Goal: Task Accomplishment & Management: Manage account settings

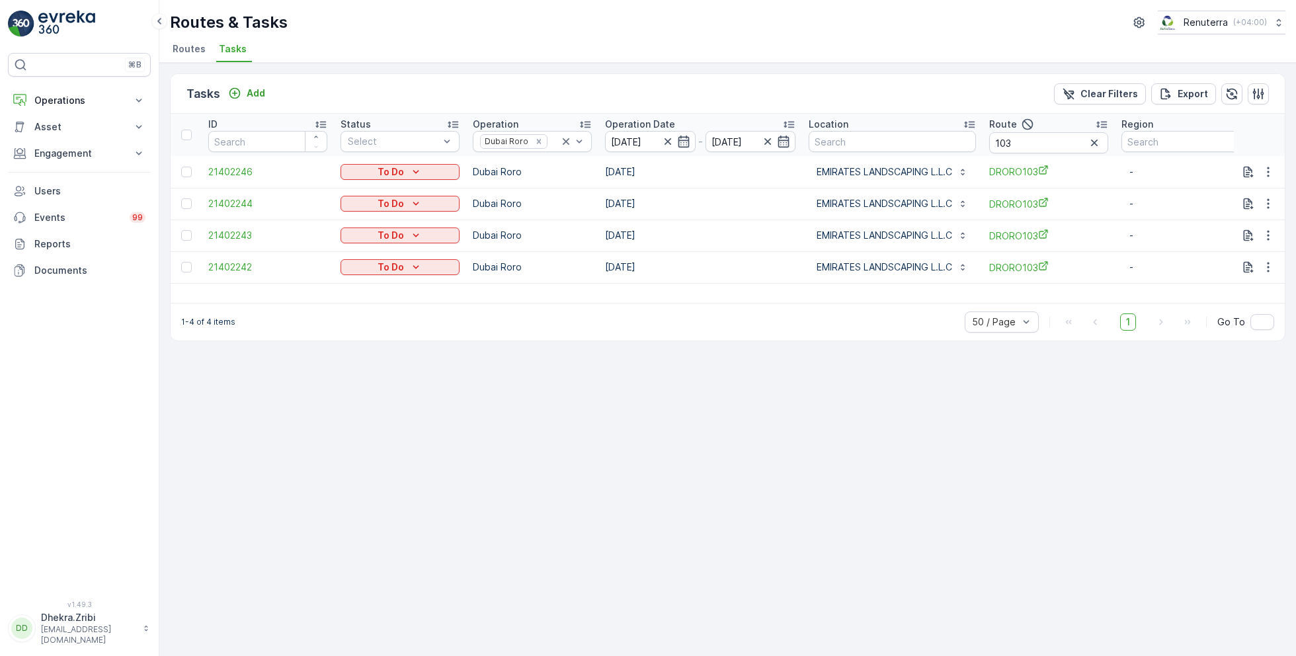
click at [194, 50] on span "Routes" at bounding box center [189, 48] width 33 height 13
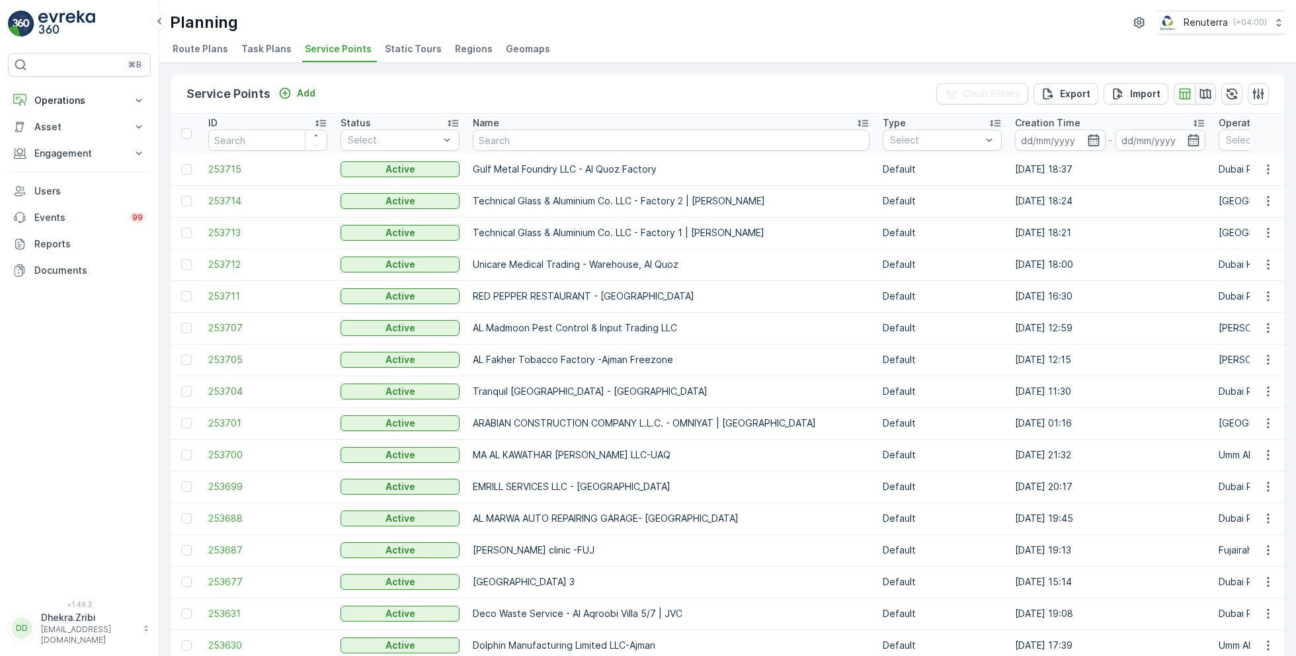
click at [1202, 95] on icon "button" at bounding box center [1205, 93] width 13 height 13
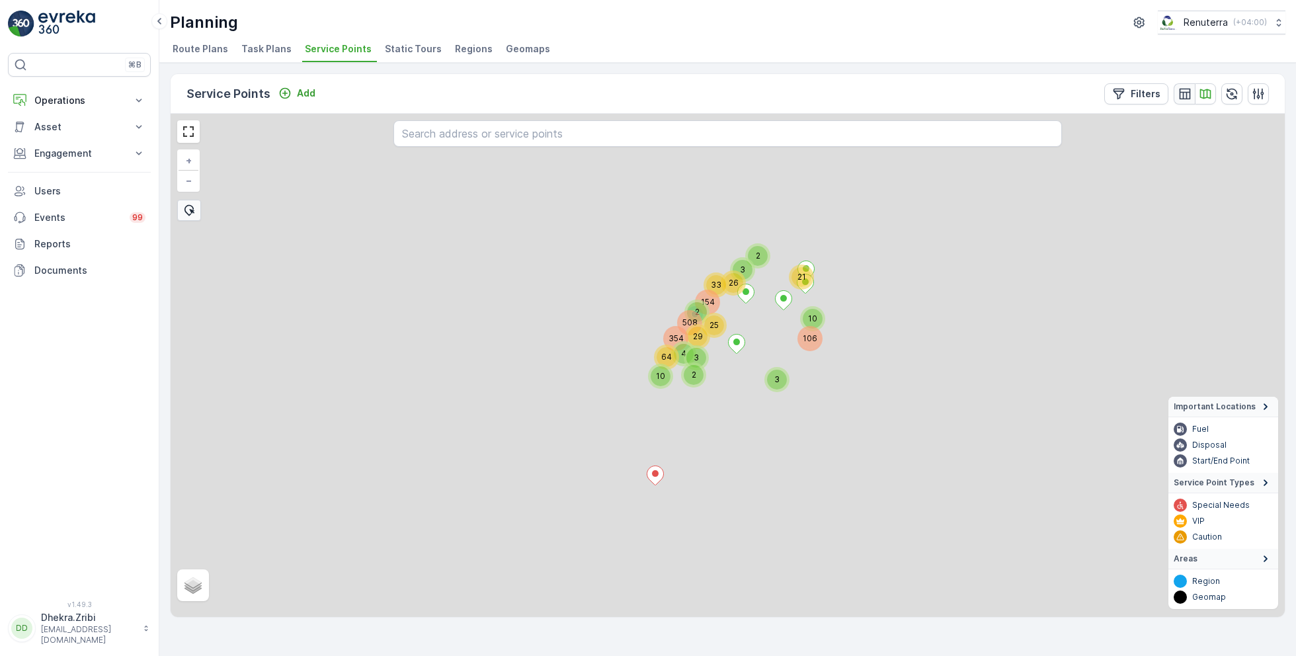
click at [1176, 93] on button "button" at bounding box center [1184, 93] width 21 height 21
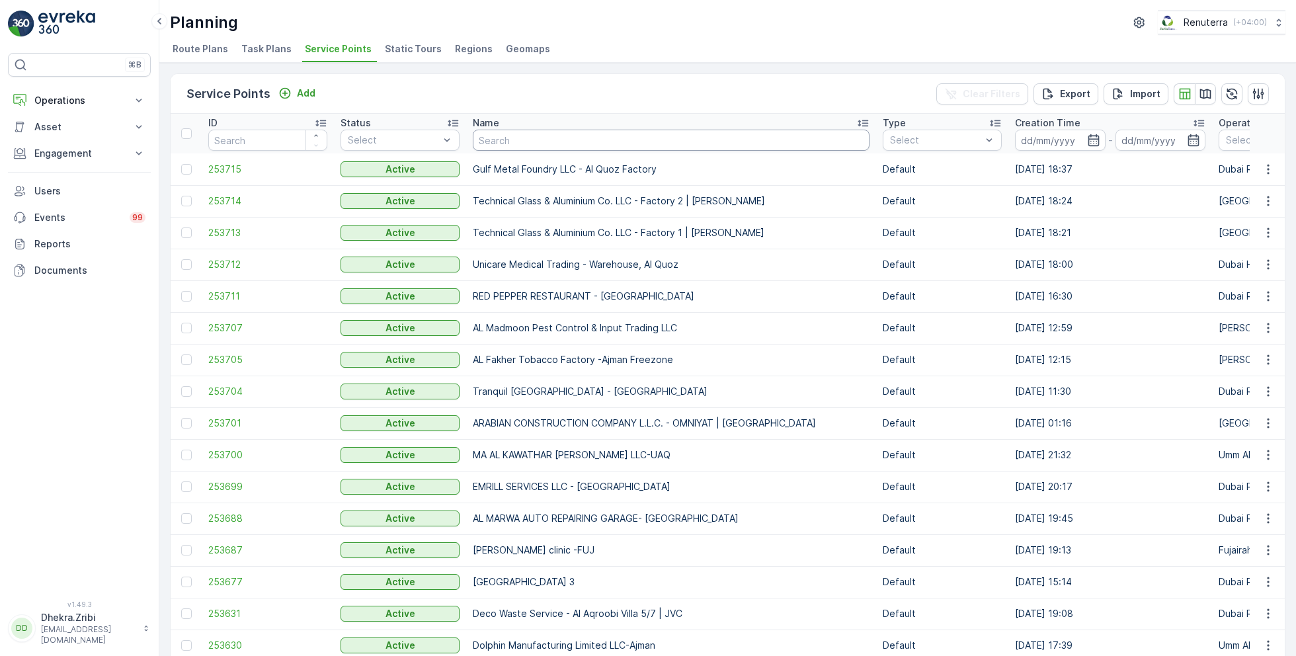
click at [519, 139] on input "text" at bounding box center [671, 140] width 397 height 21
type input "arabian"
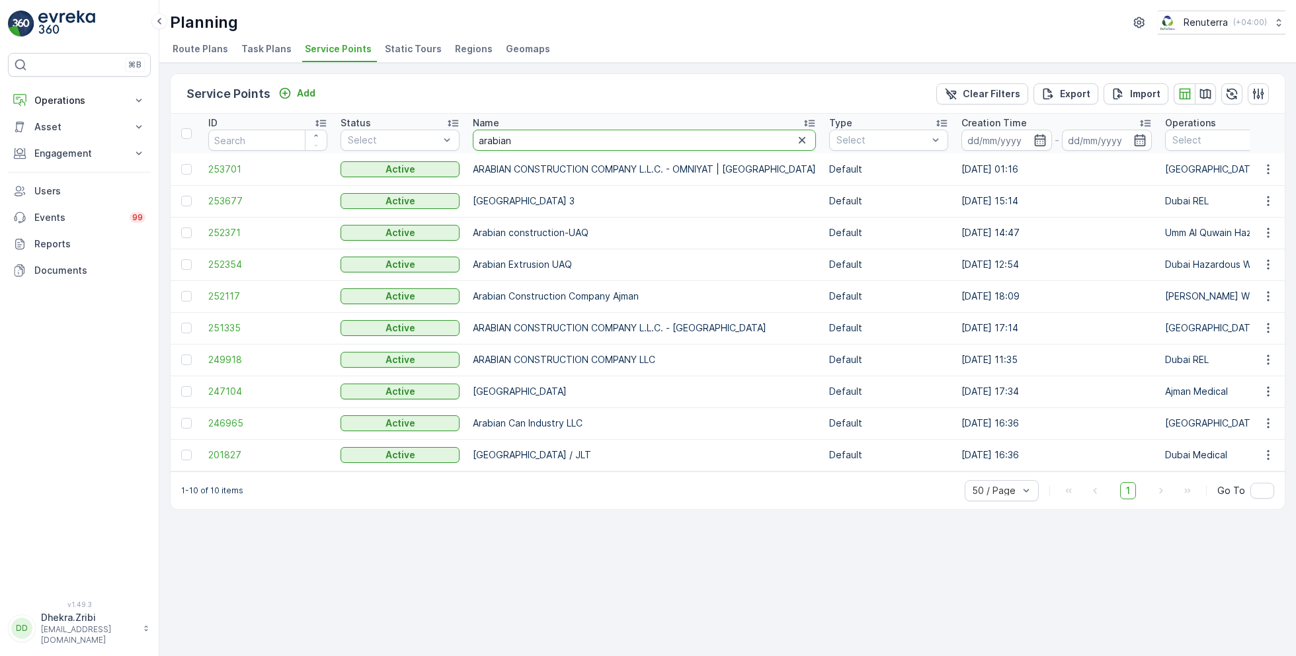
click at [618, 141] on input "arabian" at bounding box center [644, 140] width 343 height 21
type input "arabian construction"
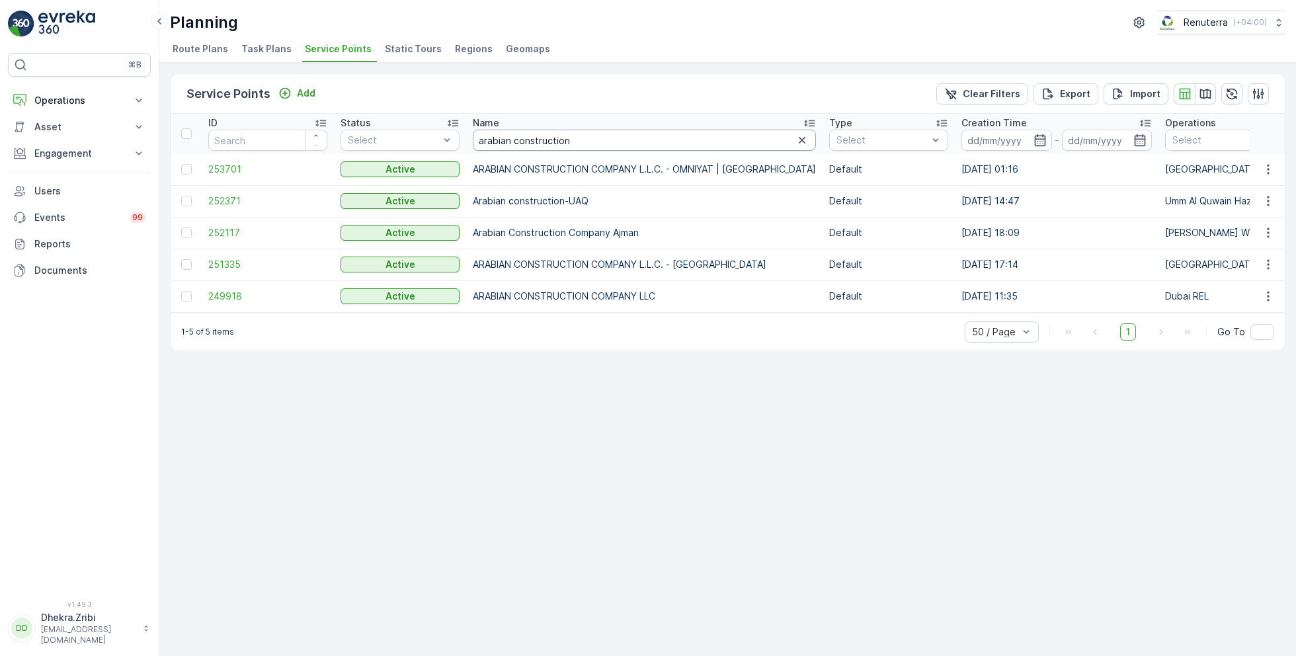
click at [713, 137] on input "arabian construction" at bounding box center [644, 140] width 343 height 21
type input "arabian construction company"
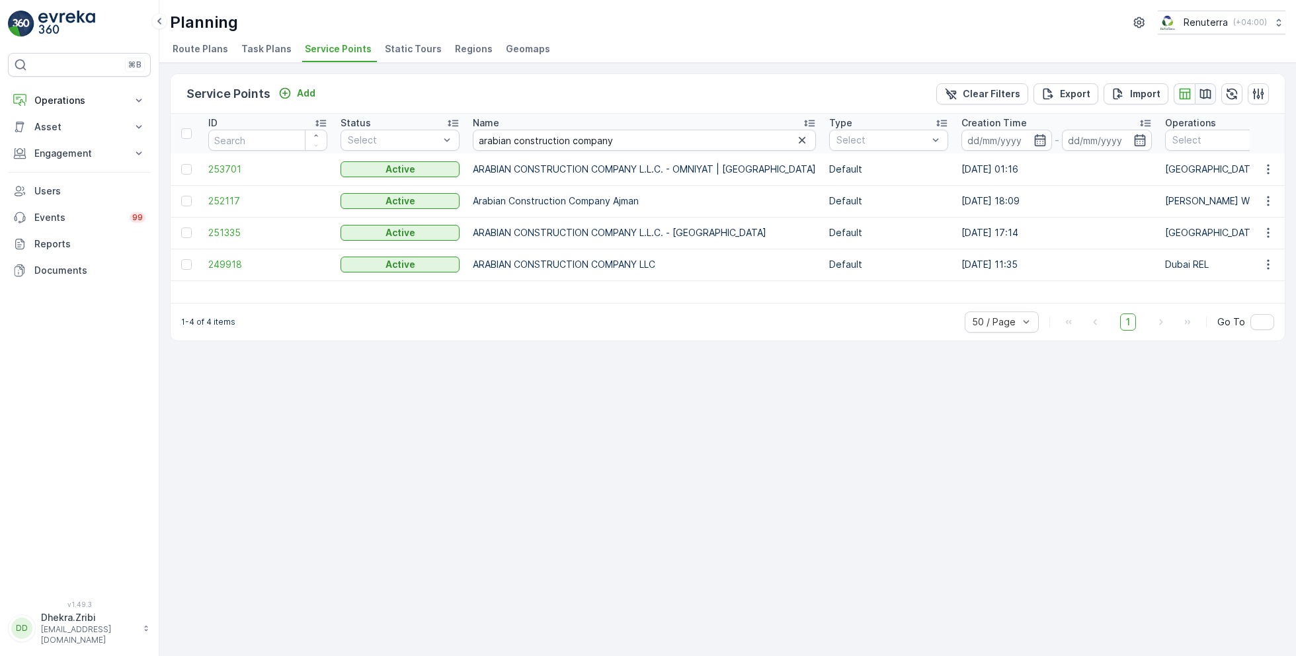
click at [1206, 96] on icon "button" at bounding box center [1205, 94] width 11 height 10
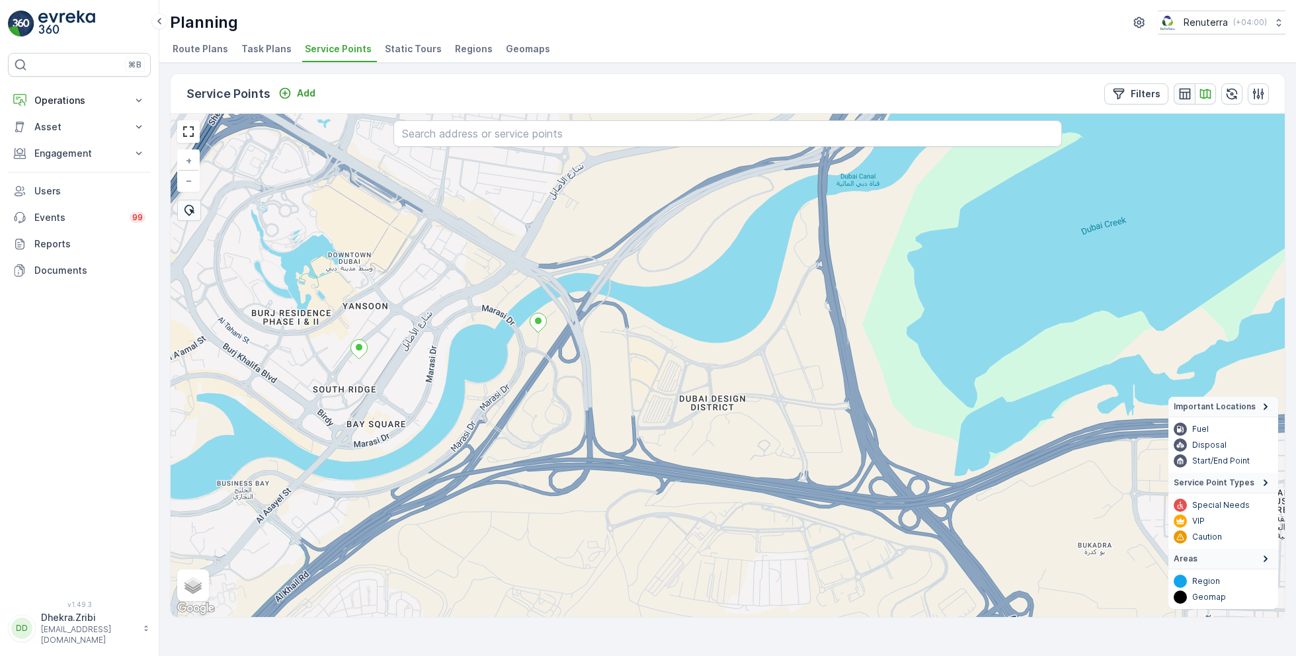
click at [1183, 95] on icon "button" at bounding box center [1184, 93] width 11 height 11
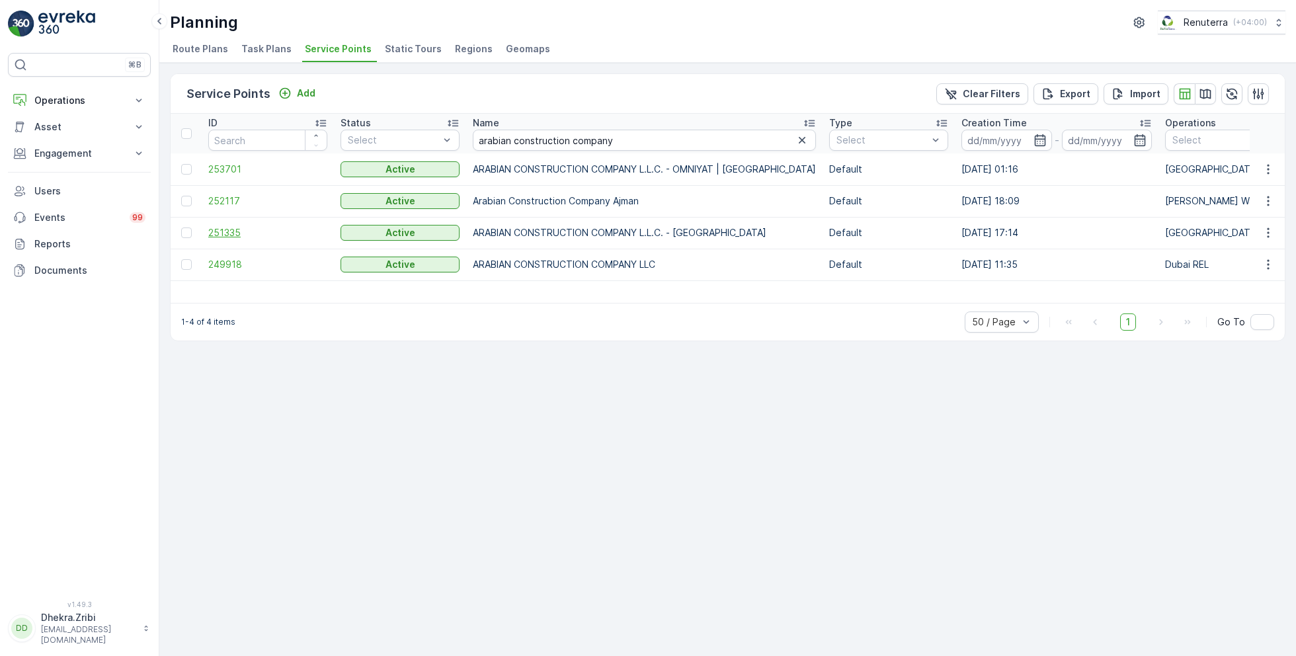
click at [224, 233] on span "251335" at bounding box center [267, 232] width 119 height 13
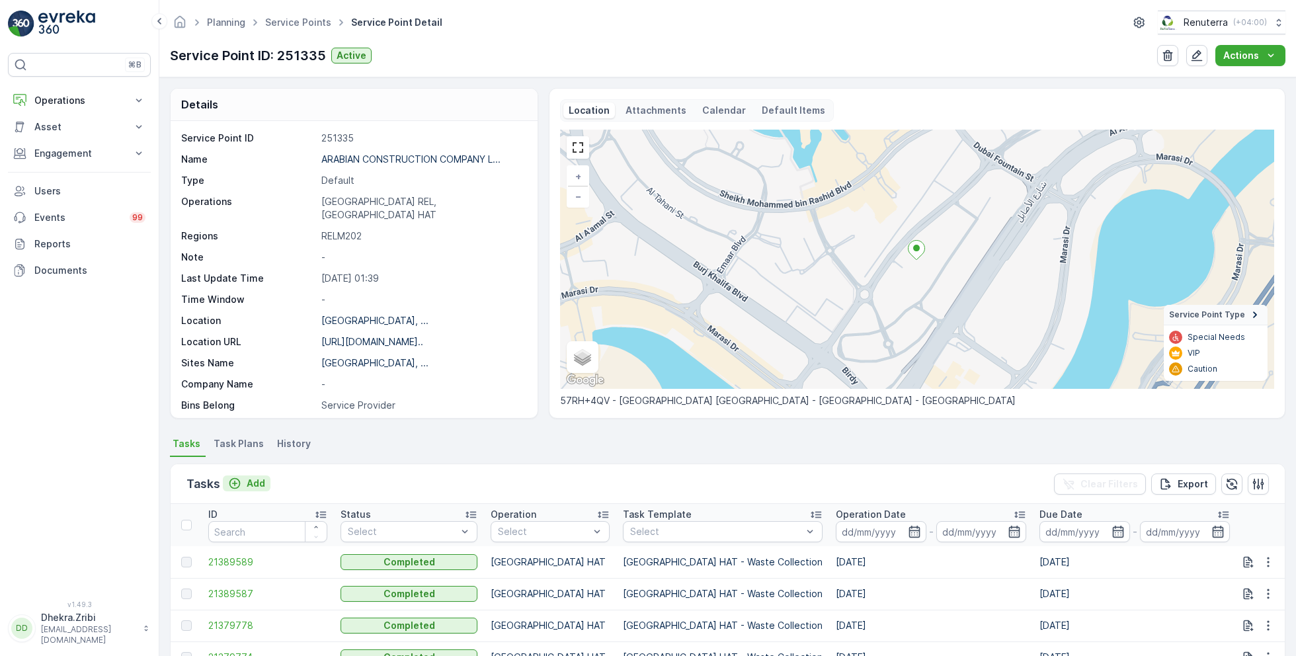
click at [247, 481] on p "Add" at bounding box center [256, 483] width 19 height 13
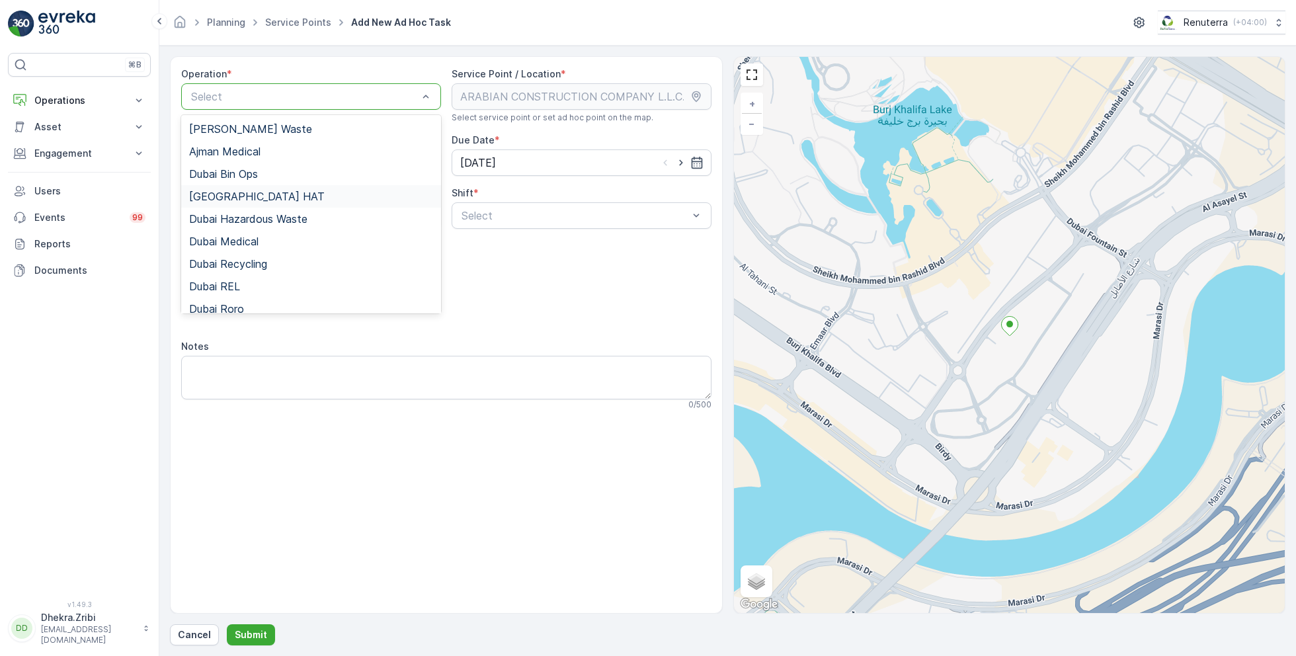
click at [256, 190] on div "[GEOGRAPHIC_DATA] HAT" at bounding box center [311, 196] width 244 height 12
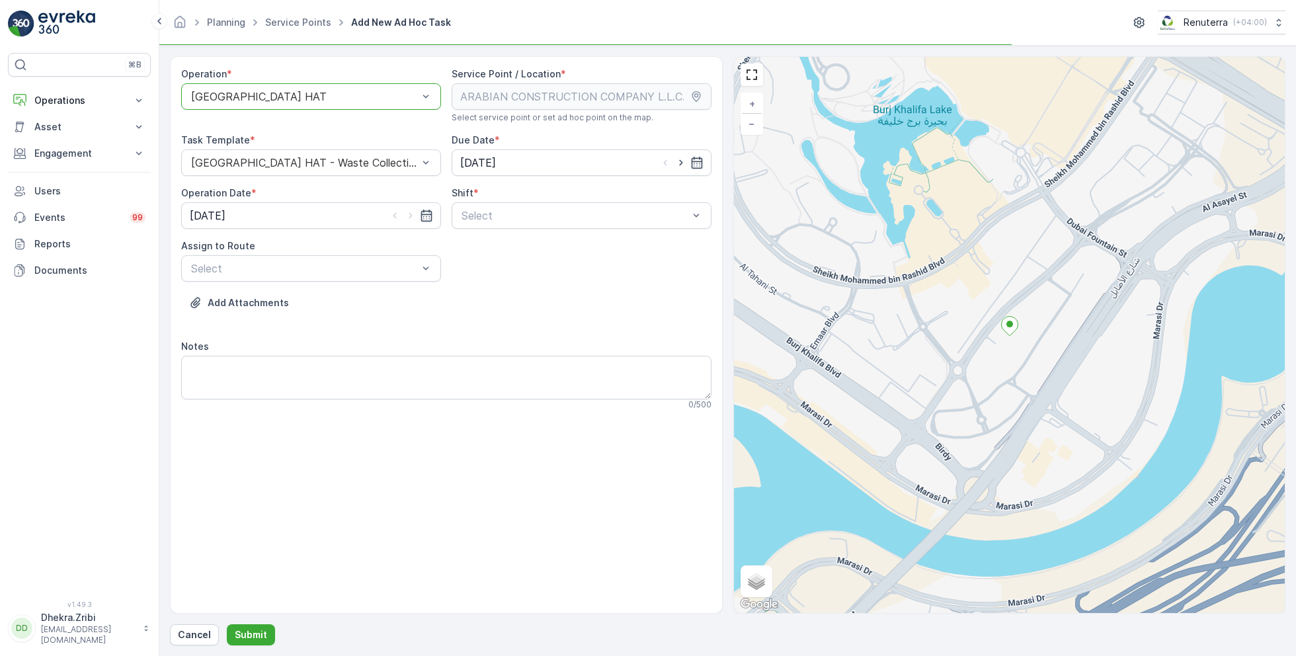
click at [543, 199] on div "Shift * Select" at bounding box center [582, 207] width 260 height 42
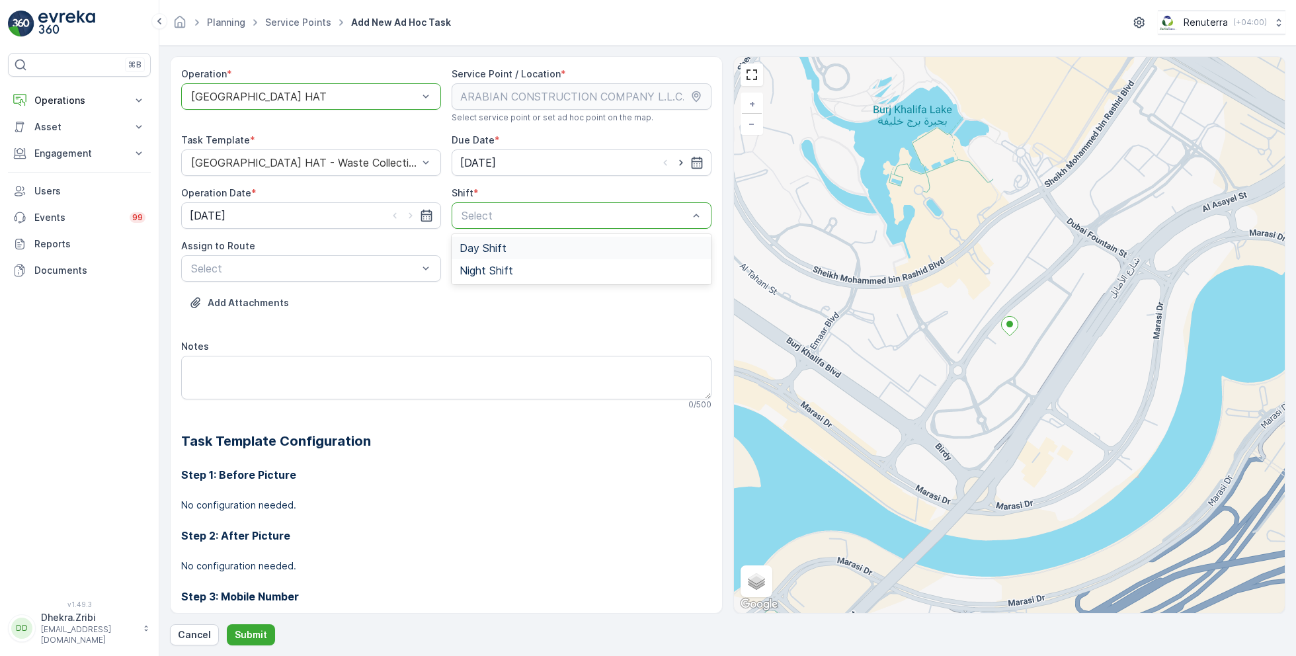
click at [476, 248] on span "Day Shift" at bounding box center [483, 248] width 47 height 12
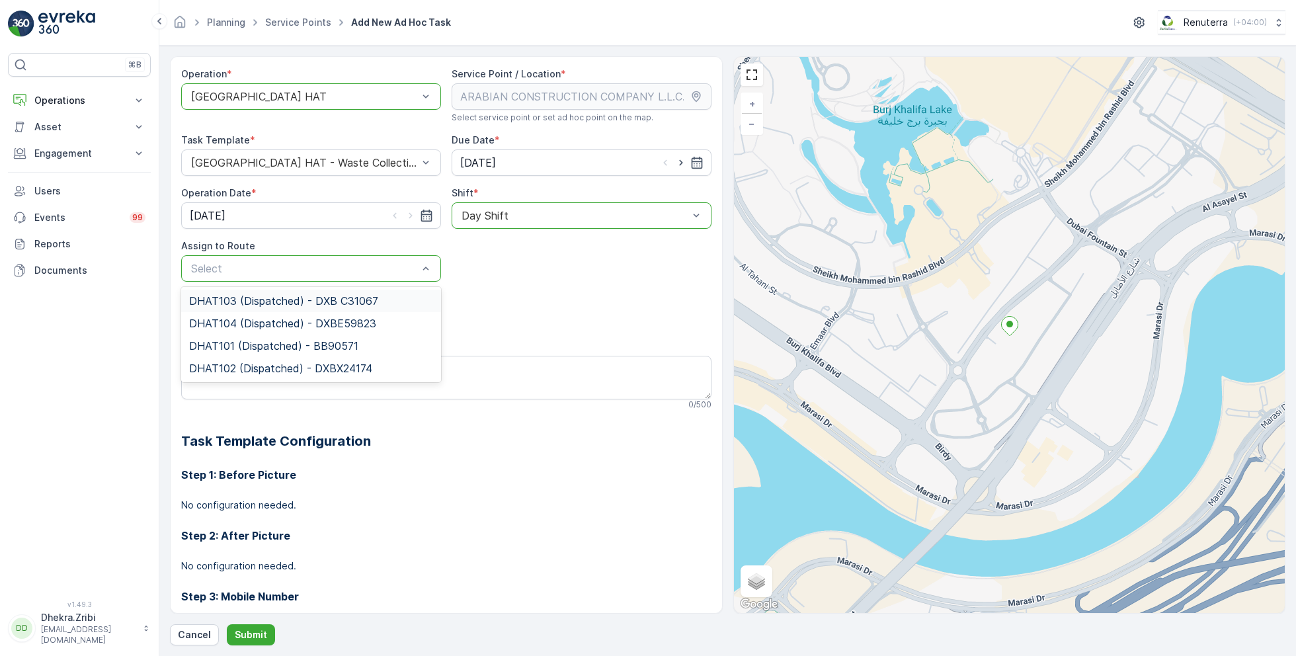
click at [245, 299] on span "DHAT103 (Dispatched) - DXB C31067" at bounding box center [283, 301] width 189 height 12
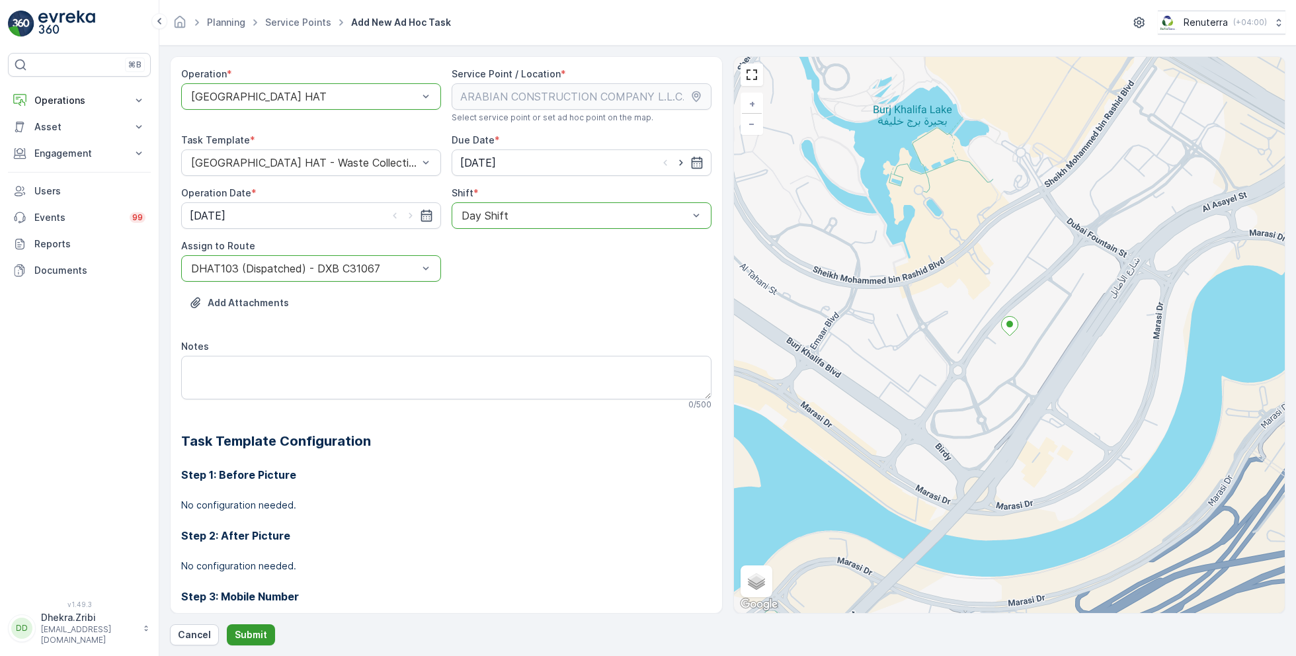
click at [247, 635] on p "Submit" at bounding box center [251, 634] width 32 height 13
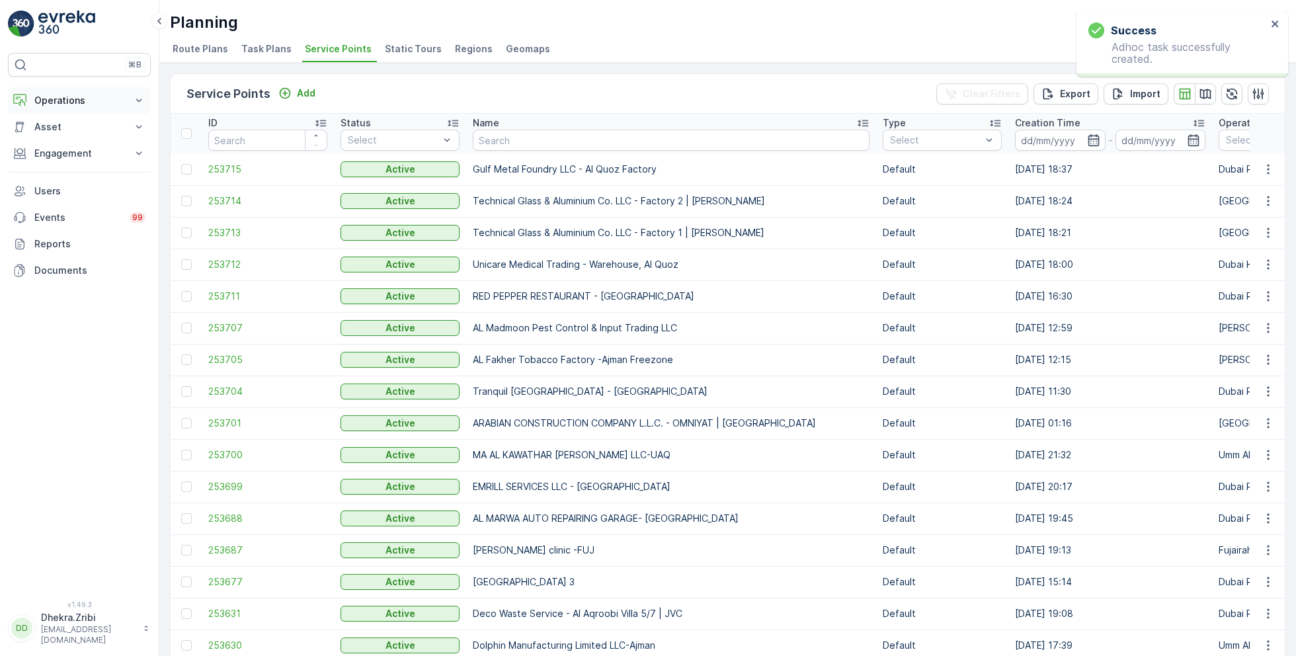
click at [81, 101] on p "Operations" at bounding box center [79, 100] width 90 height 13
click at [77, 159] on p "Routes & Tasks" at bounding box center [68, 159] width 68 height 13
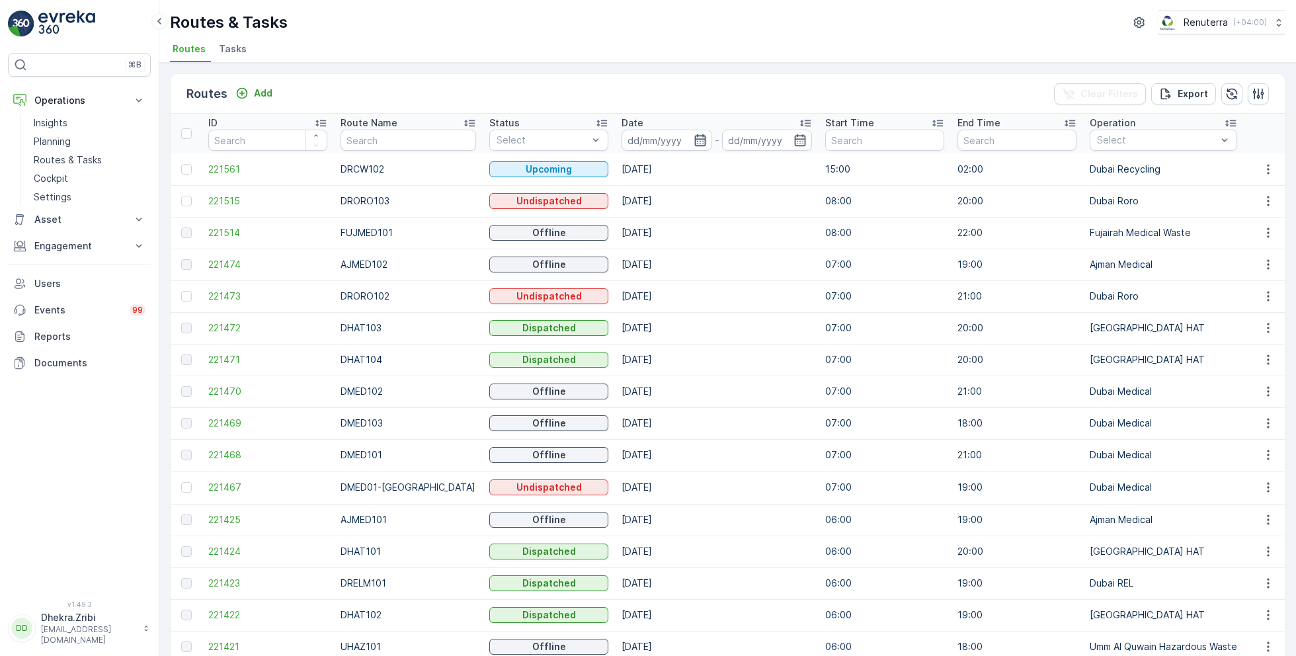
click at [694, 141] on icon "button" at bounding box center [700, 140] width 13 height 13
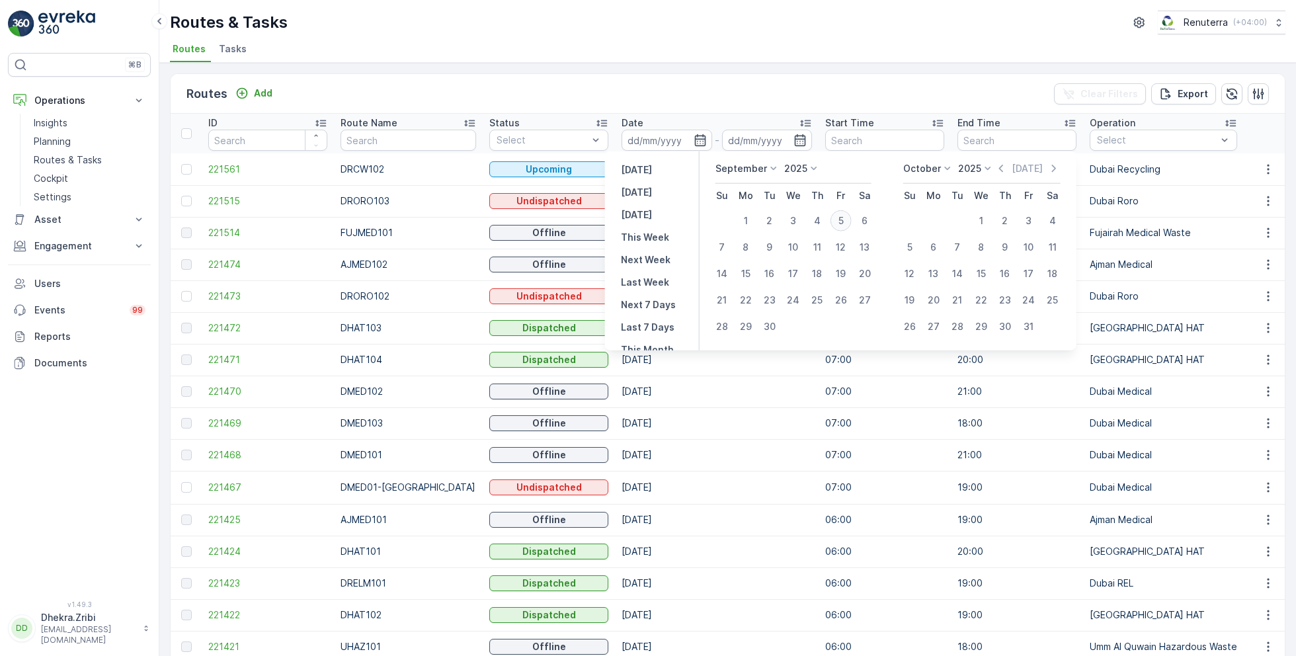
click at [836, 216] on div "5" at bounding box center [840, 220] width 21 height 21
type input "[DATE]"
click at [836, 216] on div "5" at bounding box center [840, 220] width 21 height 21
type input "[DATE]"
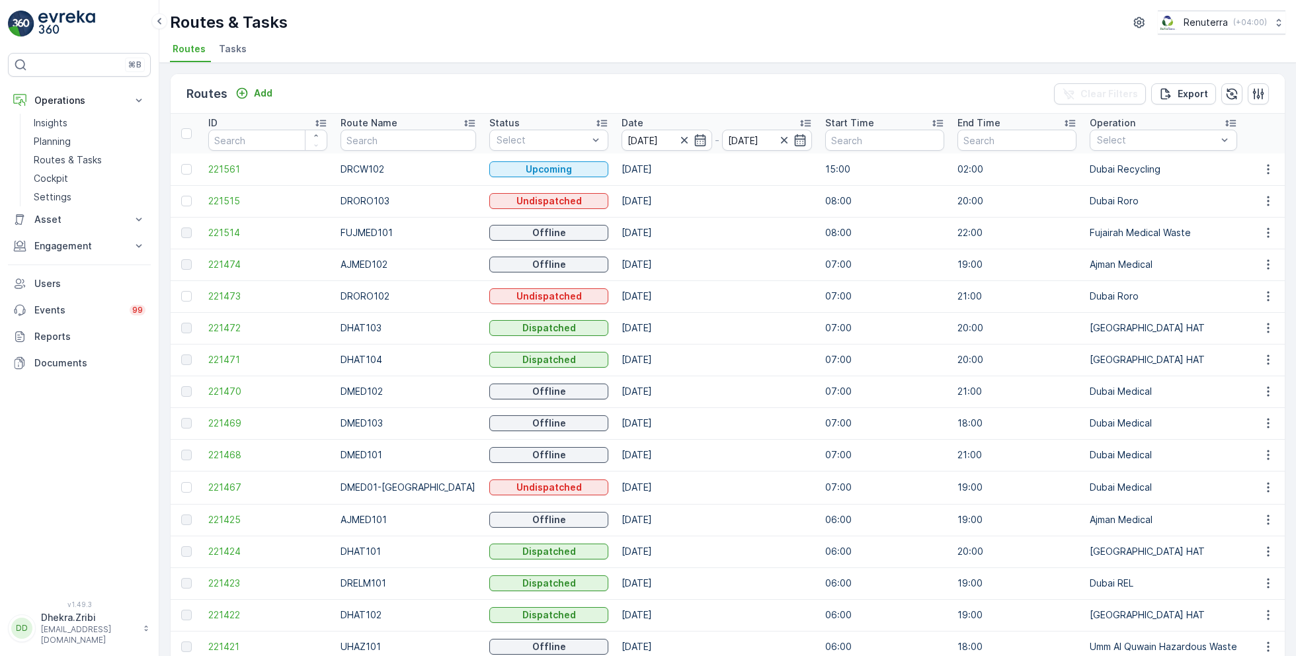
click at [690, 75] on div "Routes Add Clear Filters Export" at bounding box center [728, 94] width 1114 height 40
click at [355, 138] on input "text" at bounding box center [408, 140] width 135 height 21
type input "hat"
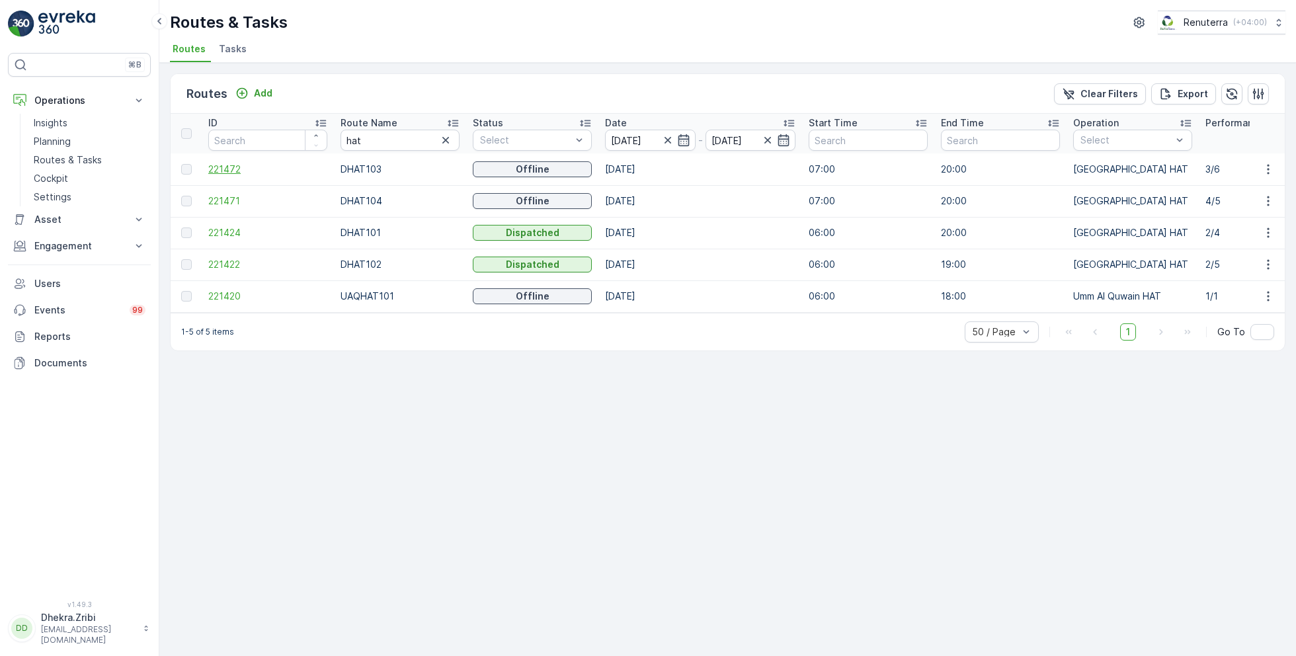
click at [227, 169] on span "221472" at bounding box center [267, 169] width 119 height 13
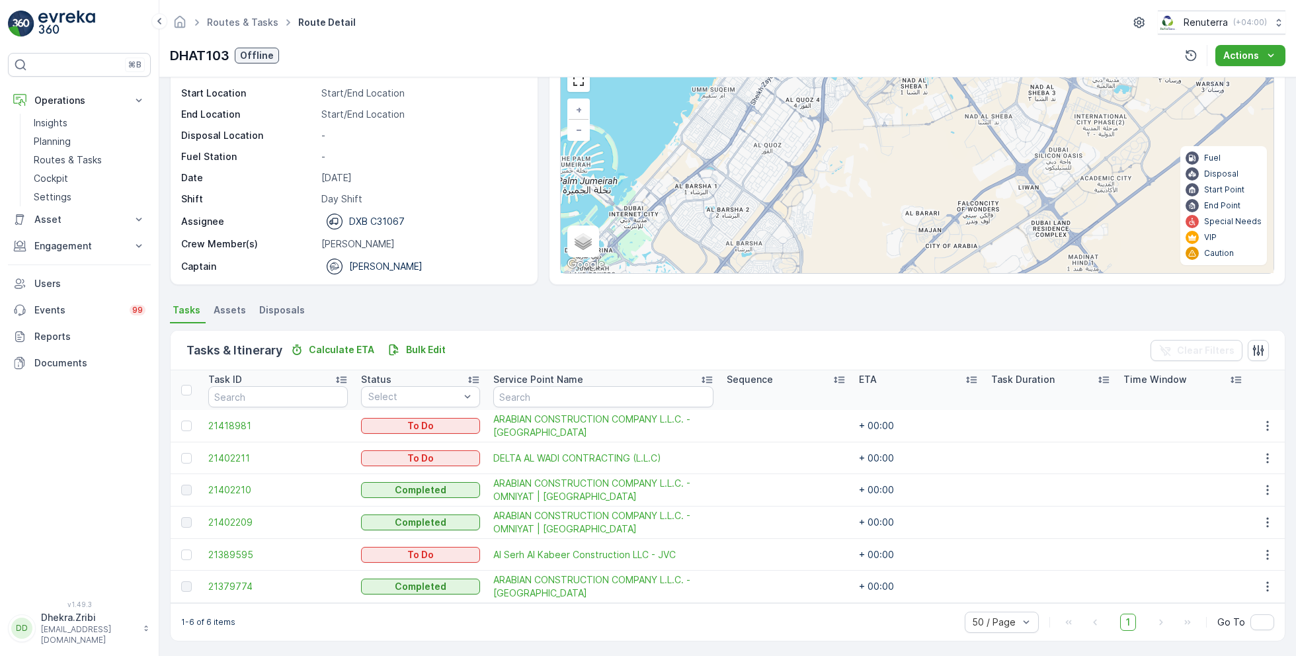
scroll to position [52, 0]
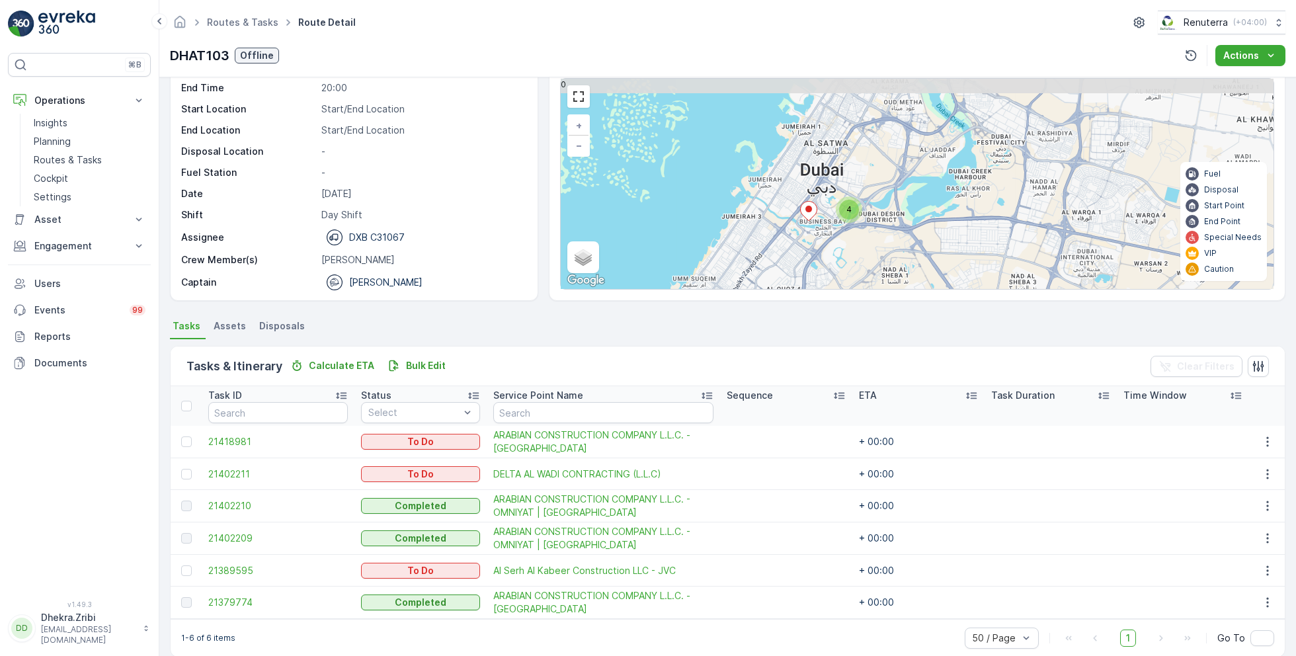
drag, startPoint x: 912, startPoint y: 118, endPoint x: 891, endPoint y: 288, distance: 171.2
click at [891, 290] on div "Tracking QHSE Answers Asset & Items Draw Path KML Import 4 + − Satellite Roadma…" at bounding box center [917, 168] width 737 height 264
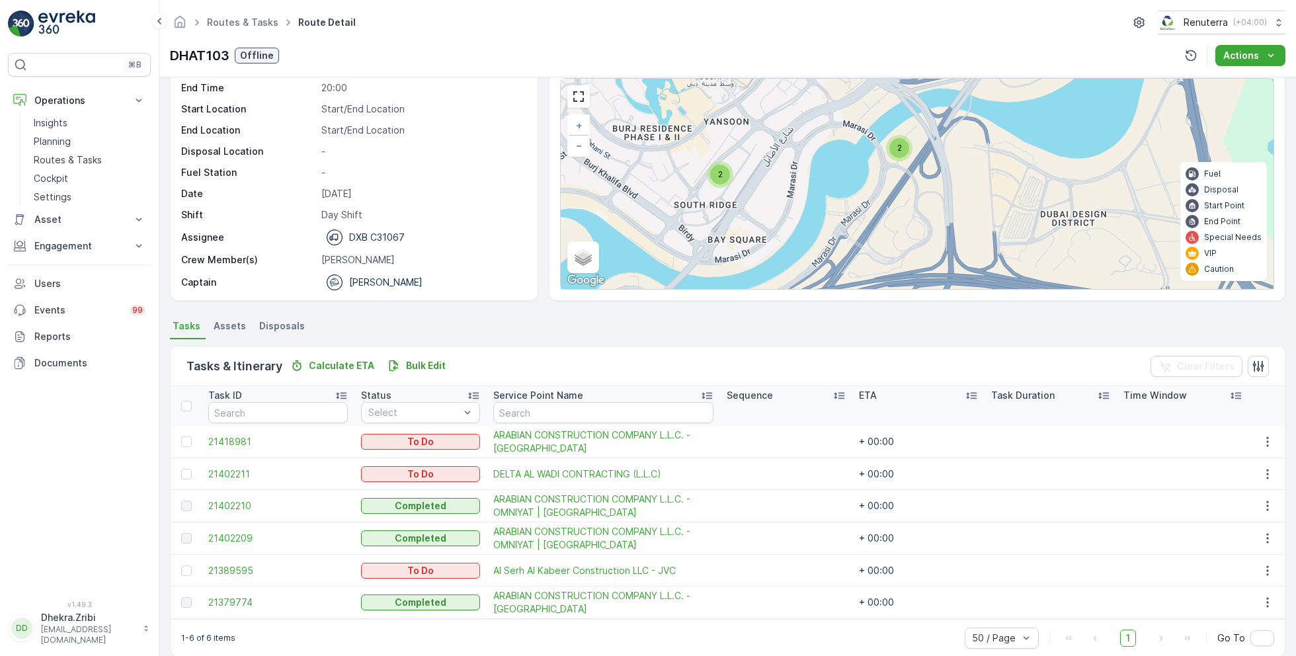
drag, startPoint x: 903, startPoint y: 145, endPoint x: 901, endPoint y: 234, distance: 88.6
click at [901, 237] on div "2 2 + − Satellite Roadmap Terrain Hybrid Leaflet Keyboard shortcuts Map Data Ma…" at bounding box center [917, 184] width 713 height 210
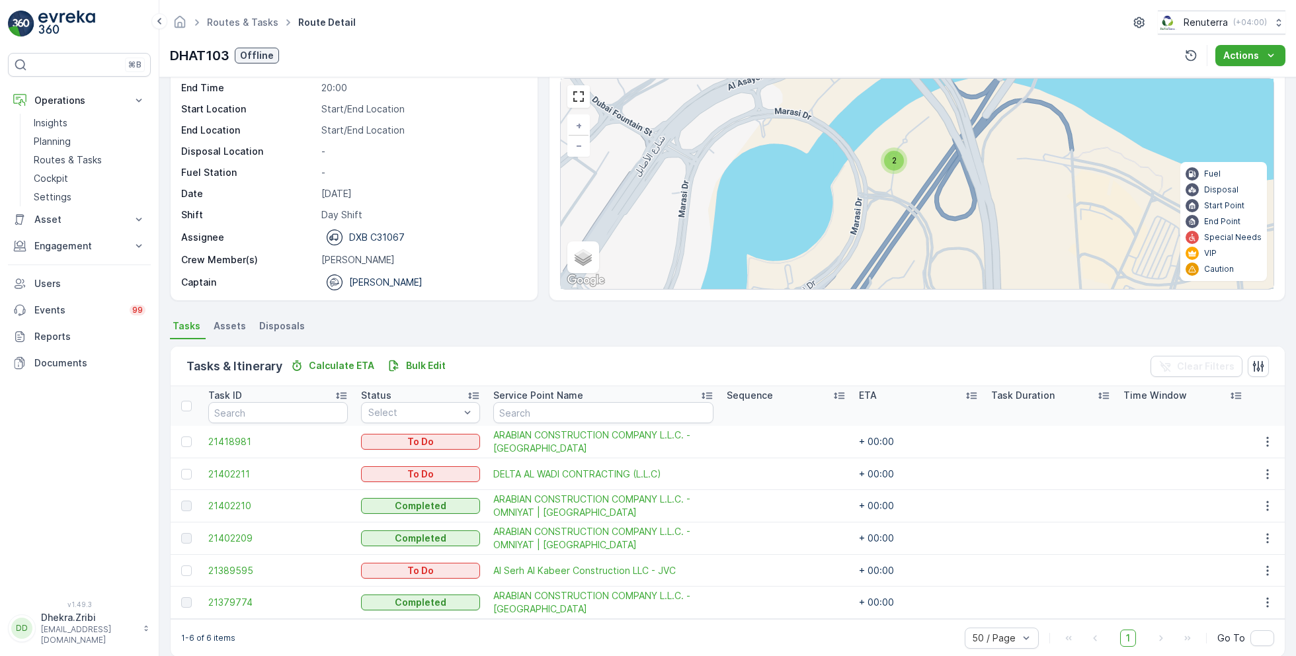
drag, startPoint x: 871, startPoint y: 138, endPoint x: 871, endPoint y: 201, distance: 63.5
click at [871, 201] on div "2 2 + − Satellite Roadmap Terrain Hybrid Leaflet Keyboard shortcuts Map Data Ma…" at bounding box center [917, 184] width 713 height 210
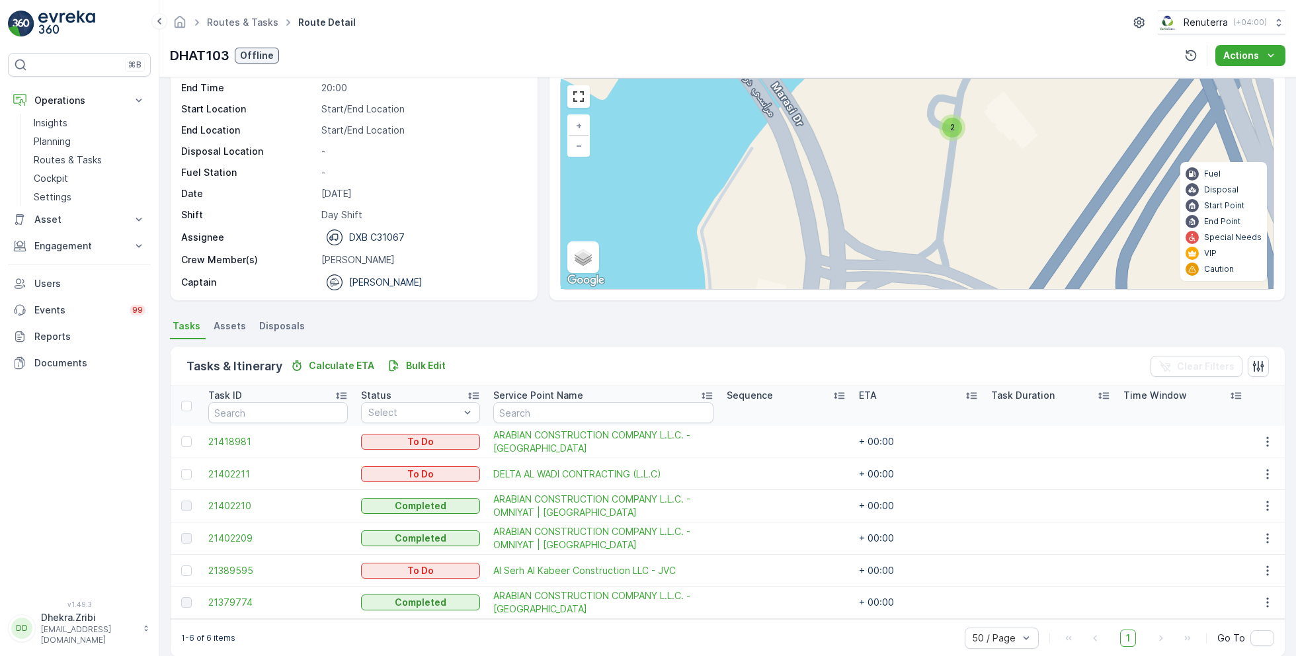
drag, startPoint x: 870, startPoint y: 200, endPoint x: 858, endPoint y: 288, distance: 88.7
click at [858, 288] on div "2 2 + − Satellite Roadmap Terrain Hybrid Leaflet Keyboard shortcuts Map Data Ma…" at bounding box center [917, 184] width 713 height 210
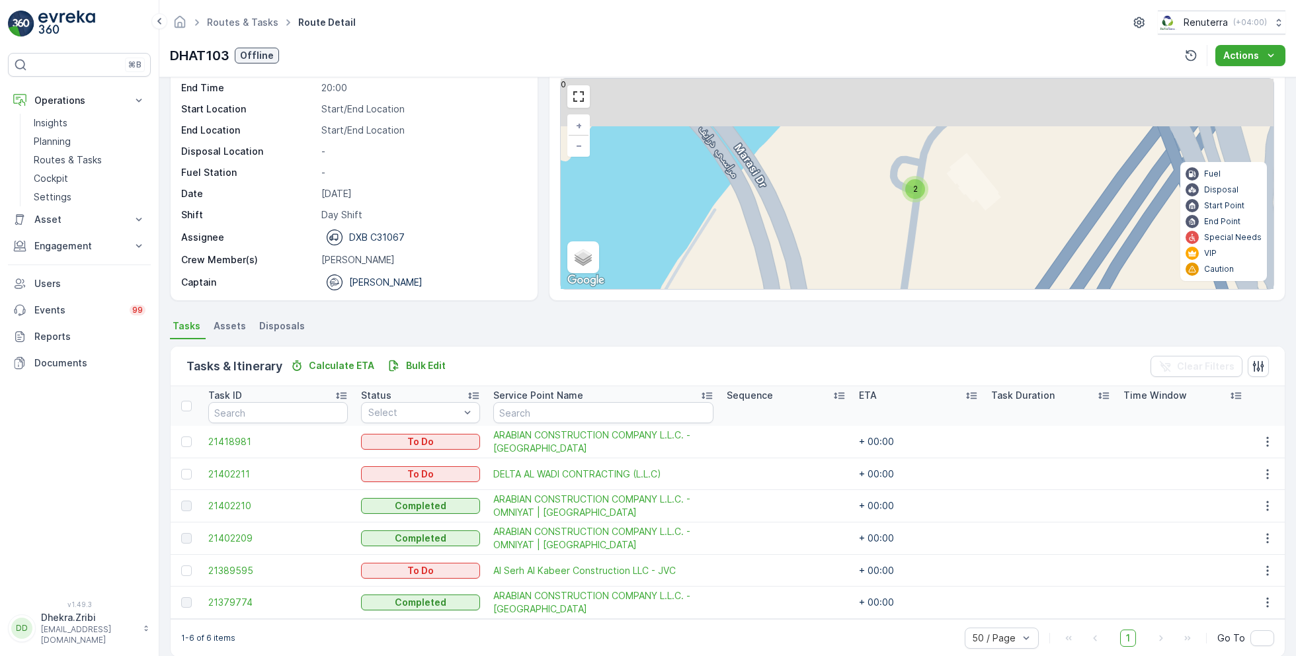
drag, startPoint x: 983, startPoint y: 172, endPoint x: 939, endPoint y: 239, distance: 80.7
click at [939, 239] on div "2 2 + − Satellite Roadmap Terrain Hybrid Leaflet Keyboard shortcuts Map Data Ma…" at bounding box center [917, 184] width 713 height 210
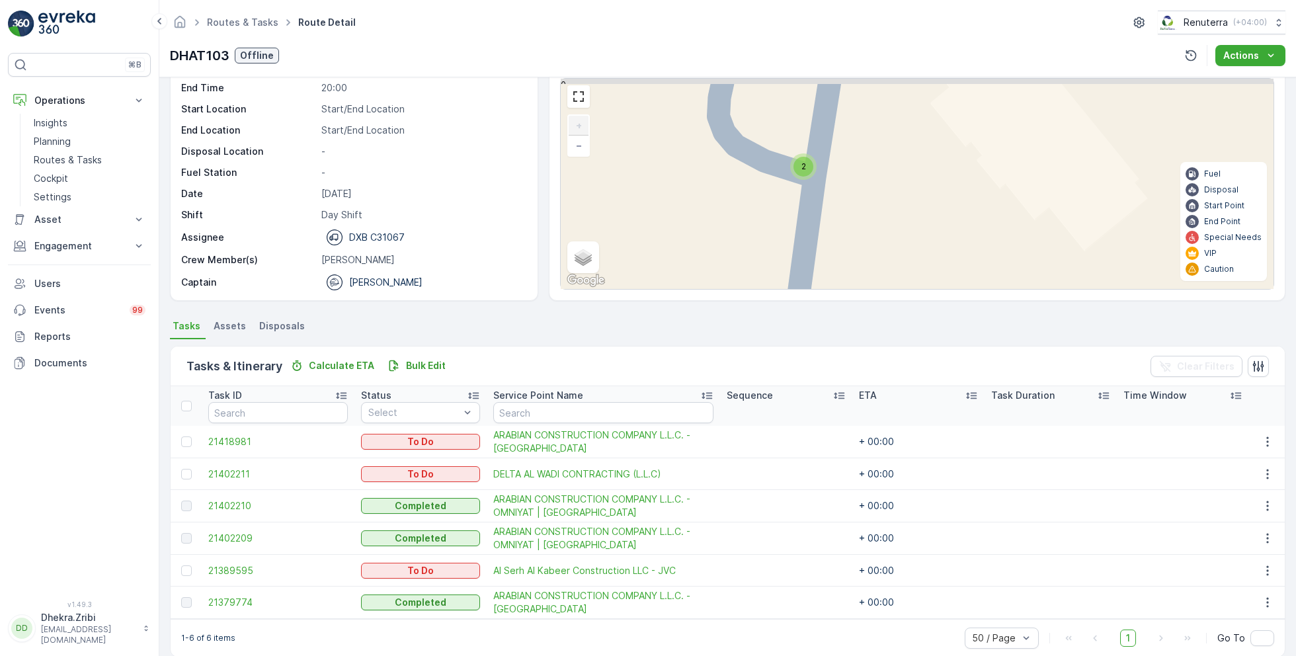
drag, startPoint x: 842, startPoint y: 135, endPoint x: 842, endPoint y: 259, distance: 123.6
click at [842, 261] on div "2 2 + − Satellite Roadmap Terrain Hybrid Leaflet Keyboard shortcuts Map Data Ma…" at bounding box center [917, 184] width 713 height 210
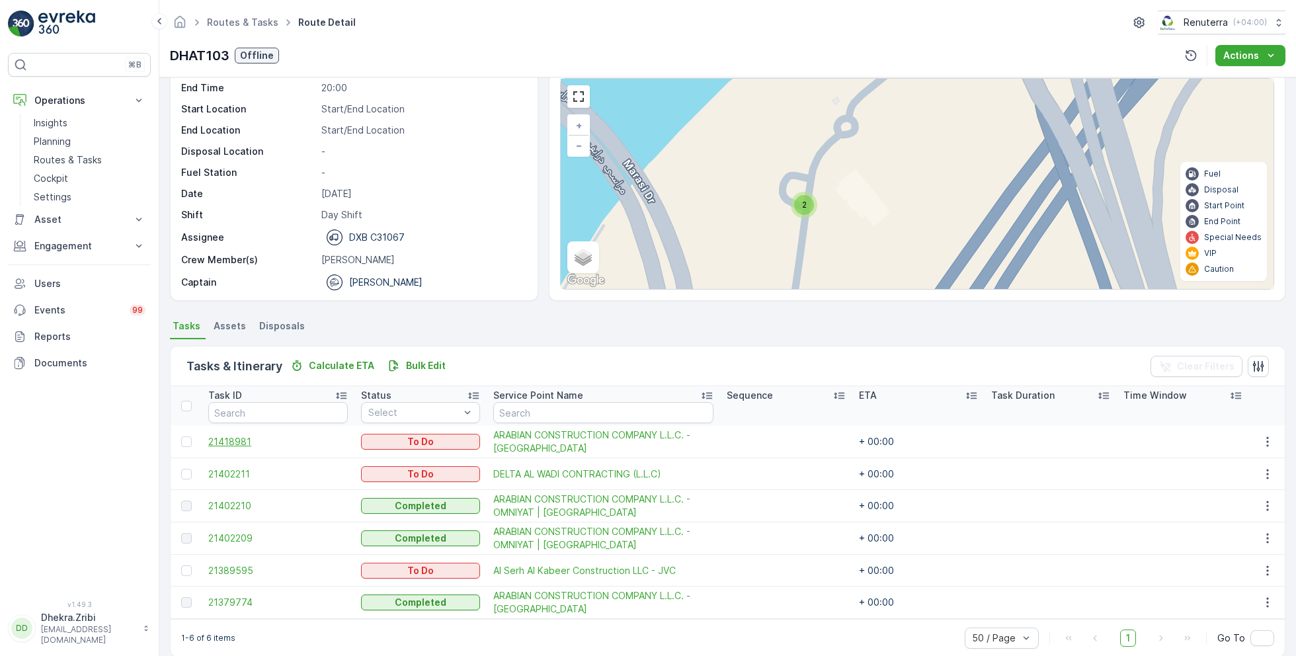
click at [224, 440] on span "21418981" at bounding box center [278, 441] width 140 height 13
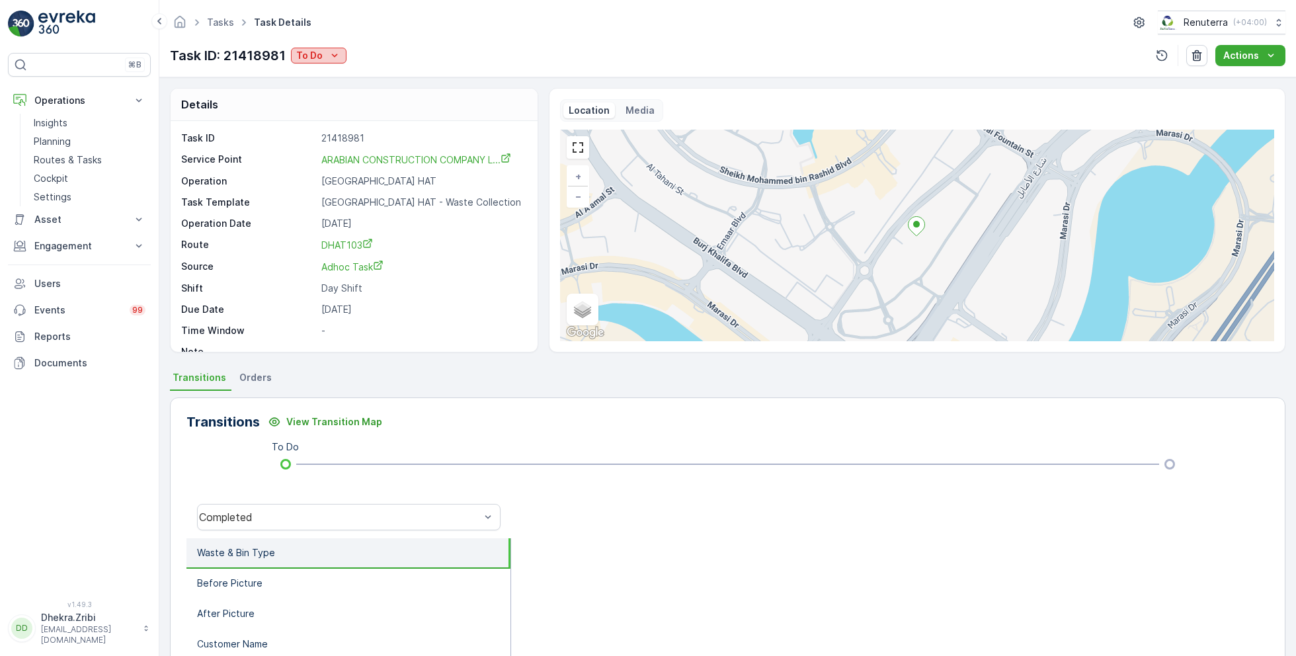
click at [322, 58] on div "To Do" at bounding box center [318, 55] width 45 height 13
click at [338, 77] on span "Completed" at bounding box center [323, 74] width 50 height 13
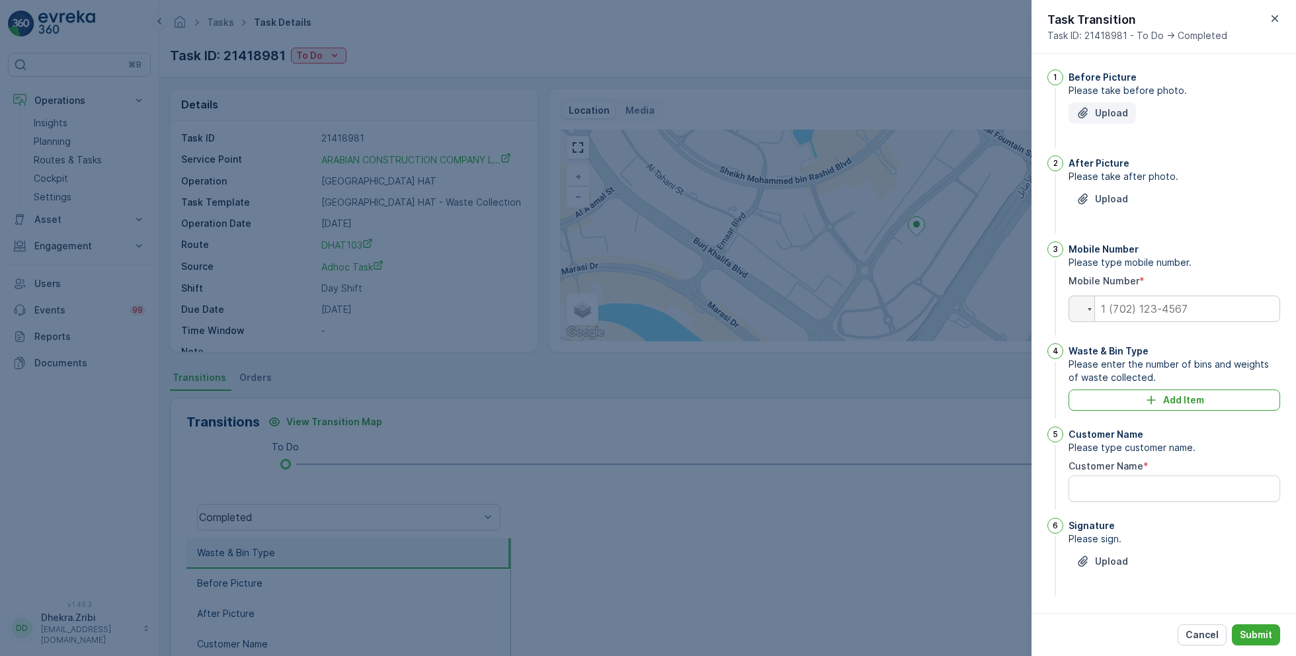
click at [1108, 112] on p "Upload" at bounding box center [1111, 112] width 33 height 13
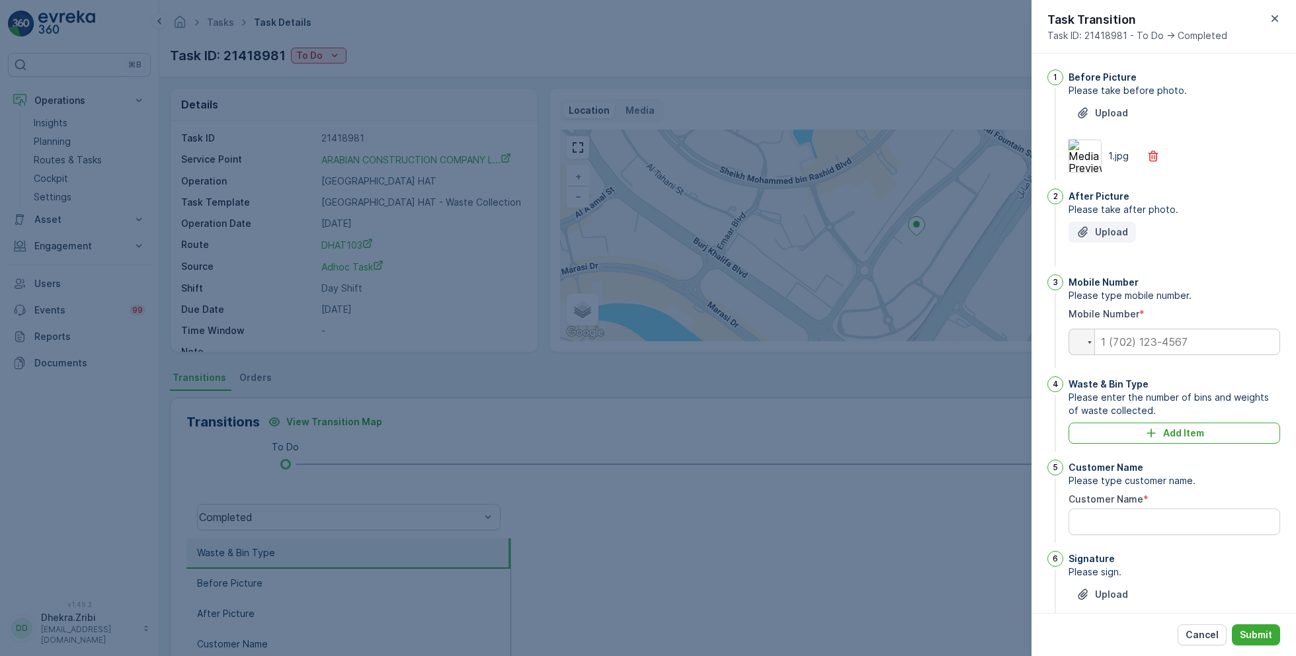
click at [1108, 236] on p "Upload" at bounding box center [1111, 231] width 33 height 13
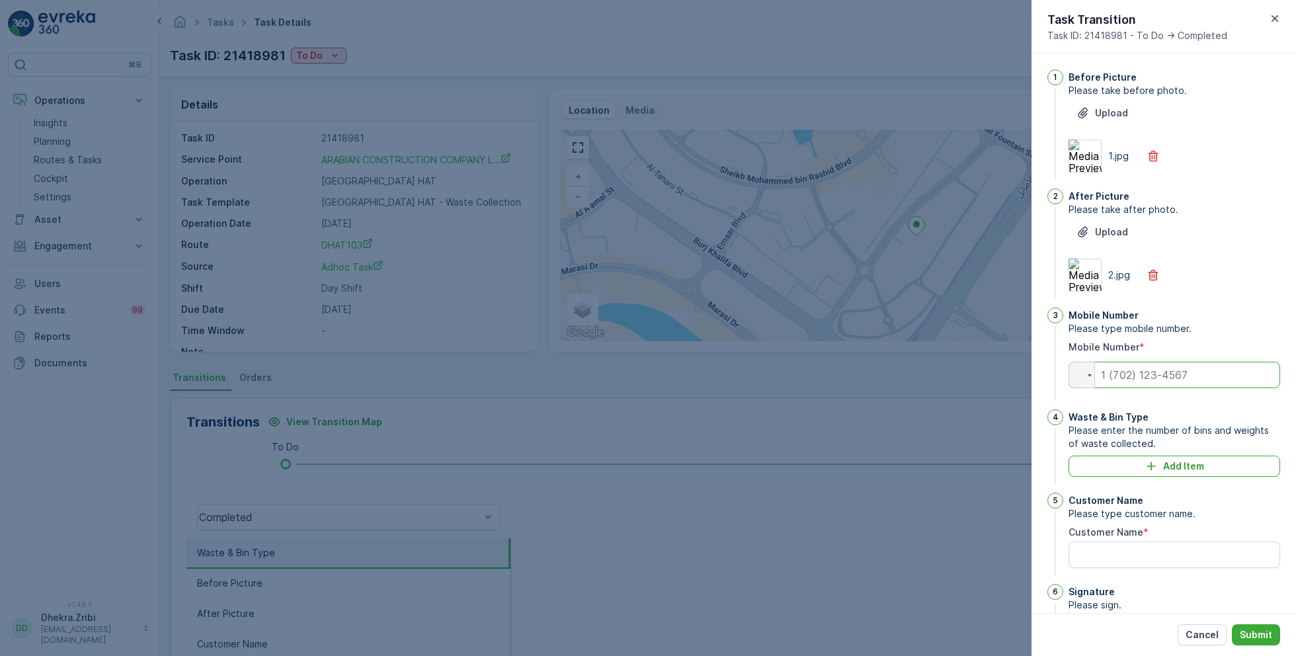
click at [1156, 374] on input "tel" at bounding box center [1175, 375] width 212 height 26
paste input "0506183639"
type input "0506183639"
click at [1126, 460] on div "Add Item" at bounding box center [1174, 466] width 196 height 13
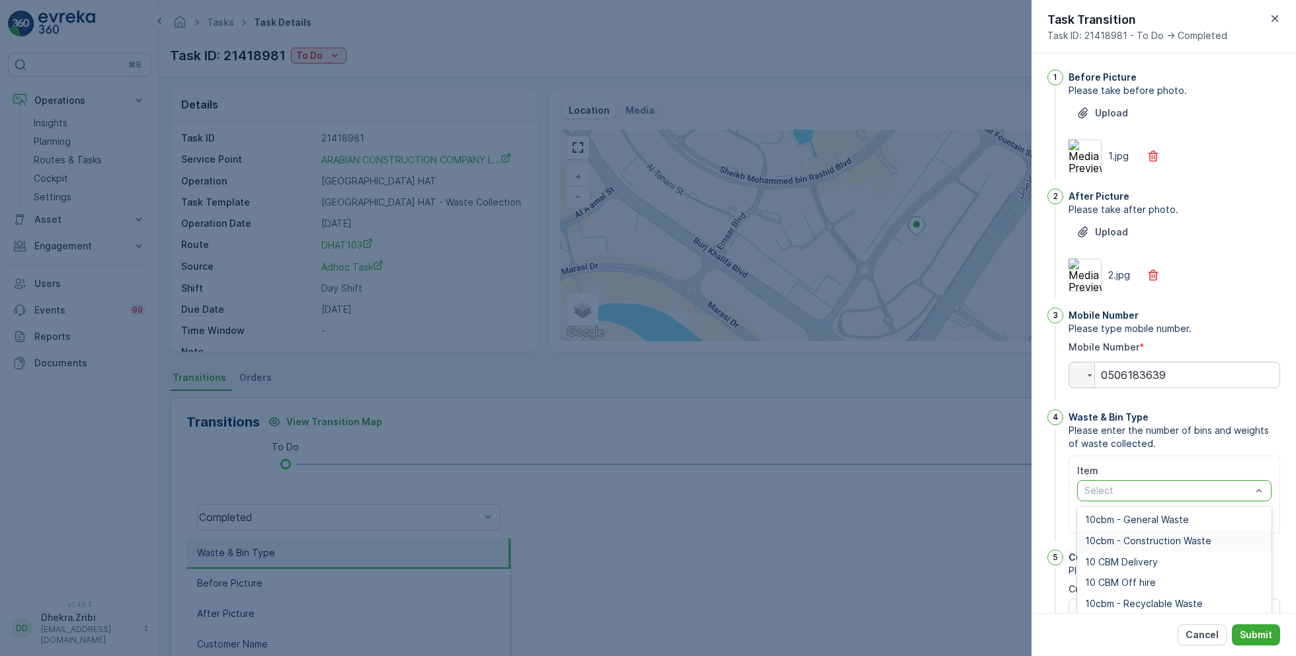
click at [1145, 539] on span "10cbm - Construction Waste" at bounding box center [1148, 541] width 126 height 11
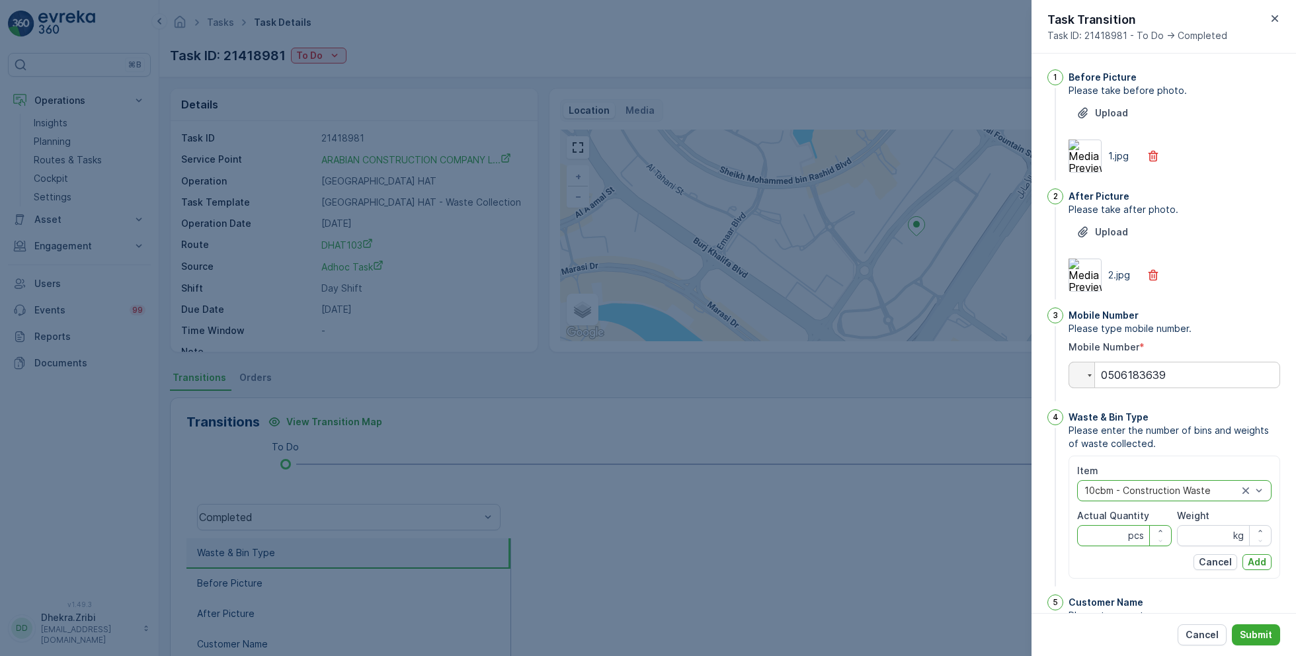
click at [1108, 534] on Quantity "Actual Quantity" at bounding box center [1124, 535] width 95 height 21
type Quantity "2"
click at [1221, 537] on input "Weight" at bounding box center [1224, 535] width 95 height 21
type input "0"
click at [1257, 558] on p "Add" at bounding box center [1257, 561] width 19 height 13
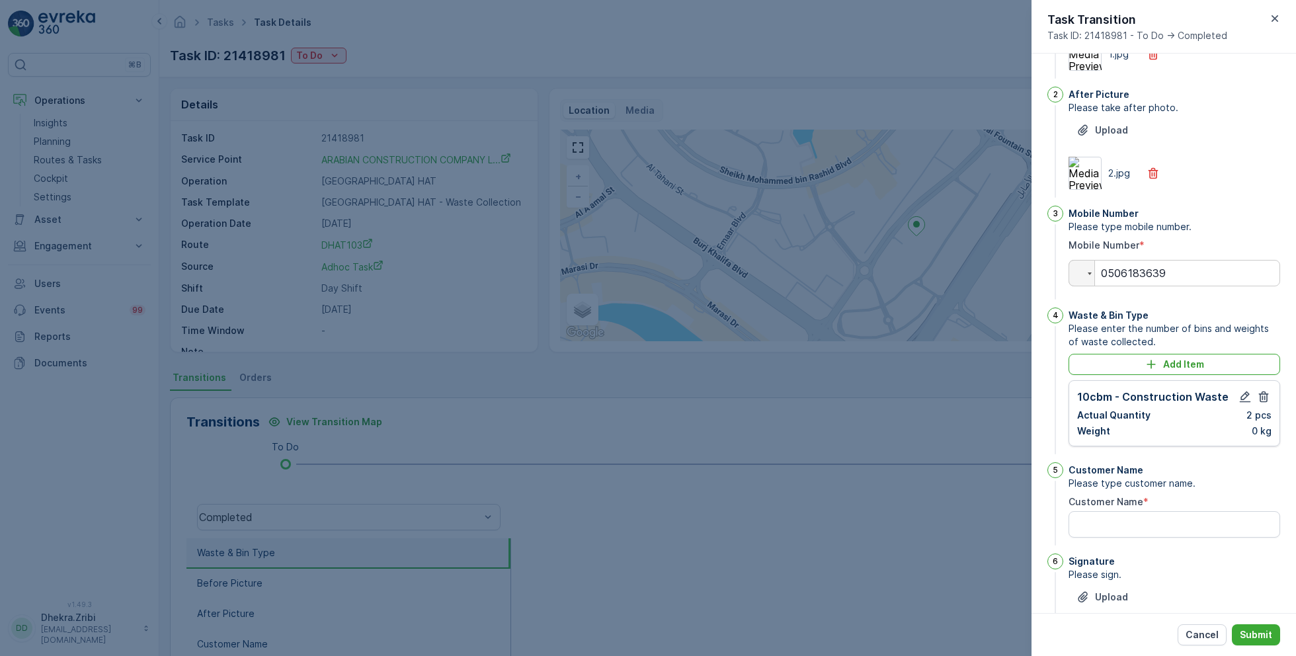
scroll to position [138, 0]
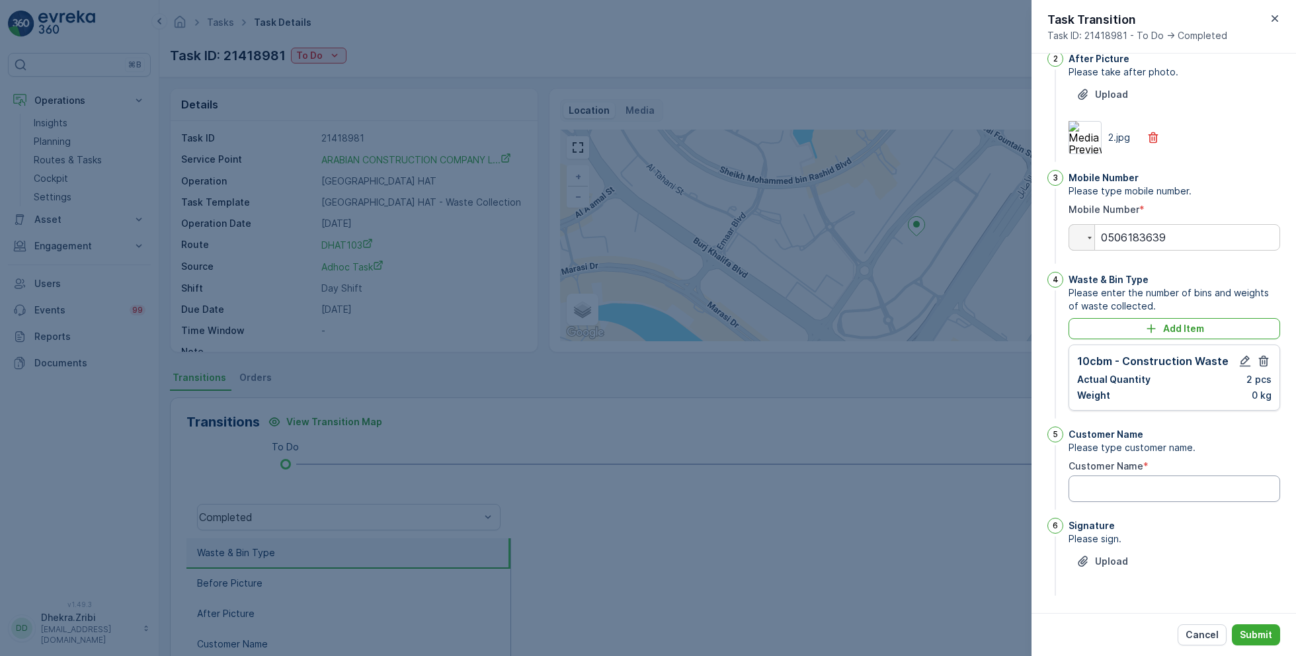
click at [1120, 490] on Name "Customer Name" at bounding box center [1175, 488] width 212 height 26
paste Name "[PERSON_NAME]"
type Name "[PERSON_NAME]"
click at [1110, 567] on p "Upload" at bounding box center [1111, 561] width 33 height 13
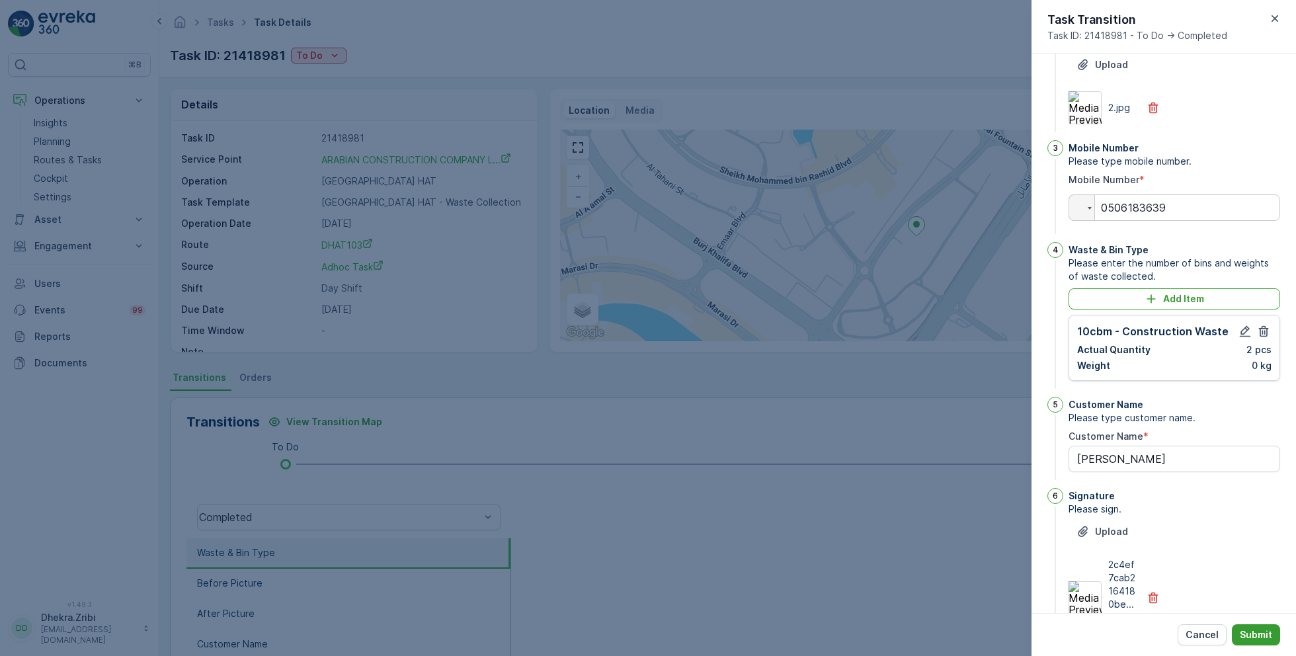
click at [1252, 637] on p "Submit" at bounding box center [1256, 634] width 32 height 13
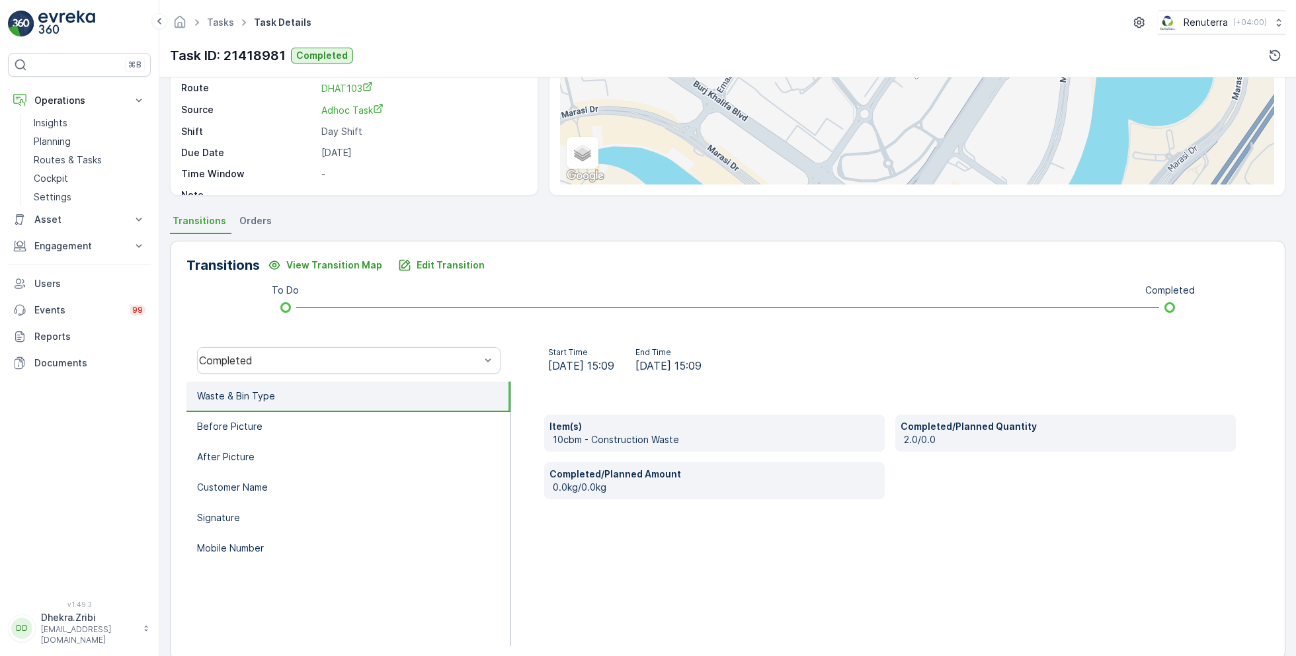
scroll to position [177, 0]
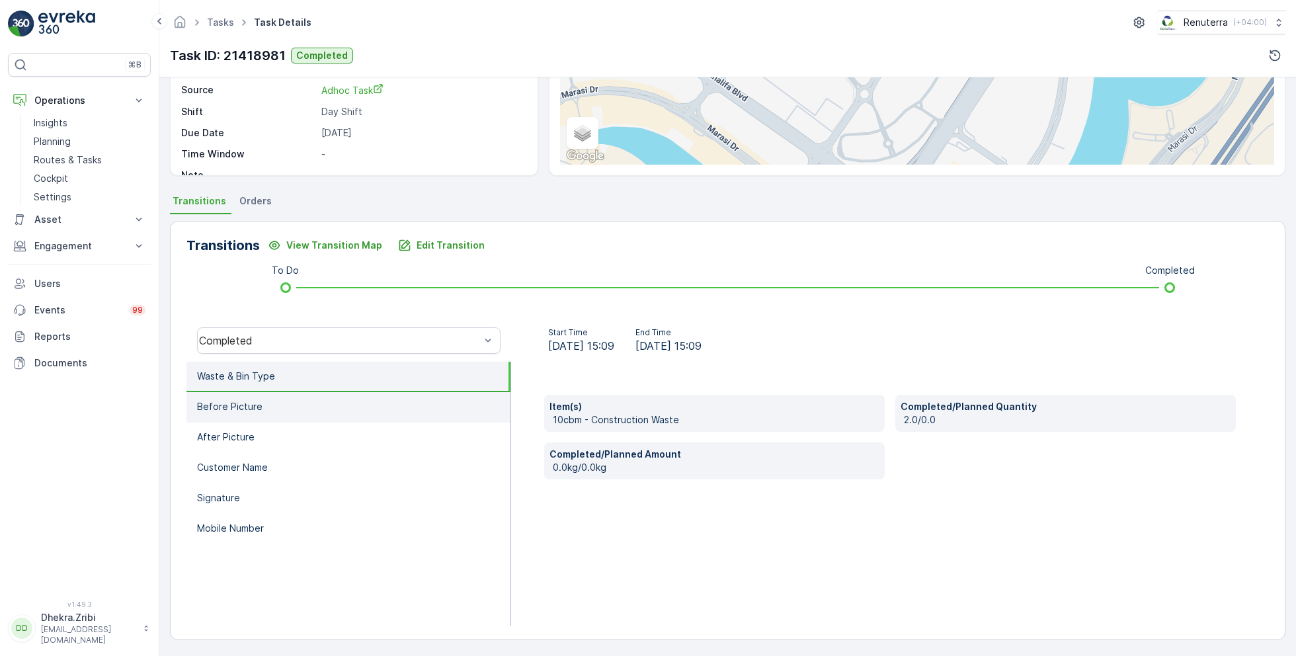
click at [273, 399] on li "Before Picture" at bounding box center [348, 407] width 324 height 30
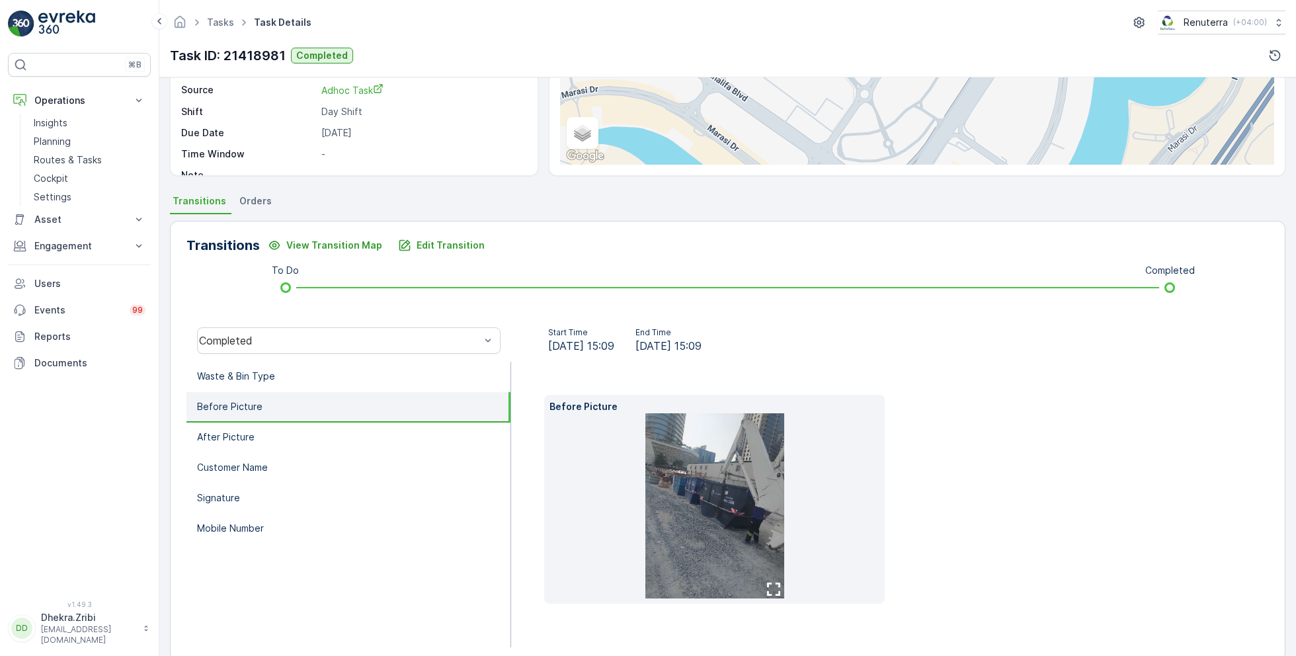
click at [699, 480] on img at bounding box center [714, 505] width 139 height 185
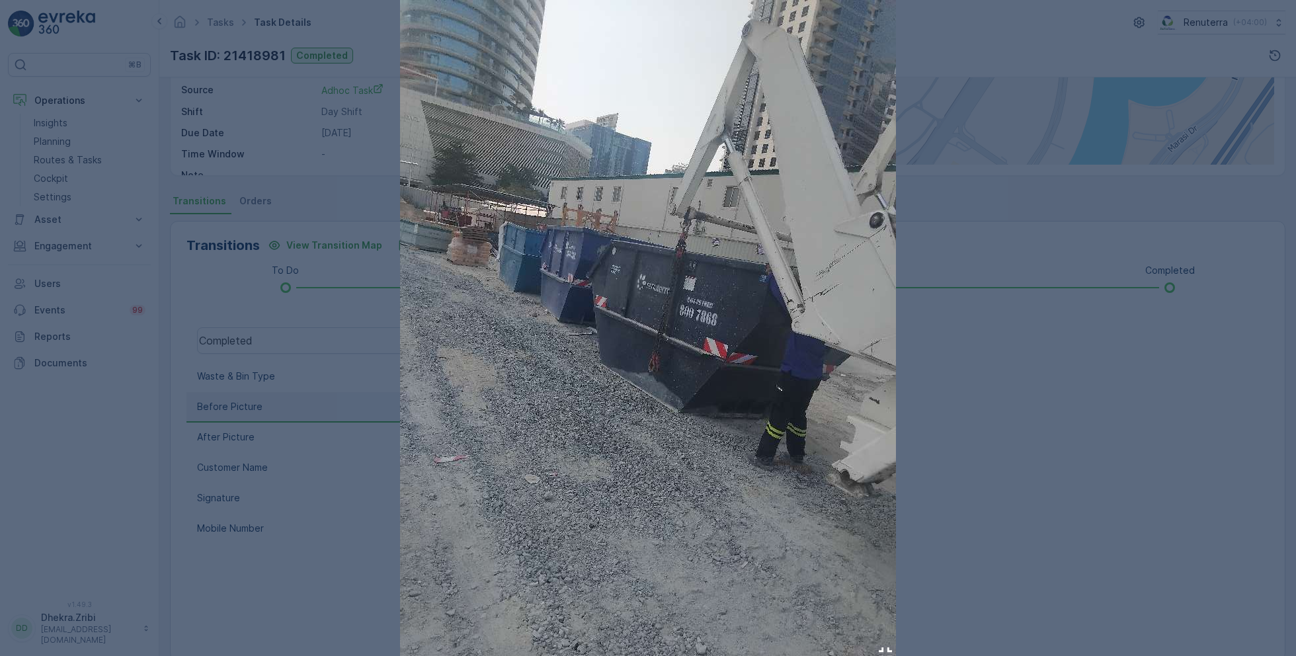
click at [1039, 424] on div at bounding box center [648, 328] width 1296 height 656
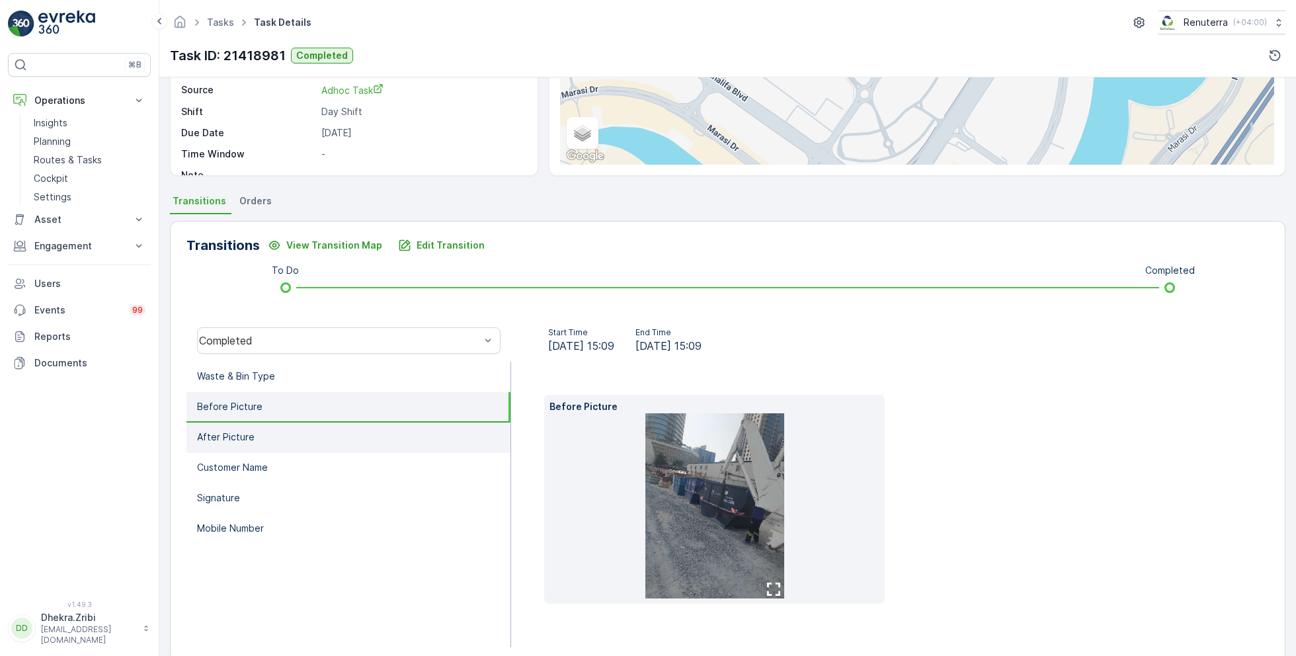
click at [246, 446] on li "After Picture" at bounding box center [348, 438] width 324 height 30
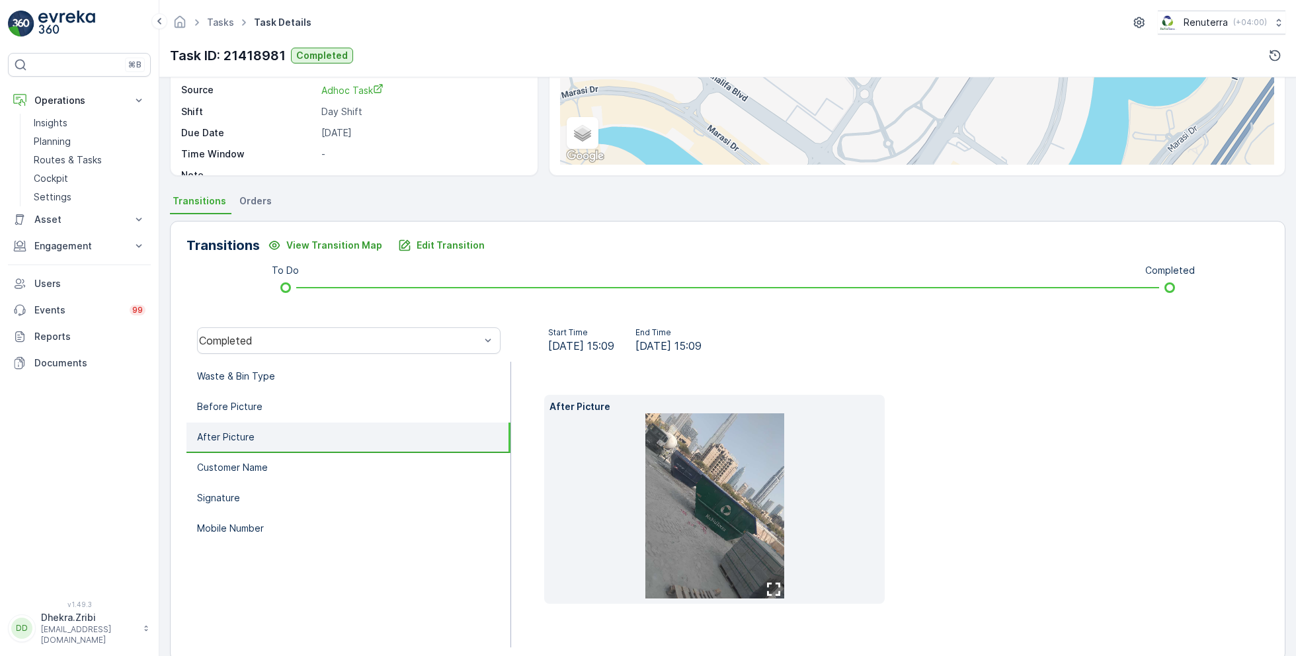
click at [697, 485] on img at bounding box center [714, 505] width 139 height 185
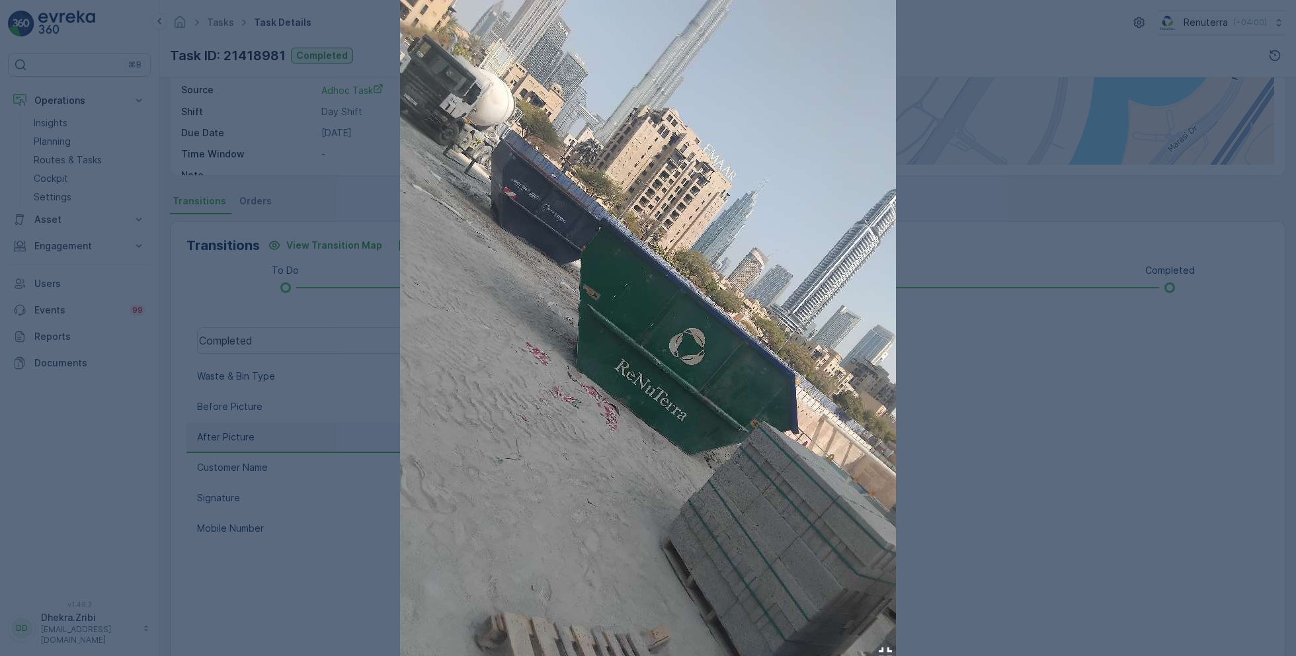
click at [1044, 378] on div at bounding box center [648, 328] width 1296 height 656
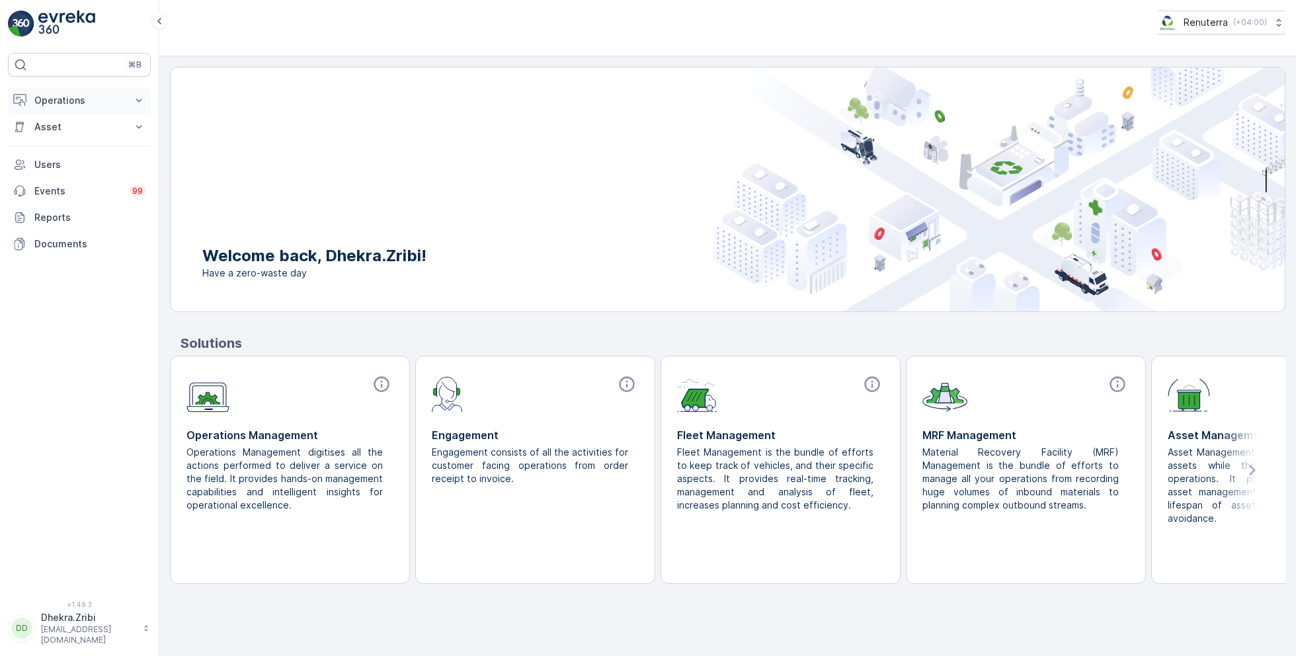
click at [66, 105] on p "Operations" at bounding box center [79, 100] width 90 height 13
click at [61, 163] on p "Routes & Tasks" at bounding box center [68, 159] width 68 height 13
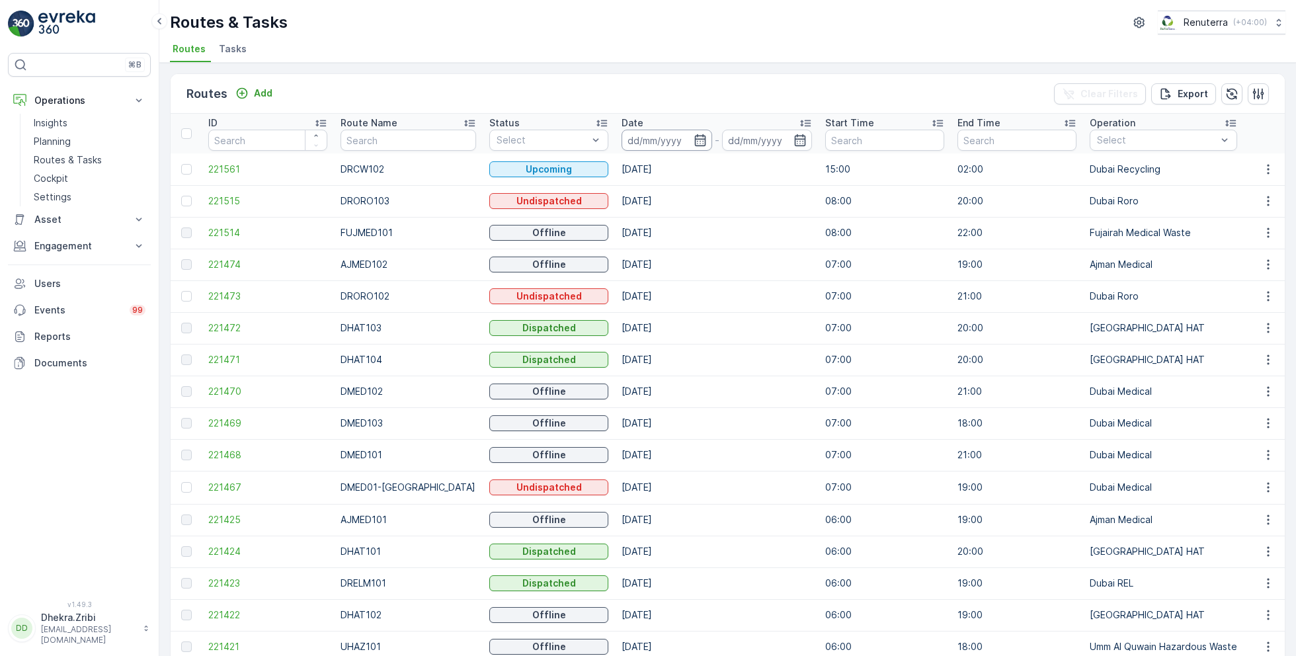
click at [658, 139] on input at bounding box center [667, 140] width 91 height 21
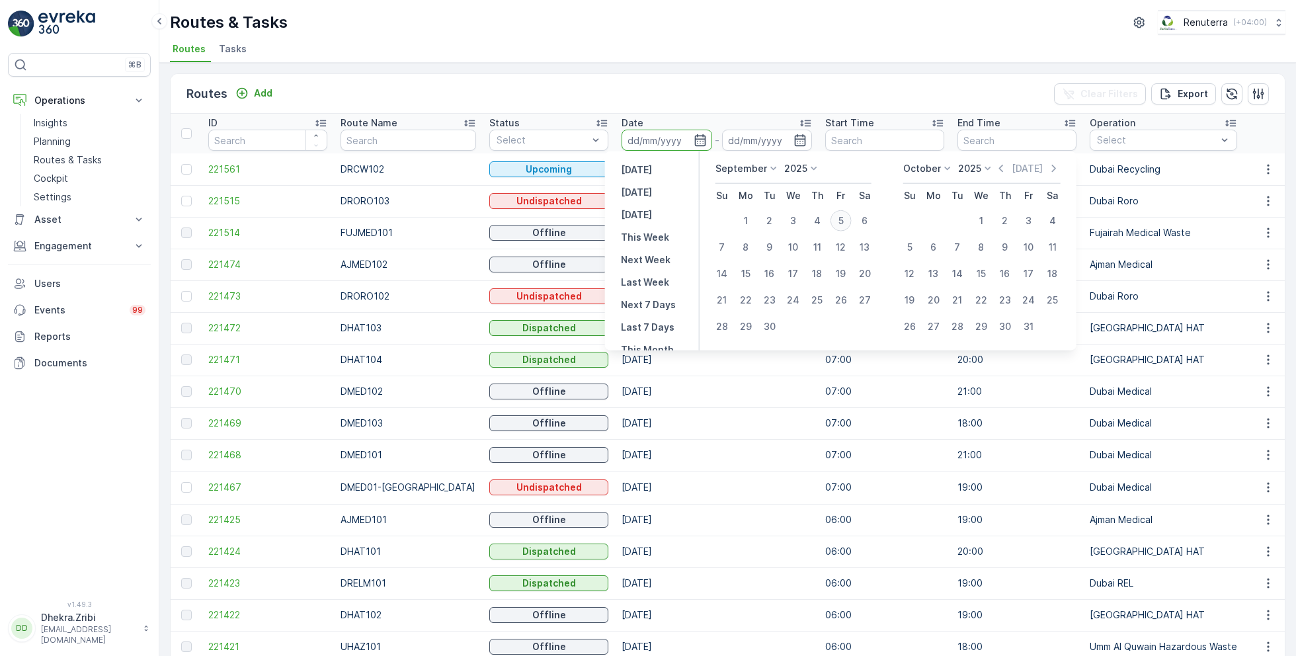
click at [840, 220] on div "5" at bounding box center [840, 220] width 21 height 21
type input "[DATE]"
click at [840, 220] on div "5" at bounding box center [840, 220] width 21 height 21
type input "[DATE]"
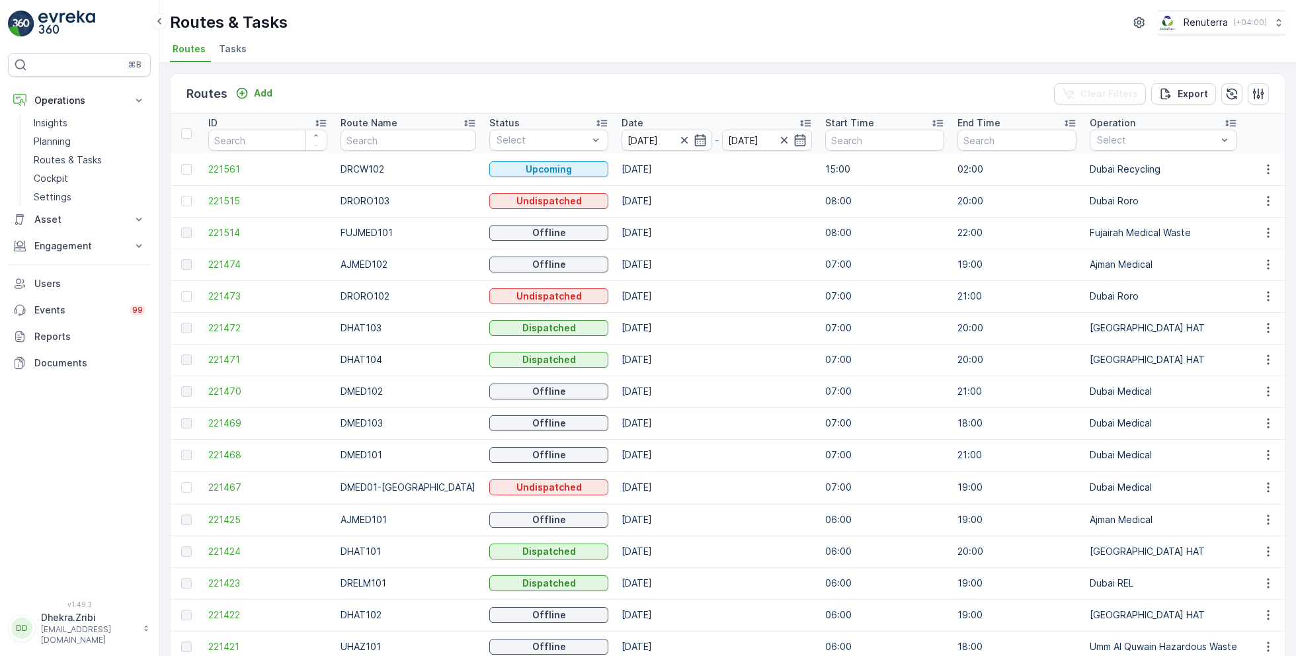
click at [653, 41] on ul "Routes Tasks" at bounding box center [722, 51] width 1105 height 22
click at [409, 131] on input "text" at bounding box center [408, 140] width 135 height 21
type input "hat"
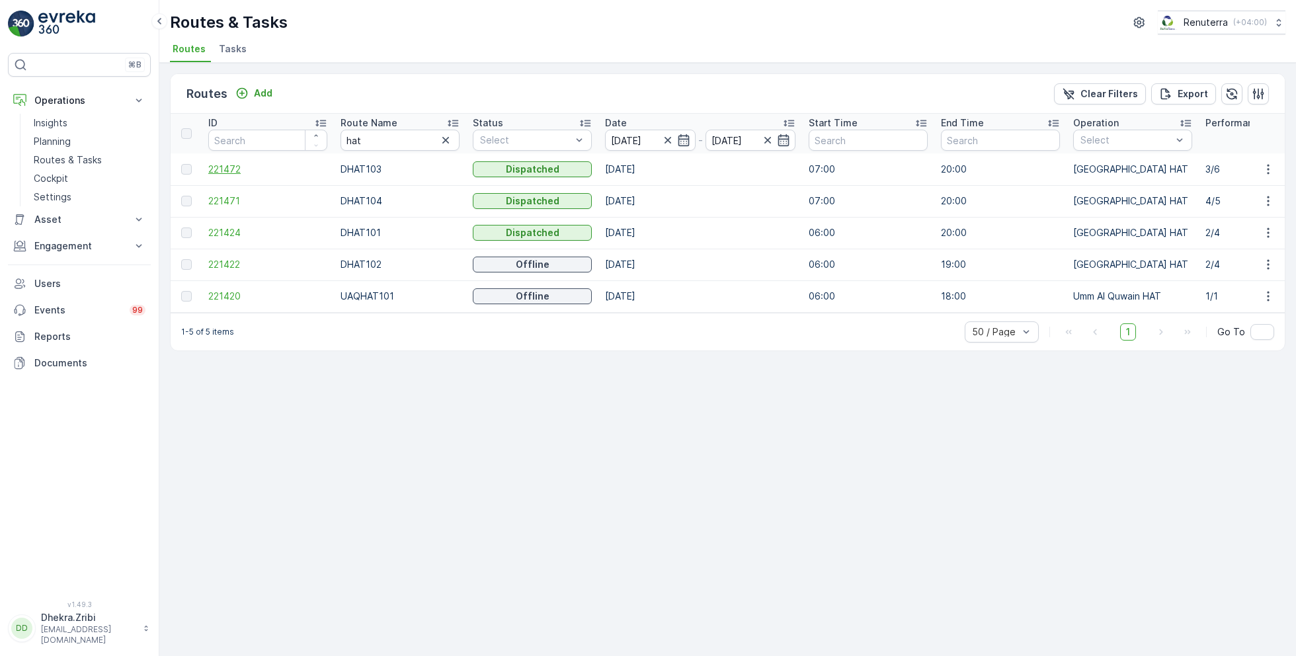
click at [223, 163] on span "221472" at bounding box center [267, 169] width 119 height 13
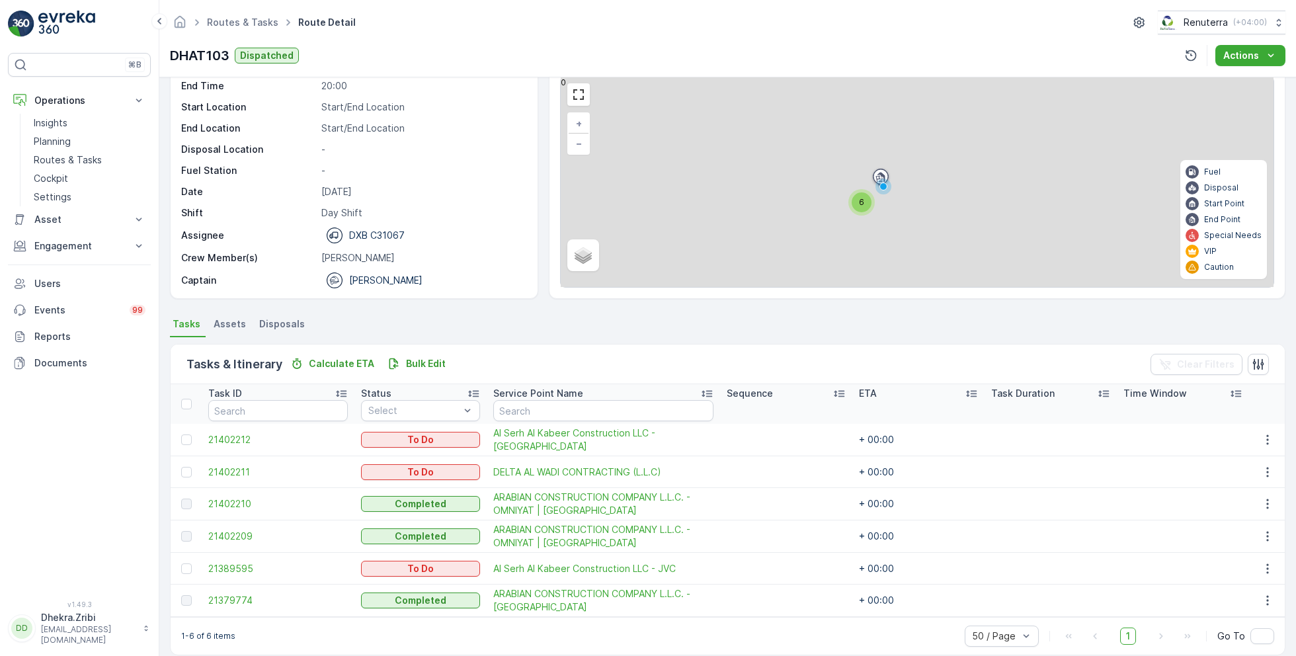
scroll to position [67, 0]
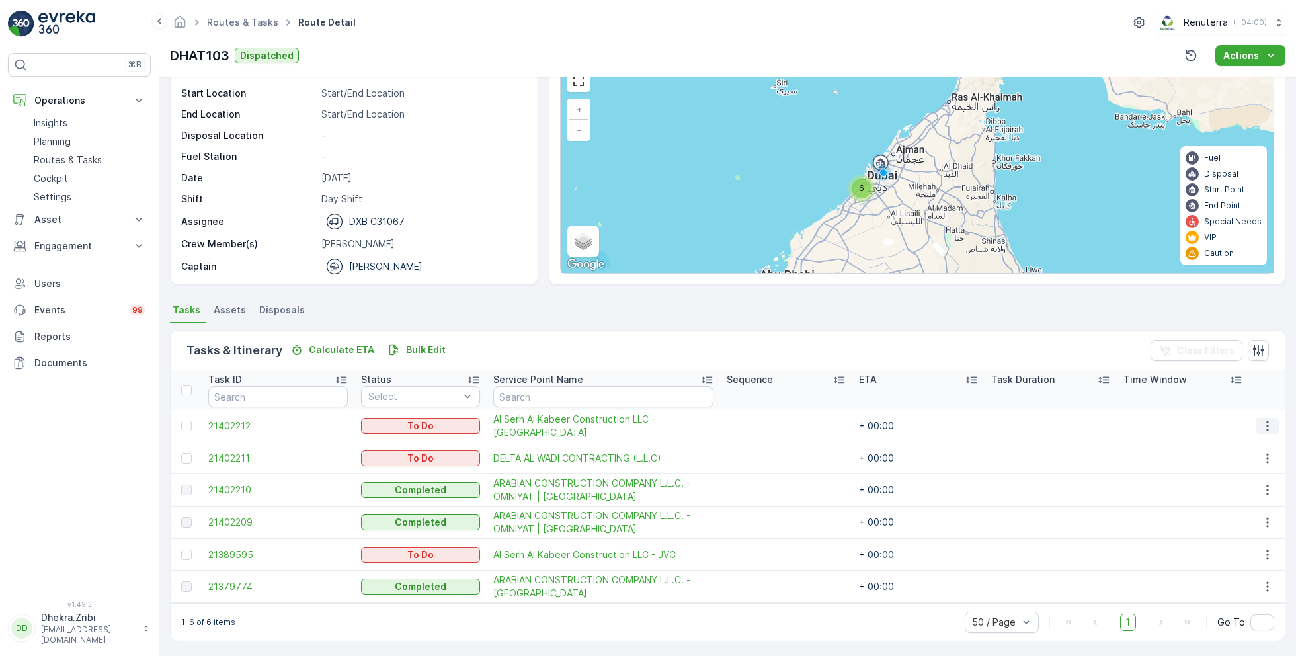
click at [1268, 420] on icon "button" at bounding box center [1267, 425] width 13 height 13
click at [1232, 483] on span "Change Route" at bounding box center [1234, 481] width 64 height 13
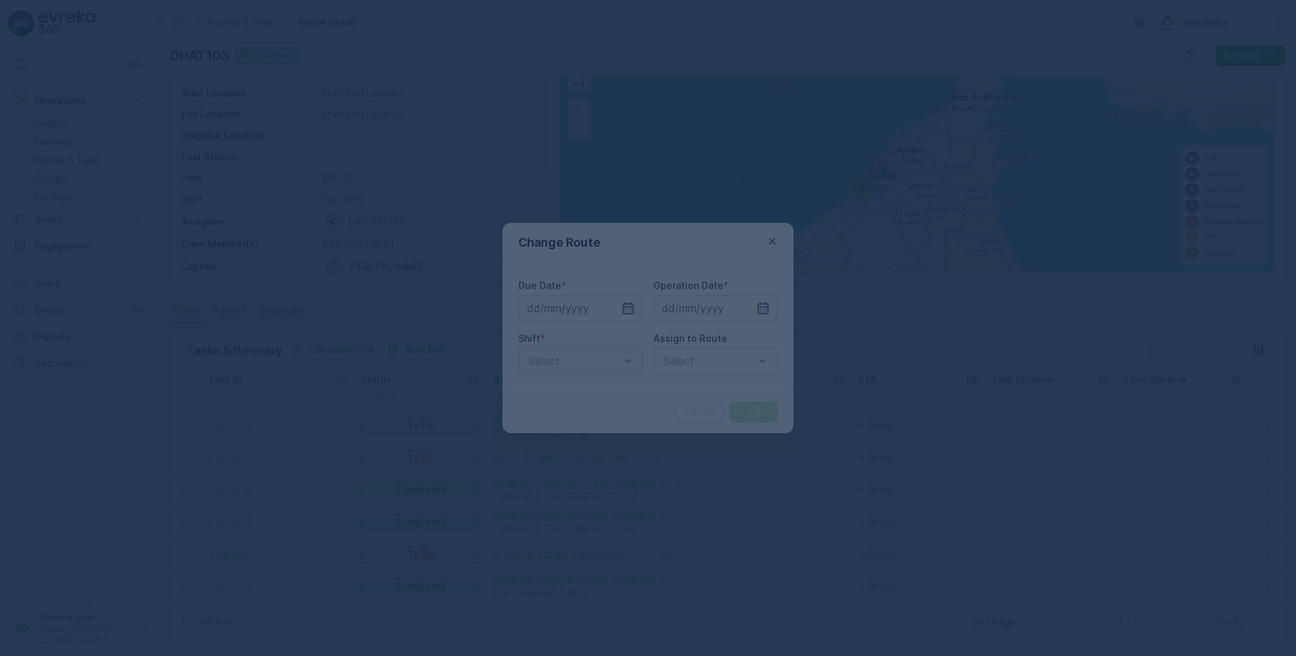
type input "[DATE]"
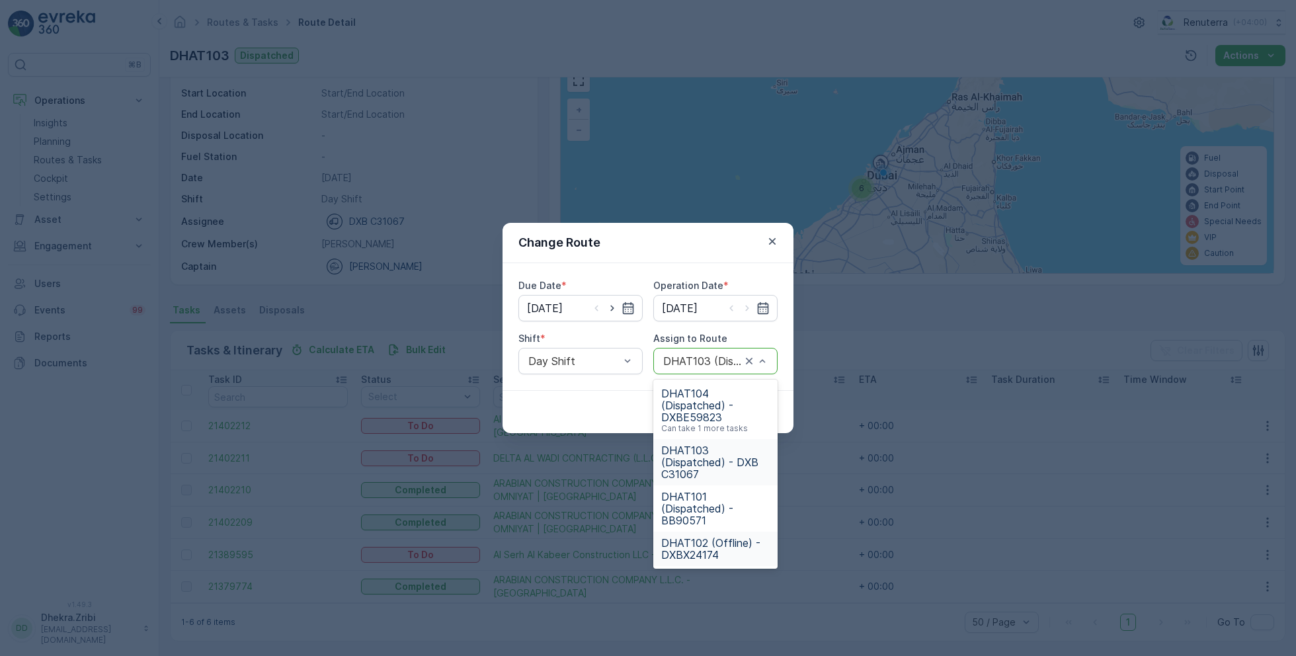
click at [695, 538] on span "DHAT102 (Offline) - DXBX24174" at bounding box center [715, 549] width 108 height 24
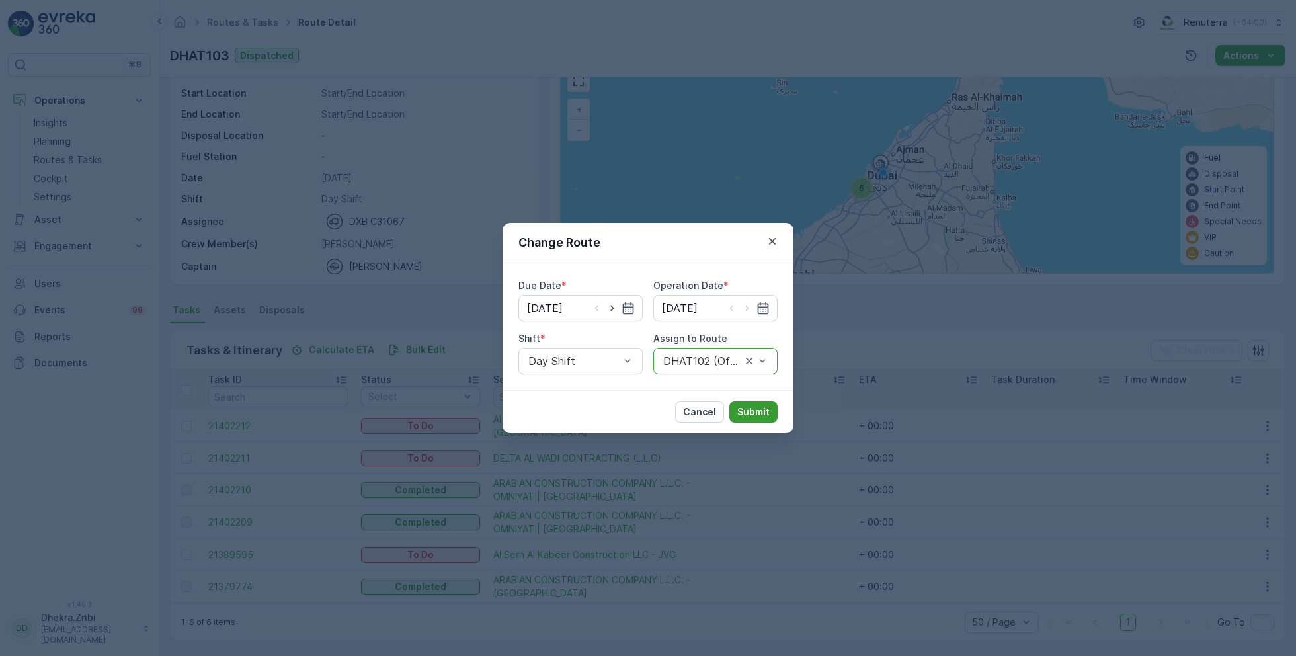
click at [758, 413] on p "Submit" at bounding box center [753, 411] width 32 height 13
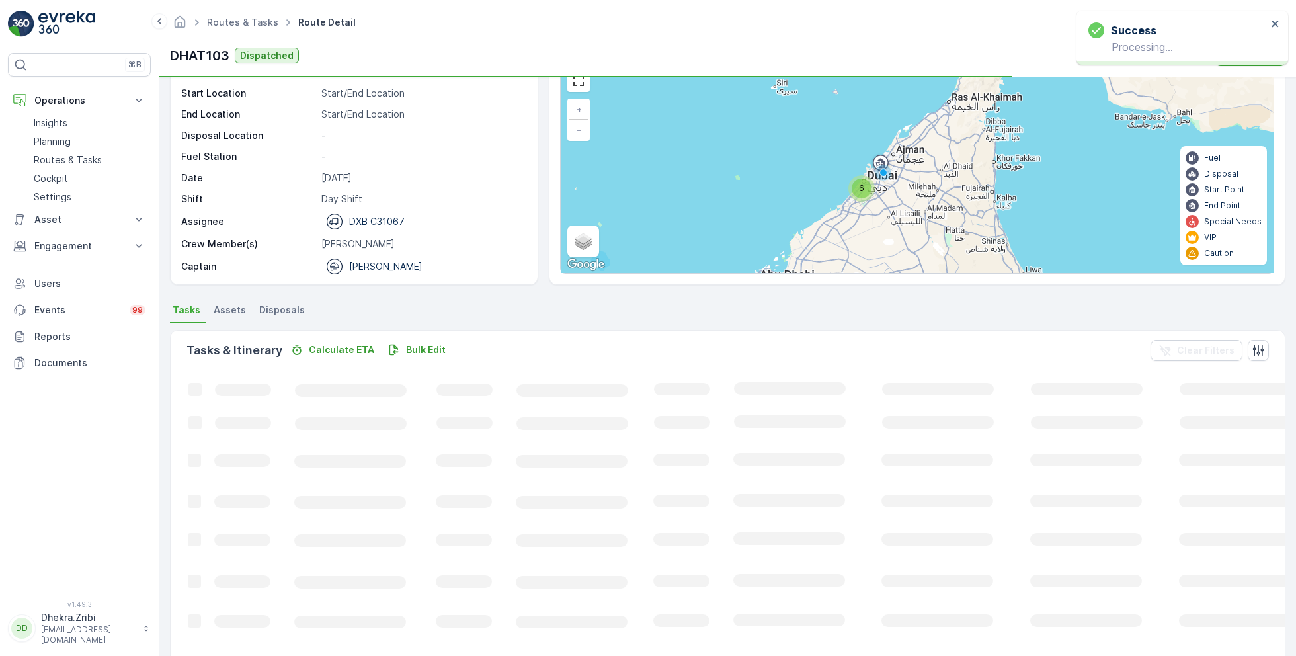
scroll to position [36, 0]
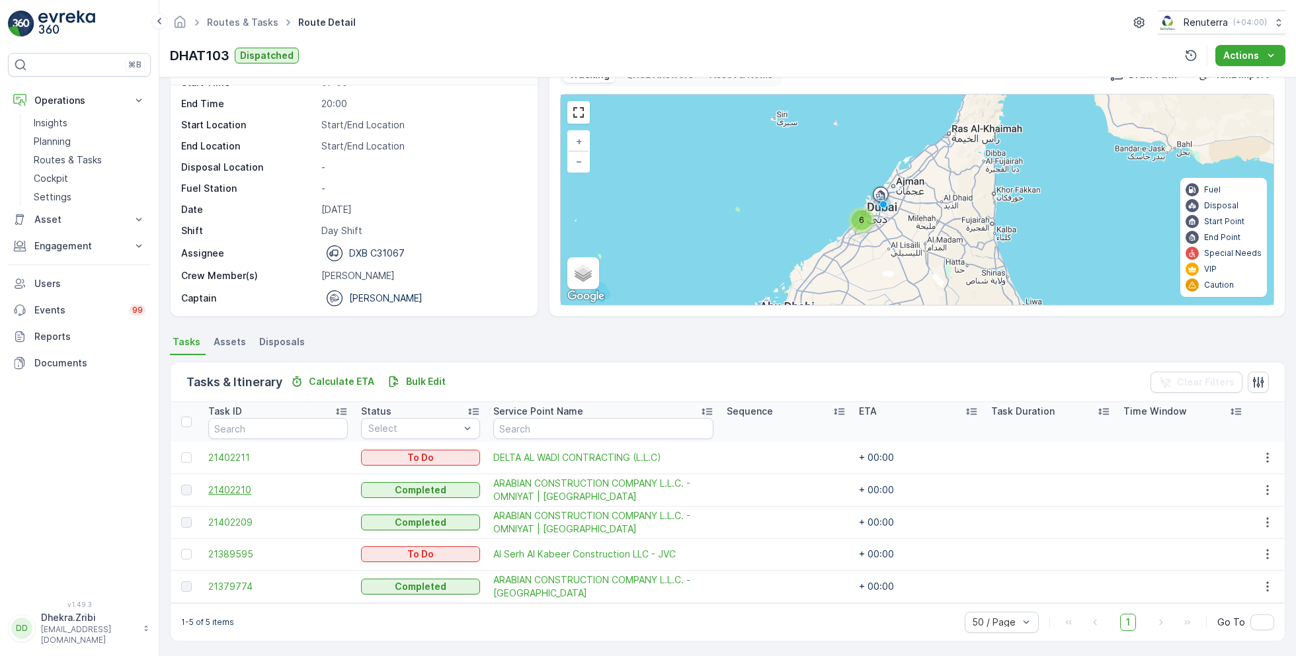
click at [238, 489] on span "21402210" at bounding box center [278, 489] width 140 height 13
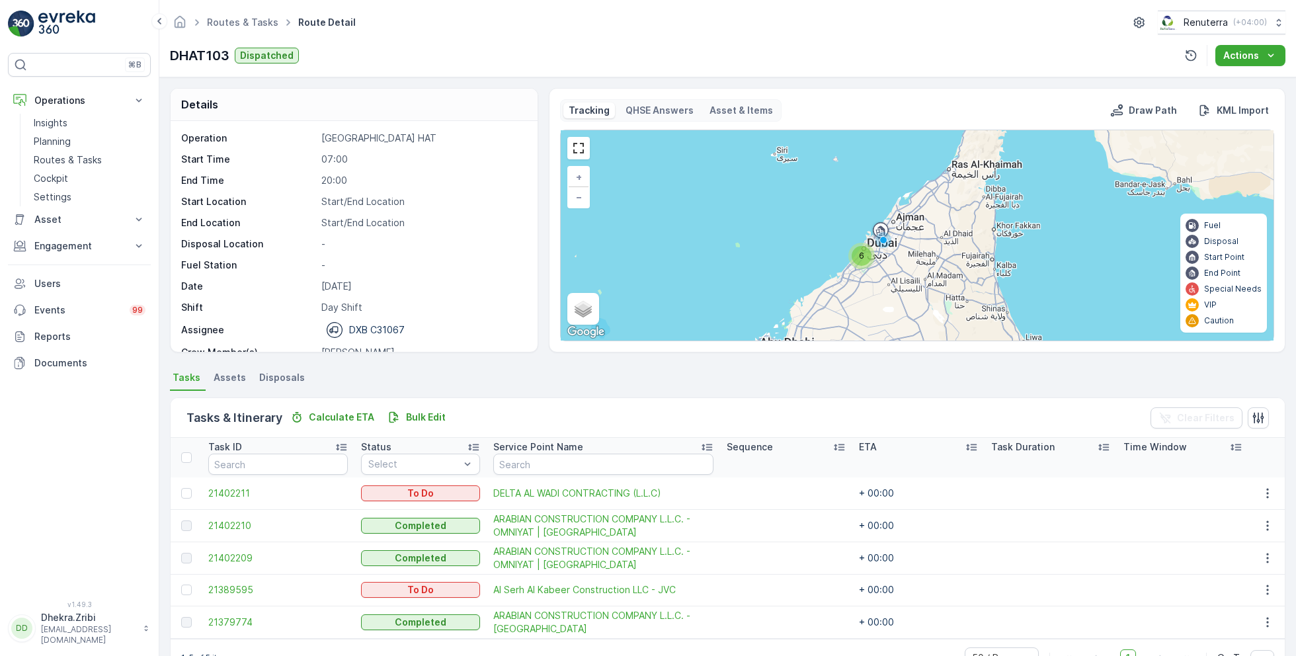
scroll to position [41, 0]
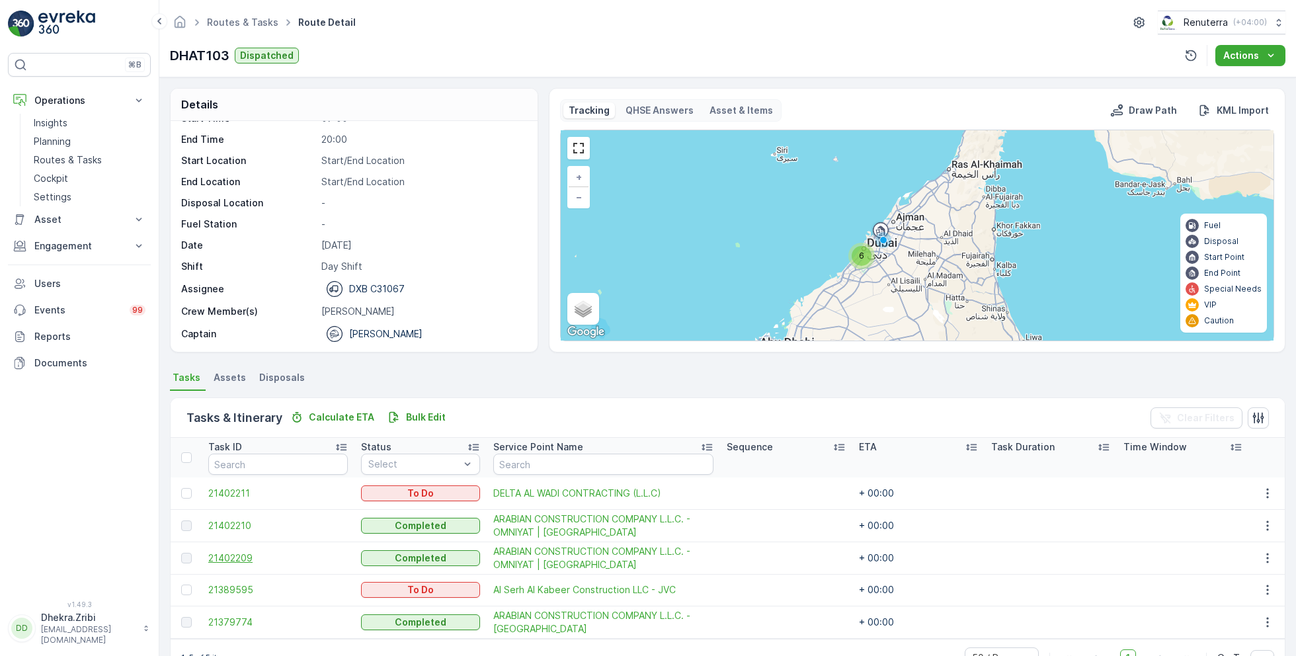
click at [228, 561] on span "21402209" at bounding box center [278, 557] width 140 height 13
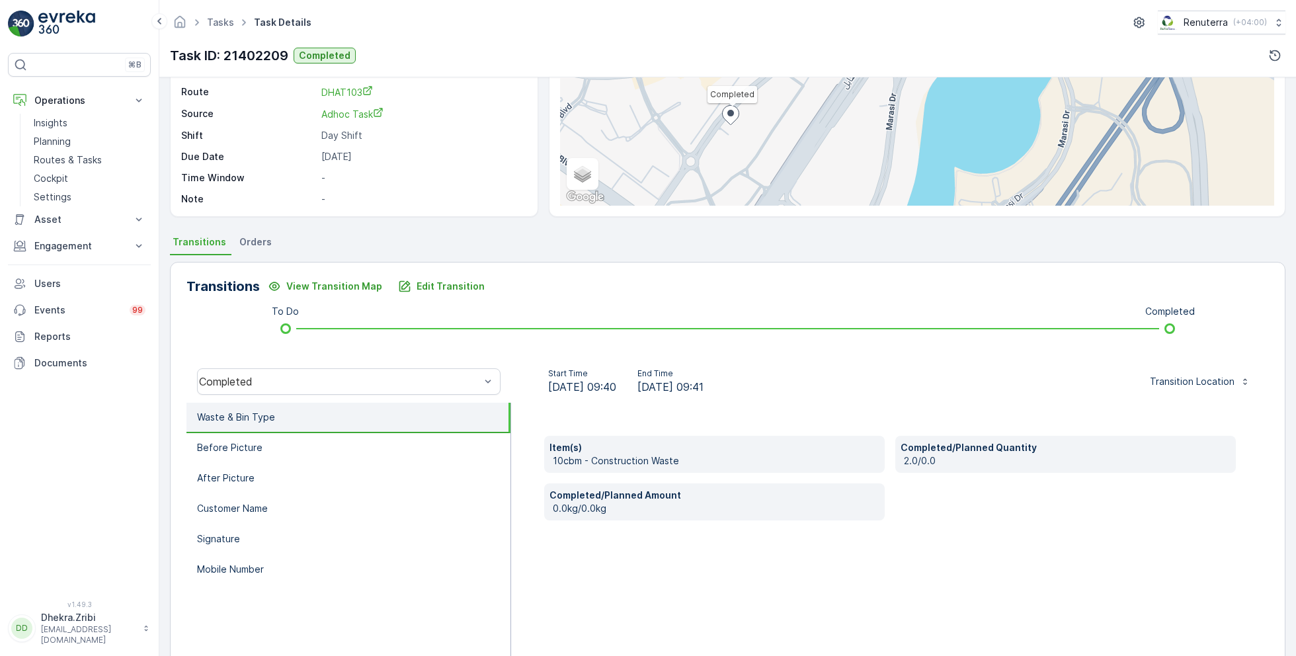
scroll to position [177, 0]
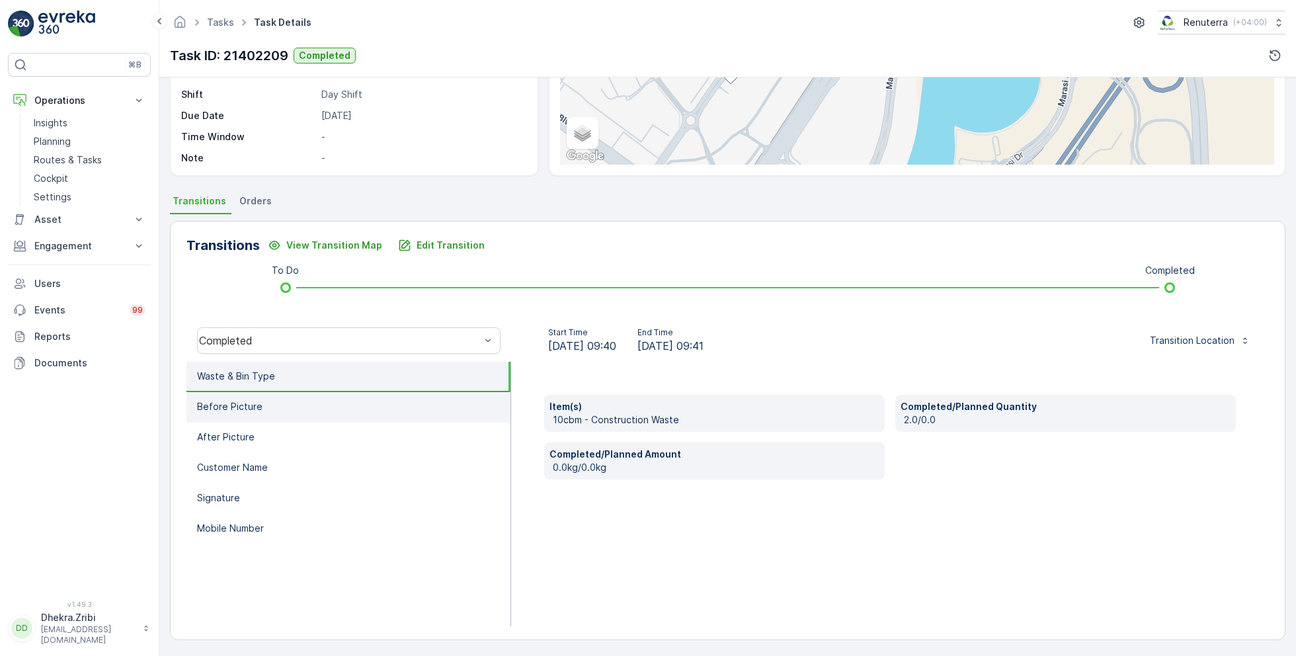
click at [263, 402] on li "Before Picture" at bounding box center [348, 407] width 324 height 30
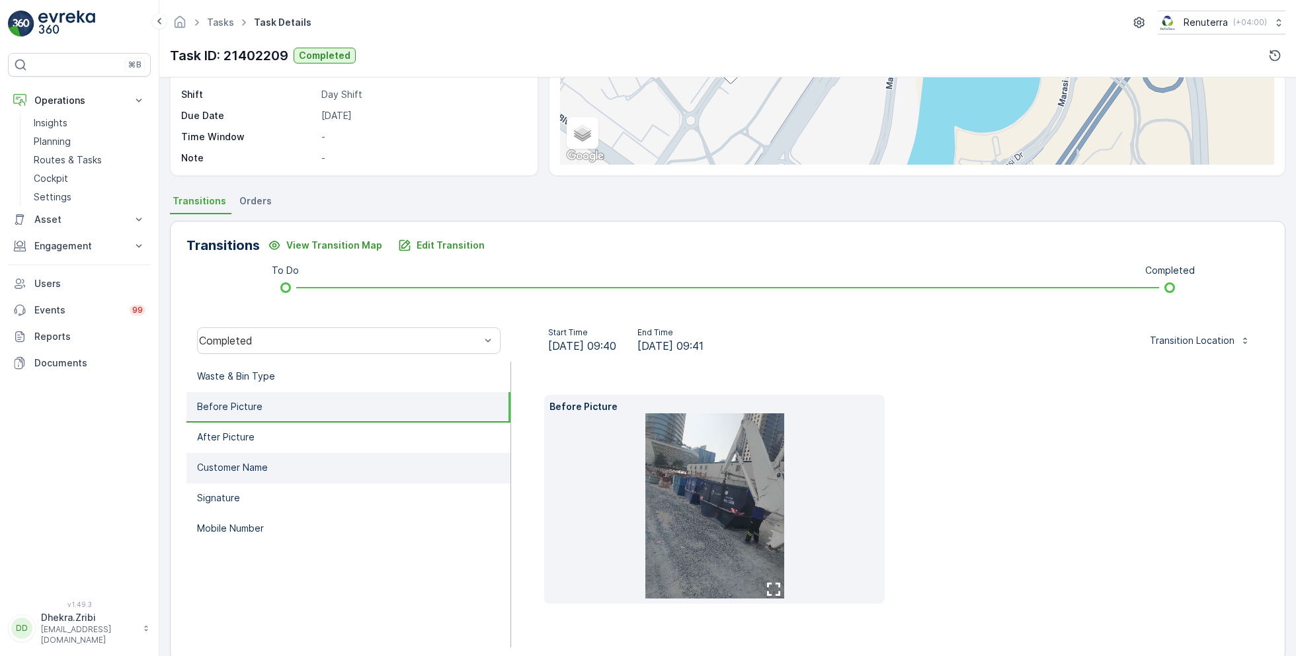
scroll to position [198, 0]
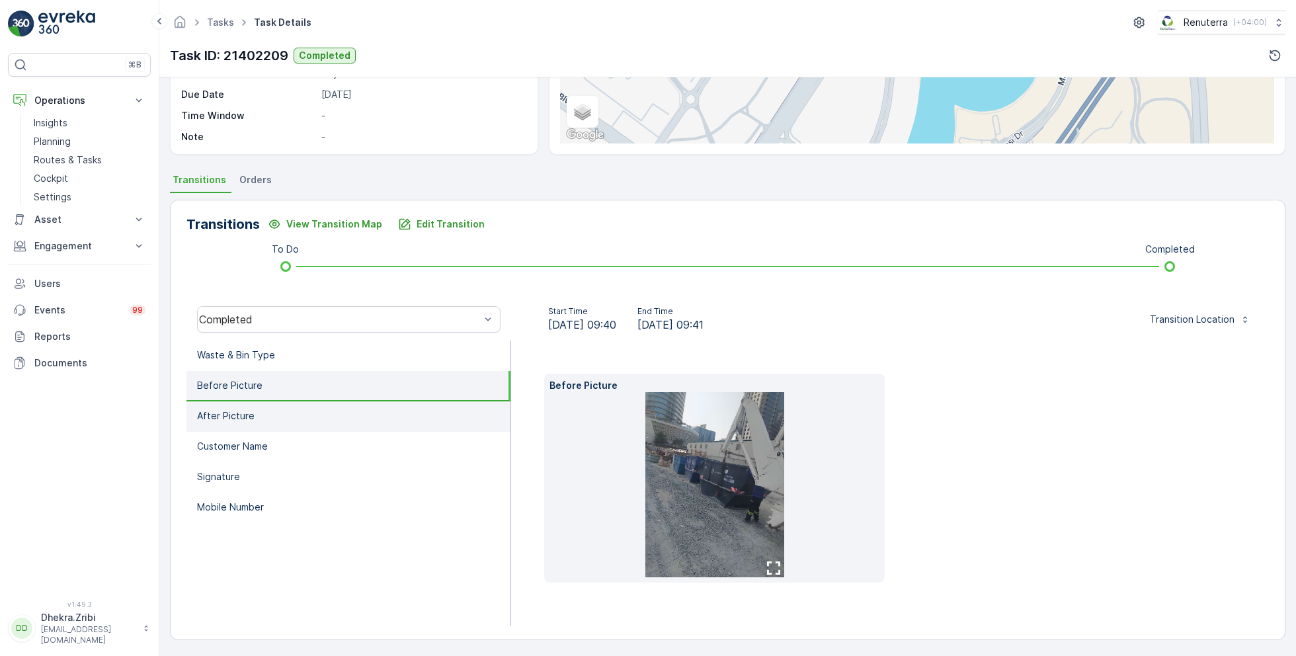
click at [267, 412] on li "After Picture" at bounding box center [348, 416] width 324 height 30
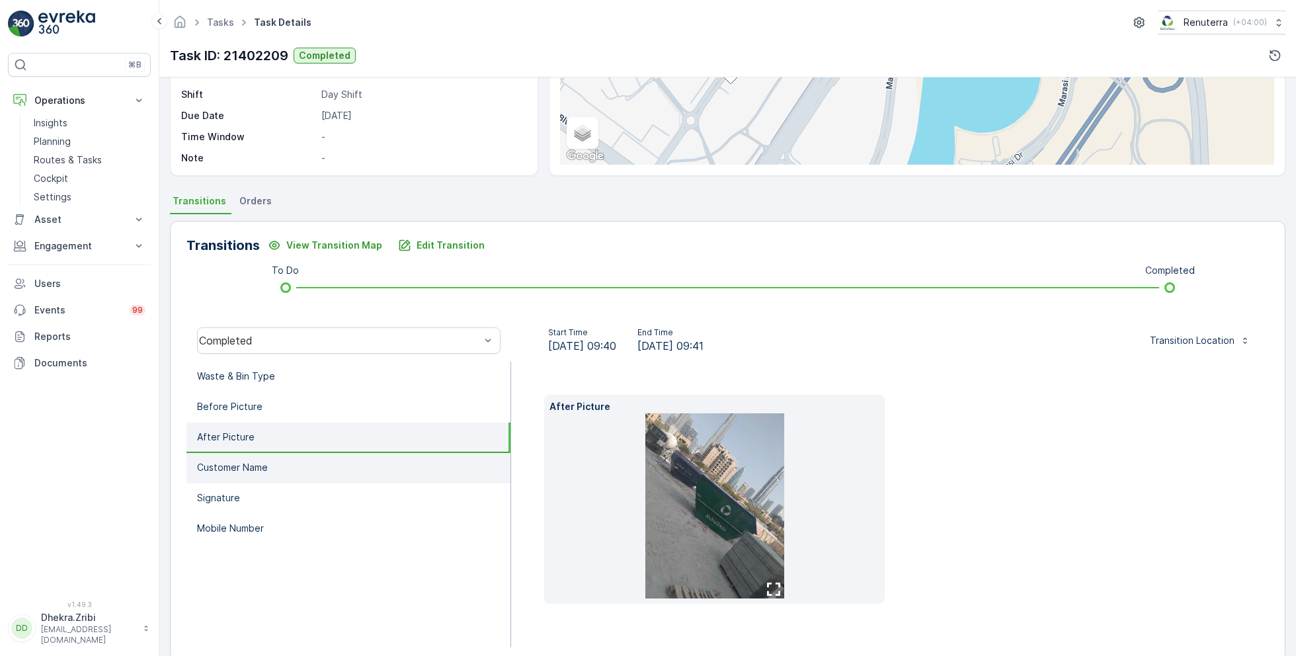
click at [259, 456] on li "Customer Name" at bounding box center [348, 468] width 324 height 30
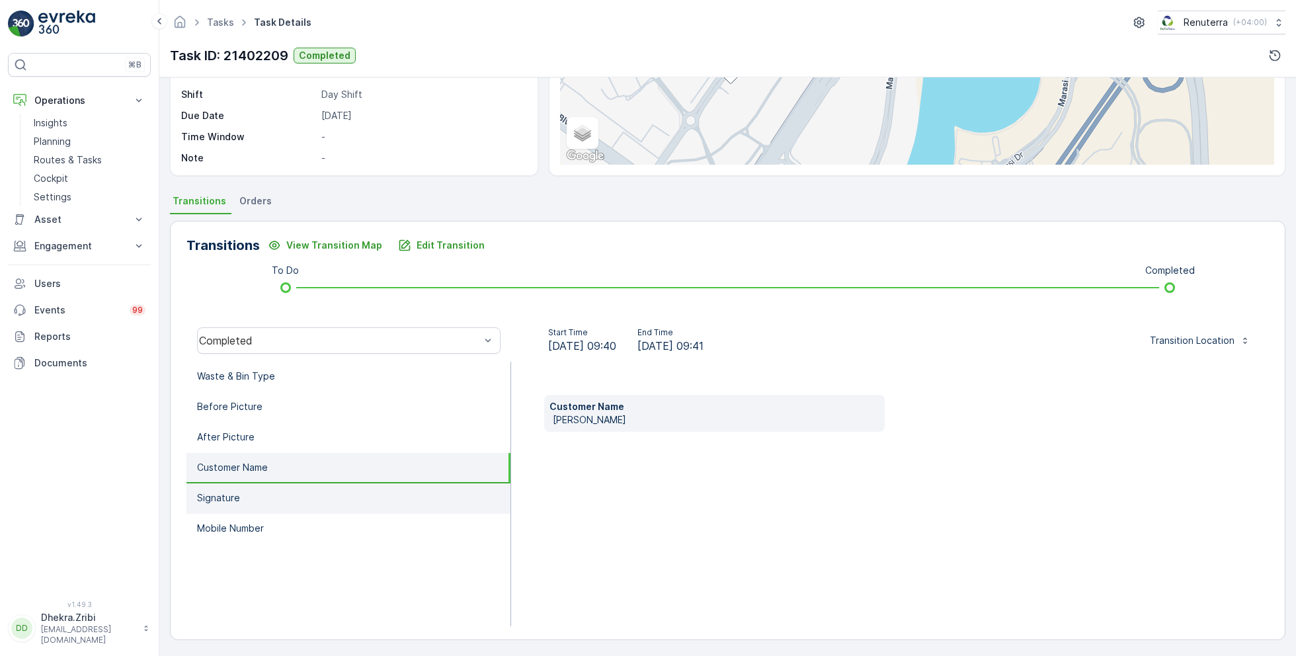
click at [249, 496] on li "Signature" at bounding box center [348, 498] width 324 height 30
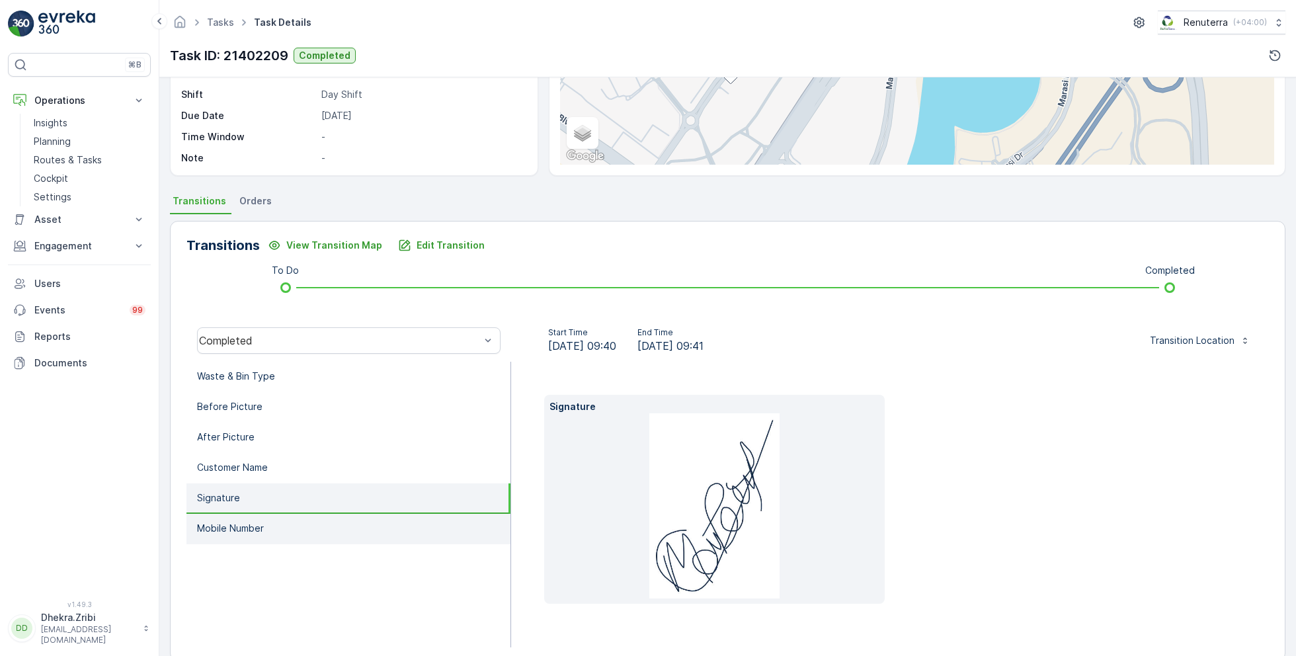
click at [257, 514] on li "Mobile Number" at bounding box center [348, 529] width 324 height 30
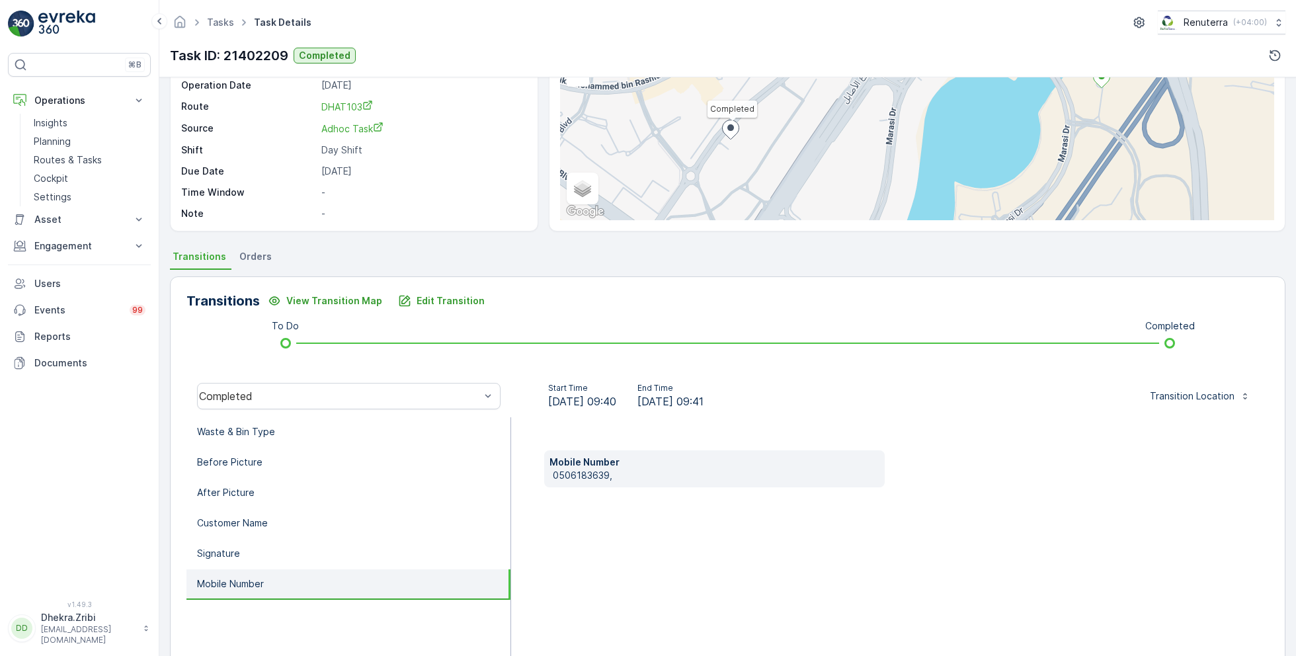
scroll to position [0, 0]
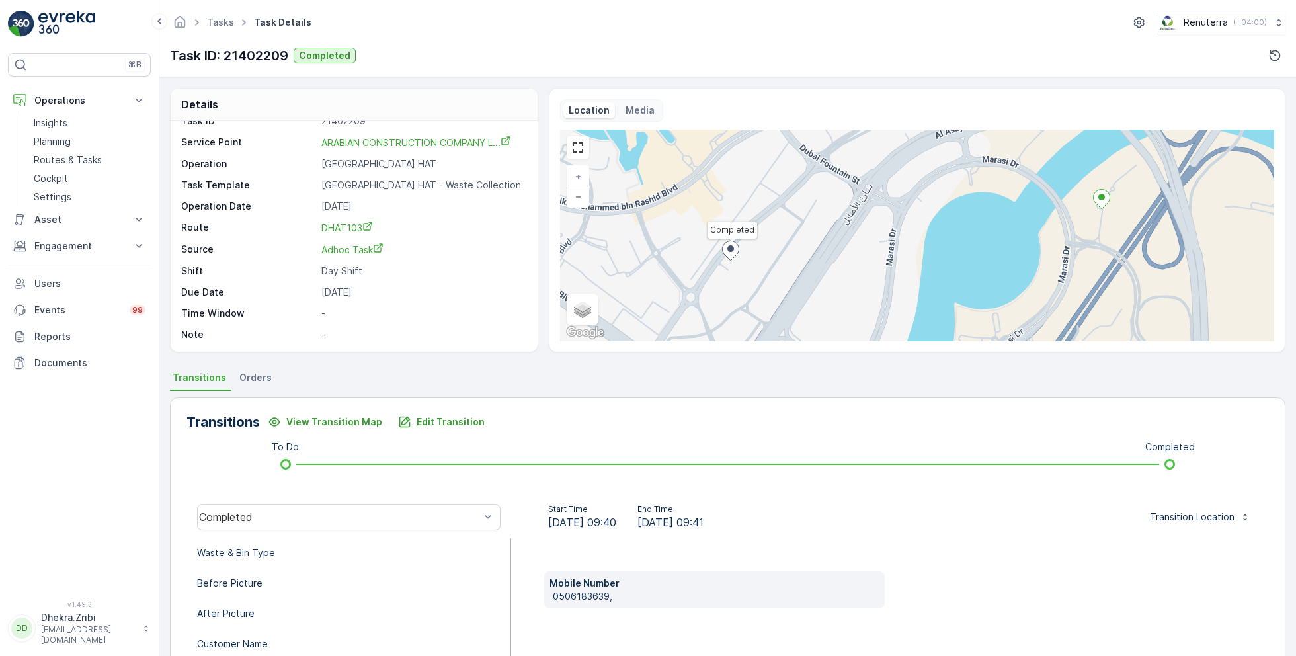
click at [263, 123] on p "Task ID" at bounding box center [248, 120] width 135 height 13
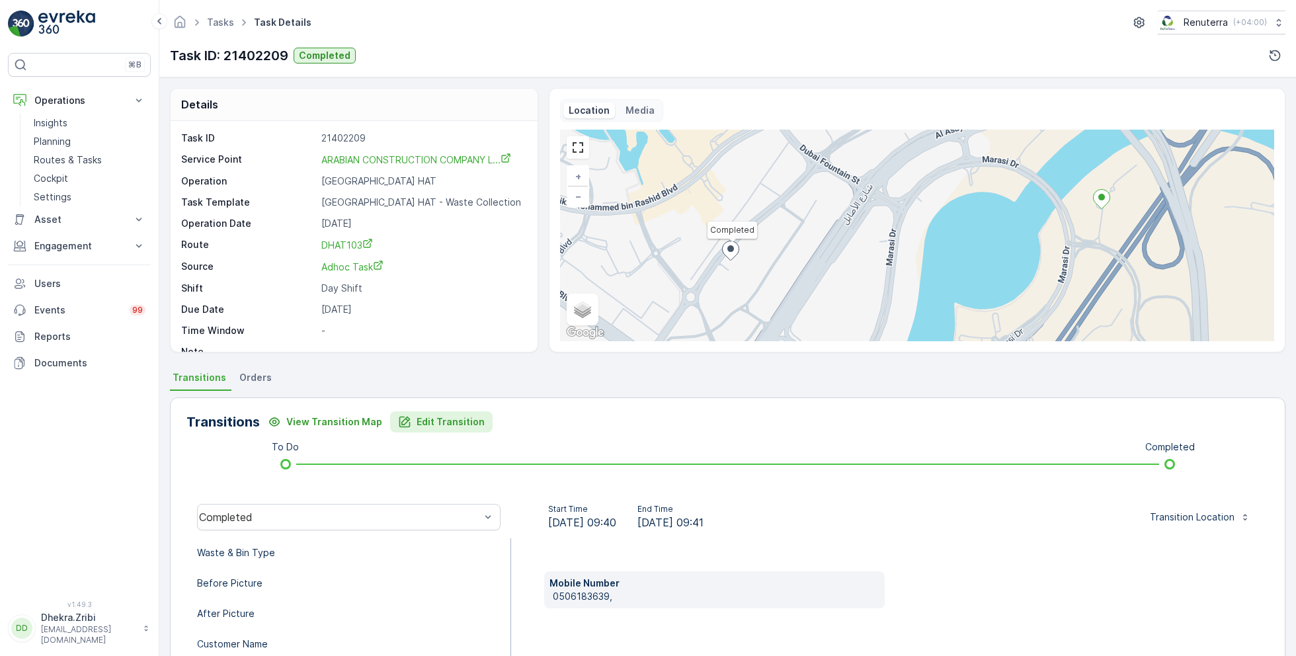
scroll to position [177, 0]
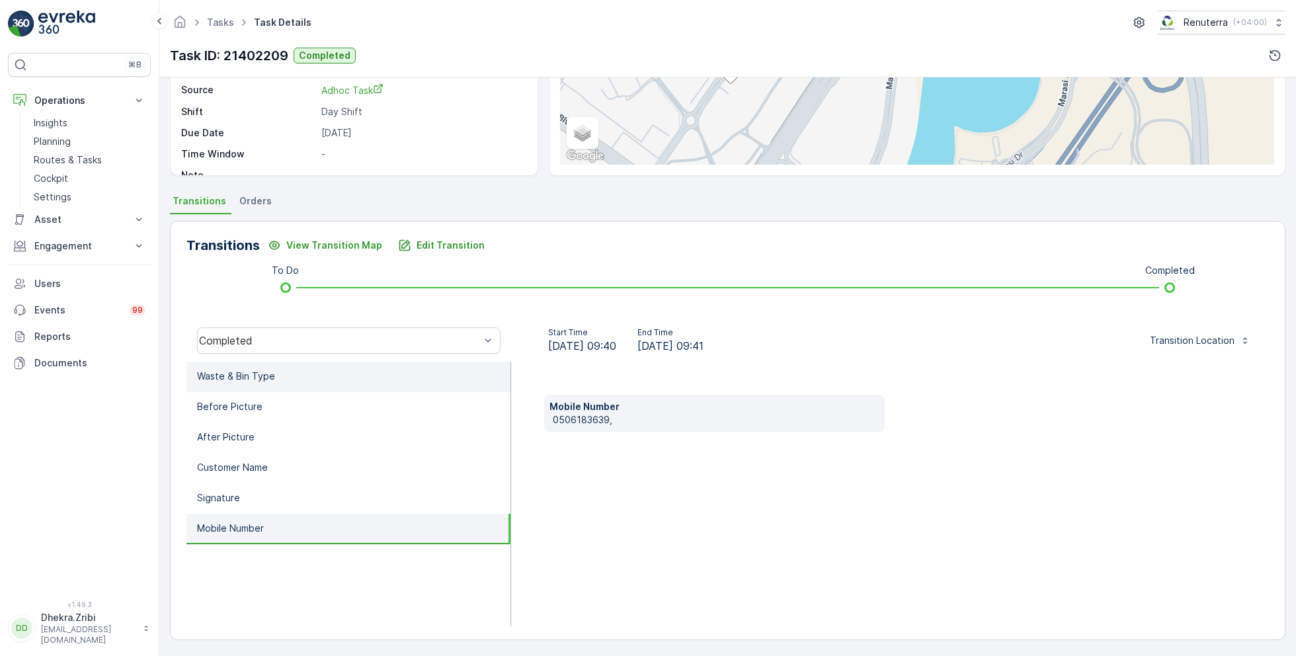
click at [275, 380] on li "Waste & Bin Type" at bounding box center [348, 377] width 324 height 30
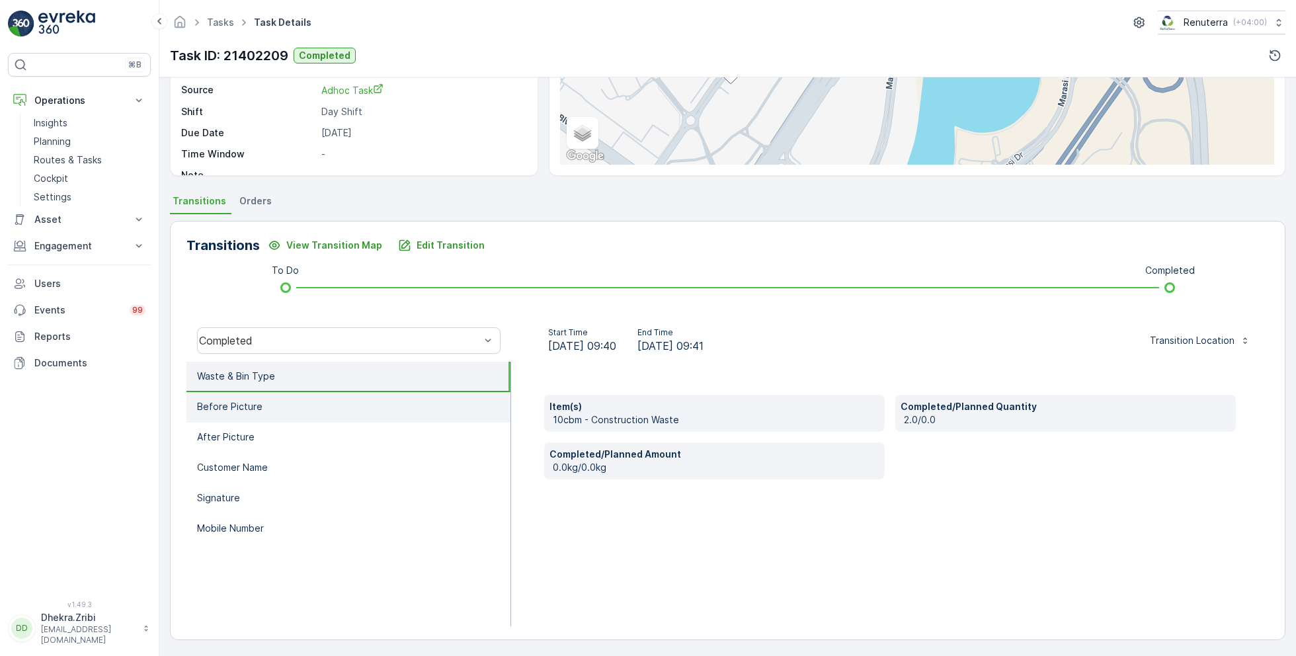
click at [278, 411] on li "Before Picture" at bounding box center [348, 407] width 324 height 30
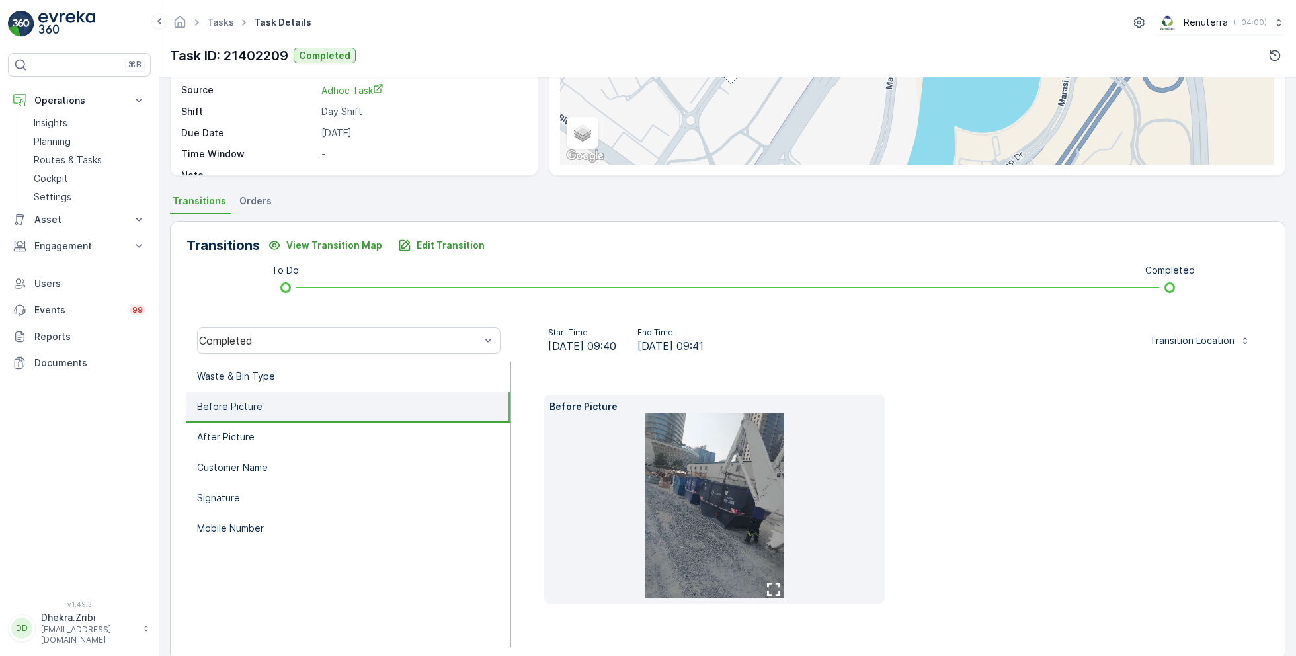
click at [696, 486] on img at bounding box center [714, 505] width 139 height 185
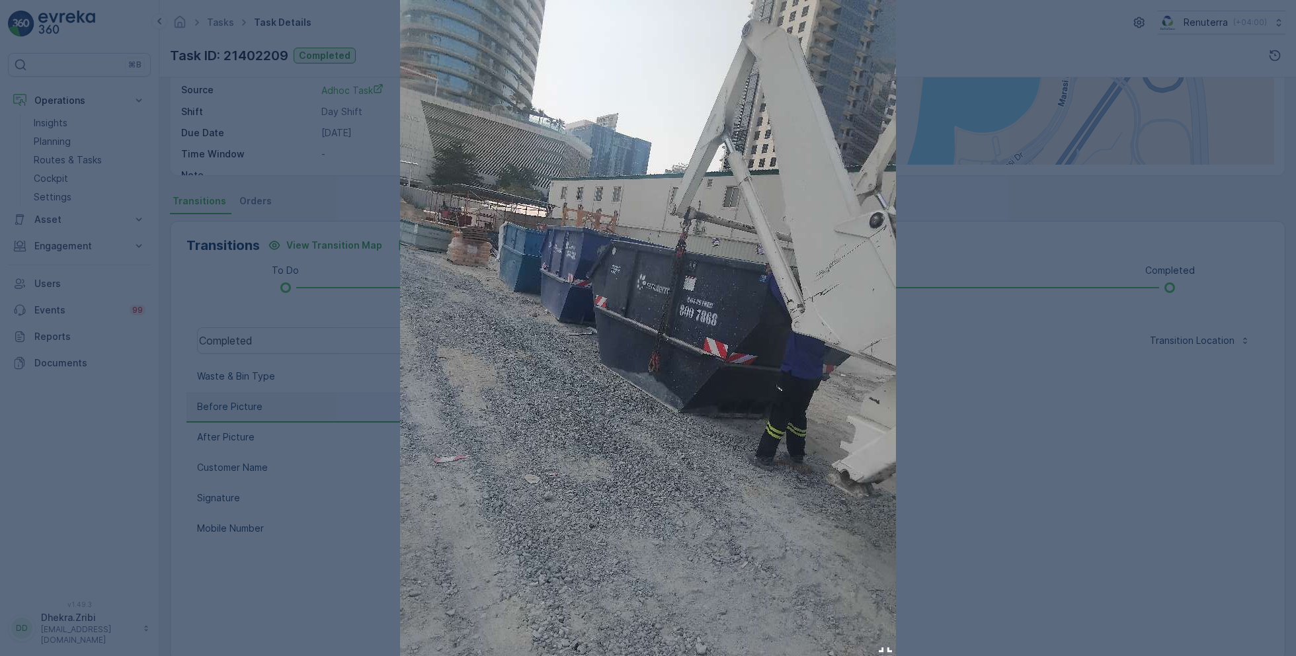
click at [275, 513] on div at bounding box center [648, 328] width 1296 height 656
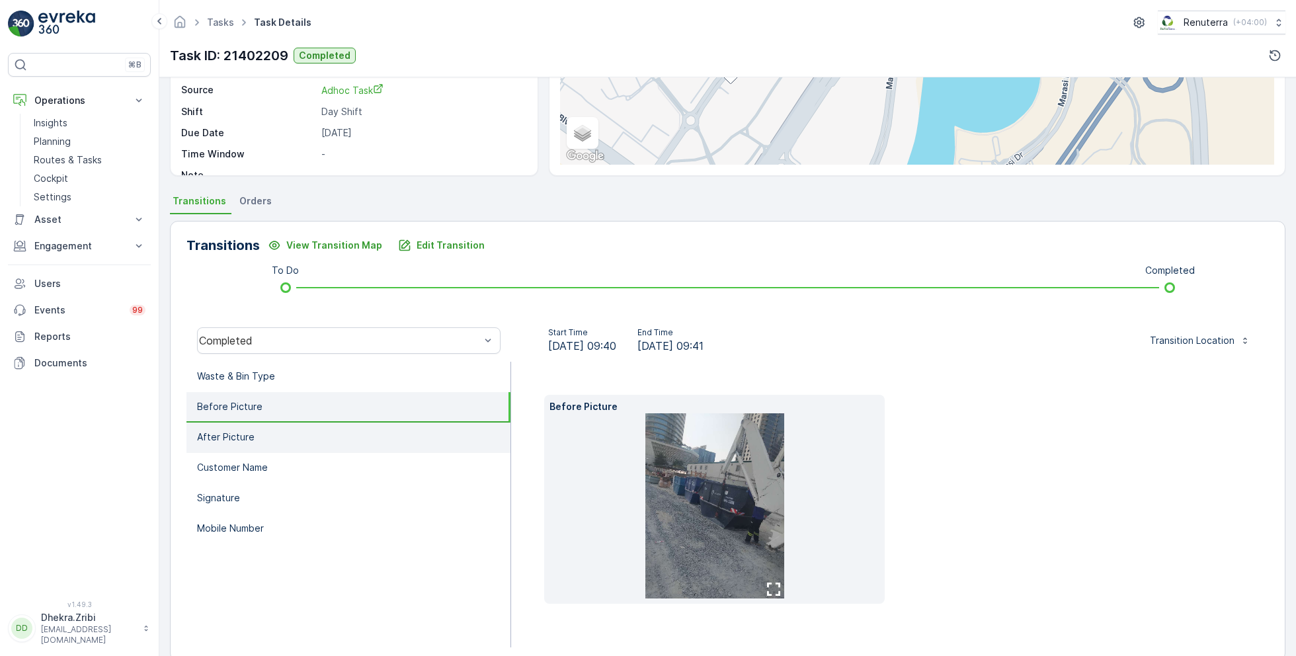
click at [257, 441] on li "After Picture" at bounding box center [348, 438] width 324 height 30
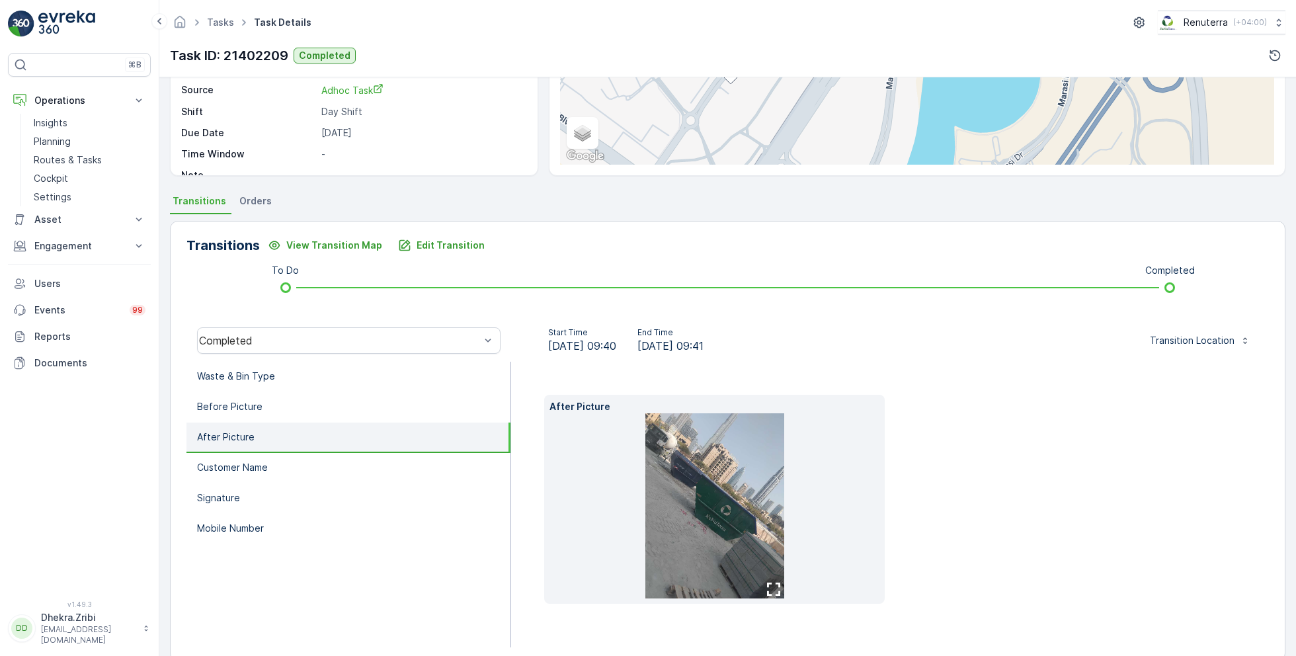
click at [667, 465] on img at bounding box center [714, 505] width 139 height 185
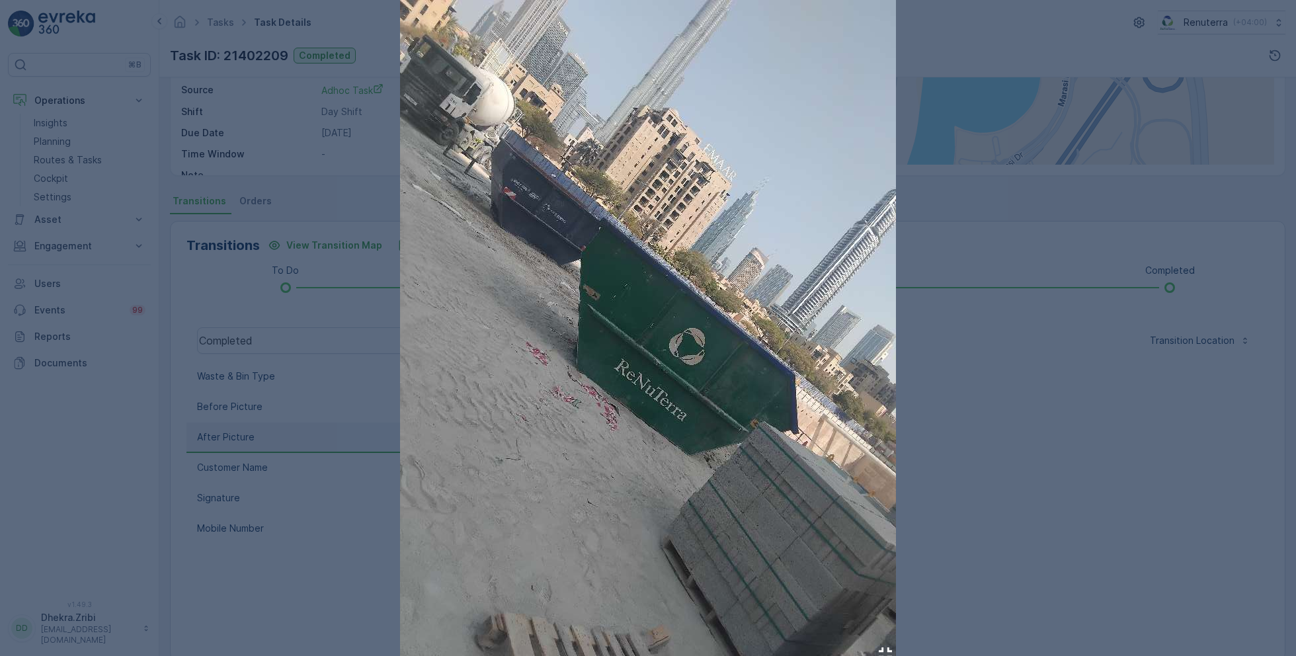
click at [263, 460] on div at bounding box center [648, 328] width 1296 height 656
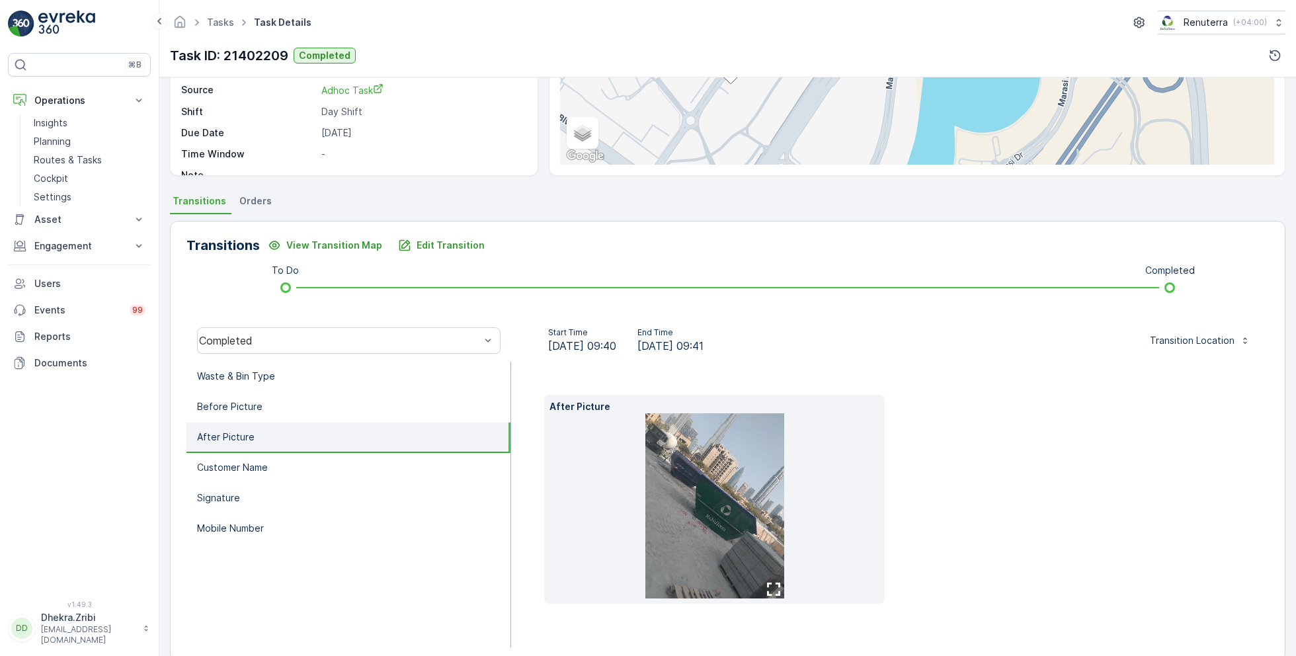
click at [263, 461] on p "Customer Name" at bounding box center [232, 467] width 71 height 13
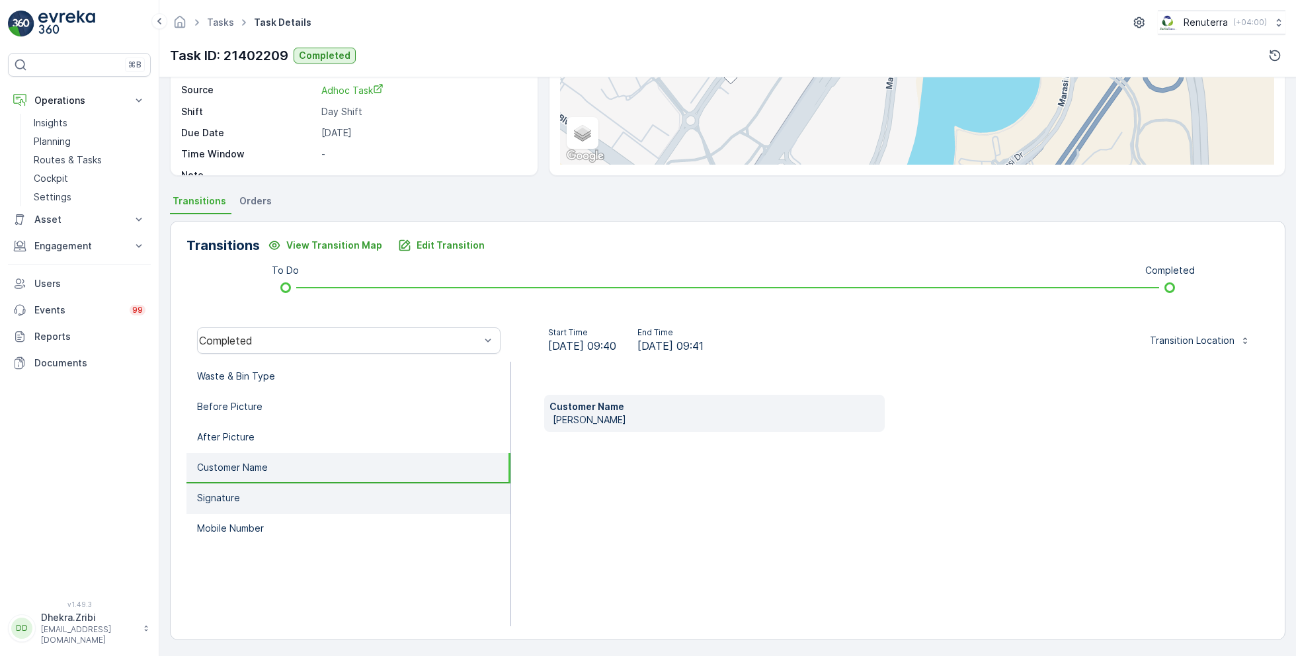
click at [251, 495] on li "Signature" at bounding box center [348, 498] width 324 height 30
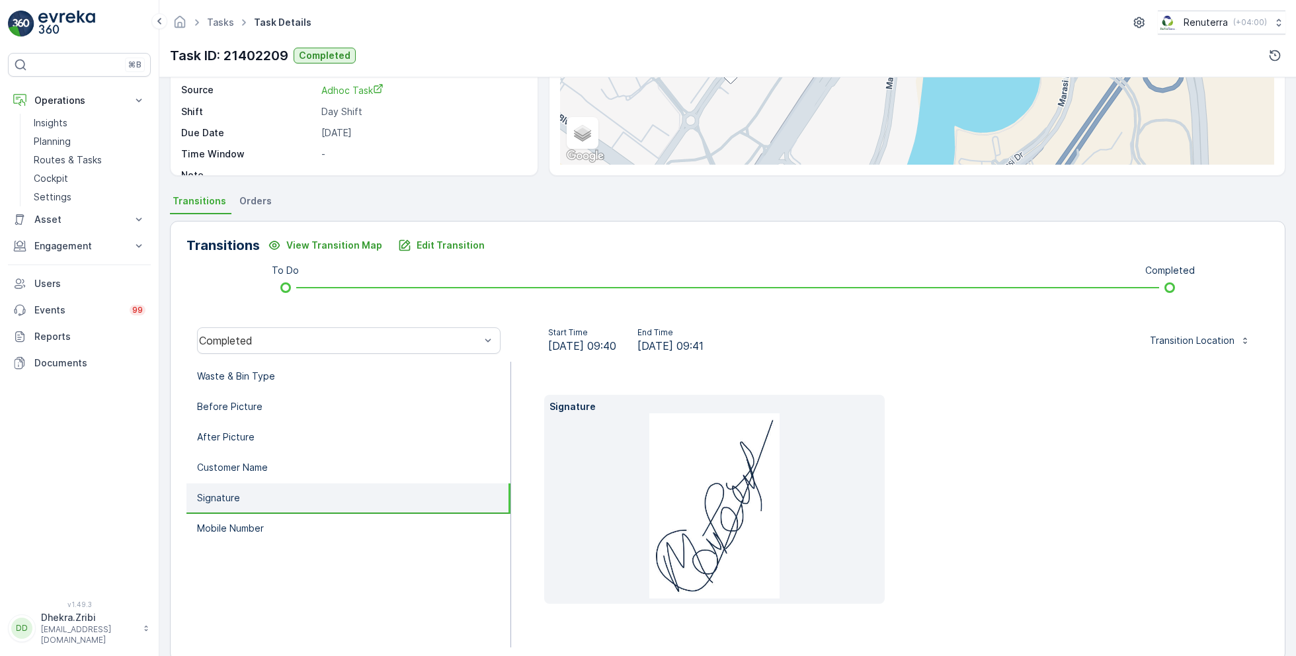
click at [726, 508] on img at bounding box center [714, 505] width 130 height 185
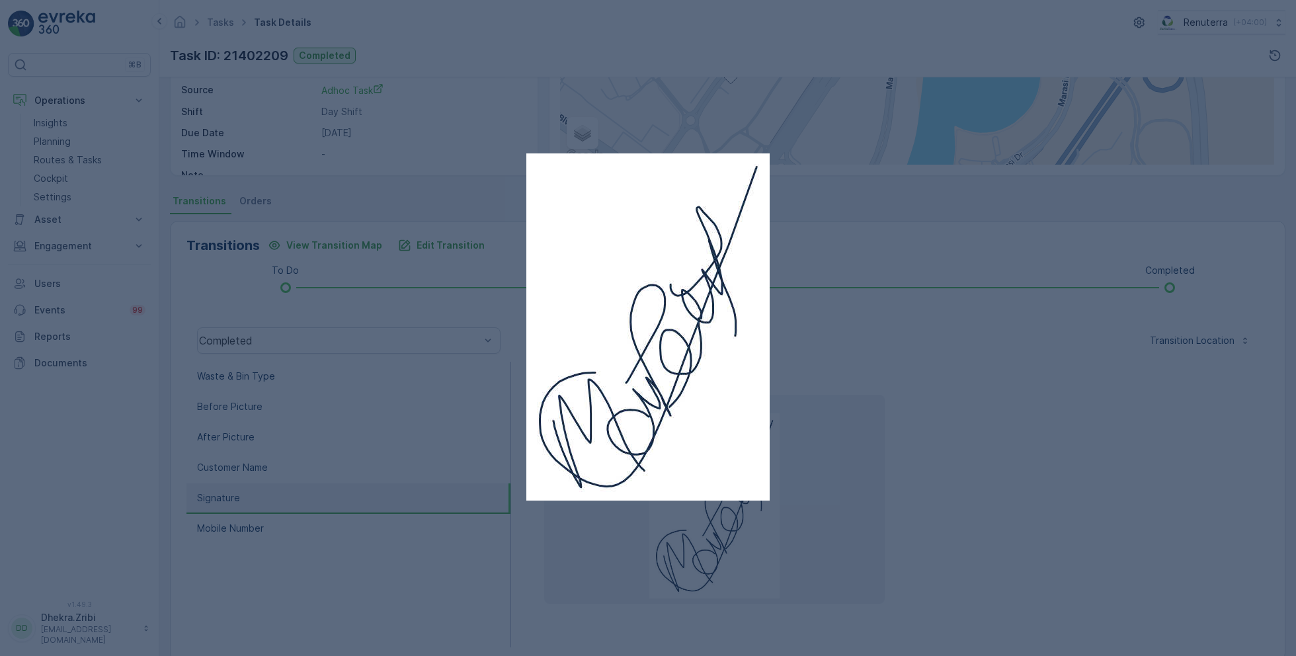
click at [470, 569] on div at bounding box center [648, 328] width 1296 height 656
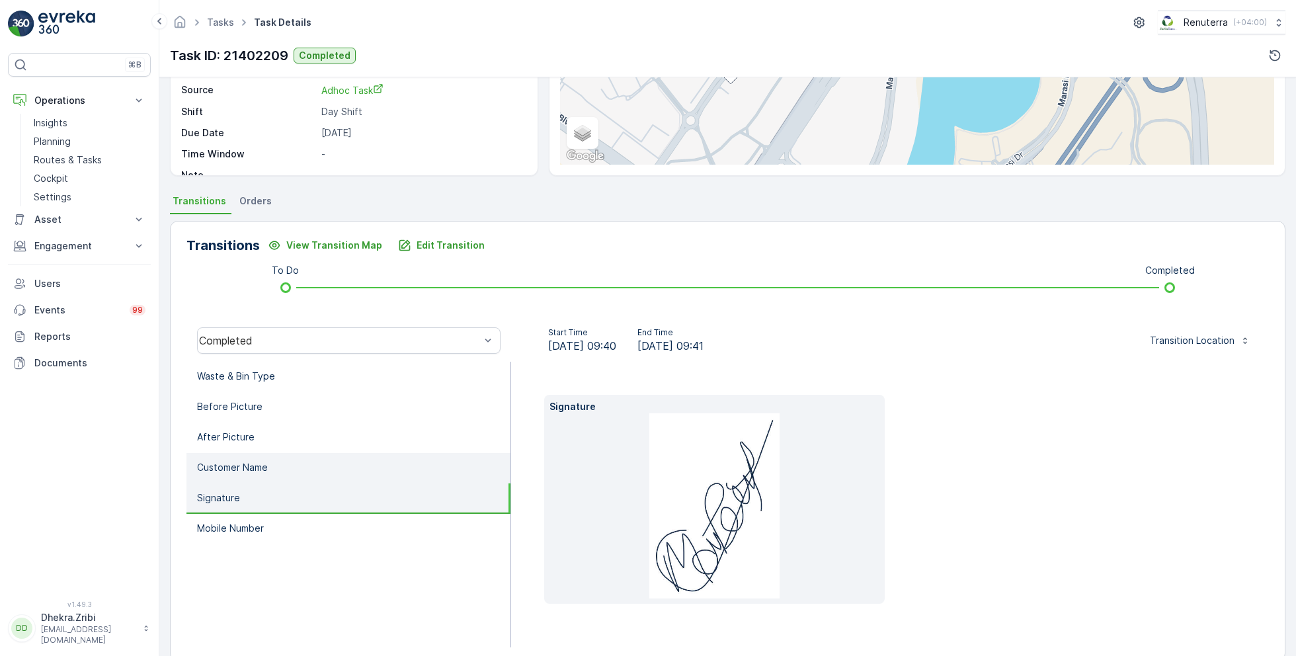
click at [284, 471] on li "Customer Name" at bounding box center [348, 468] width 324 height 30
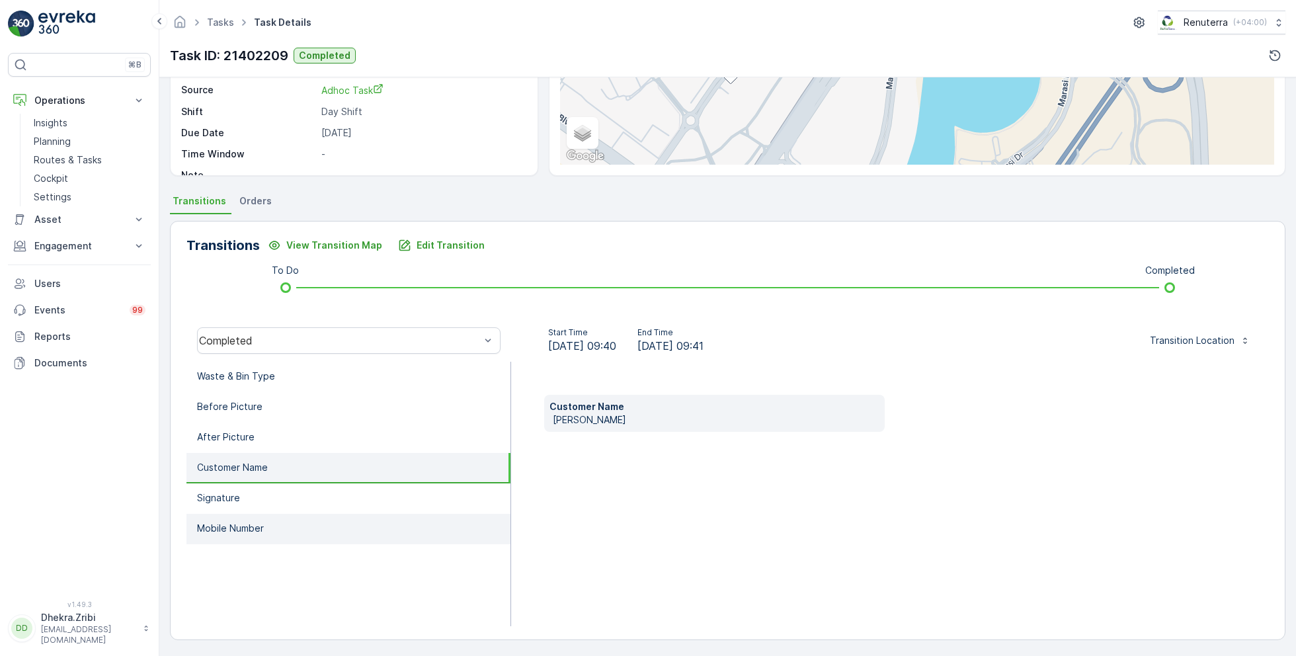
click at [251, 516] on li "Mobile Number" at bounding box center [348, 529] width 324 height 30
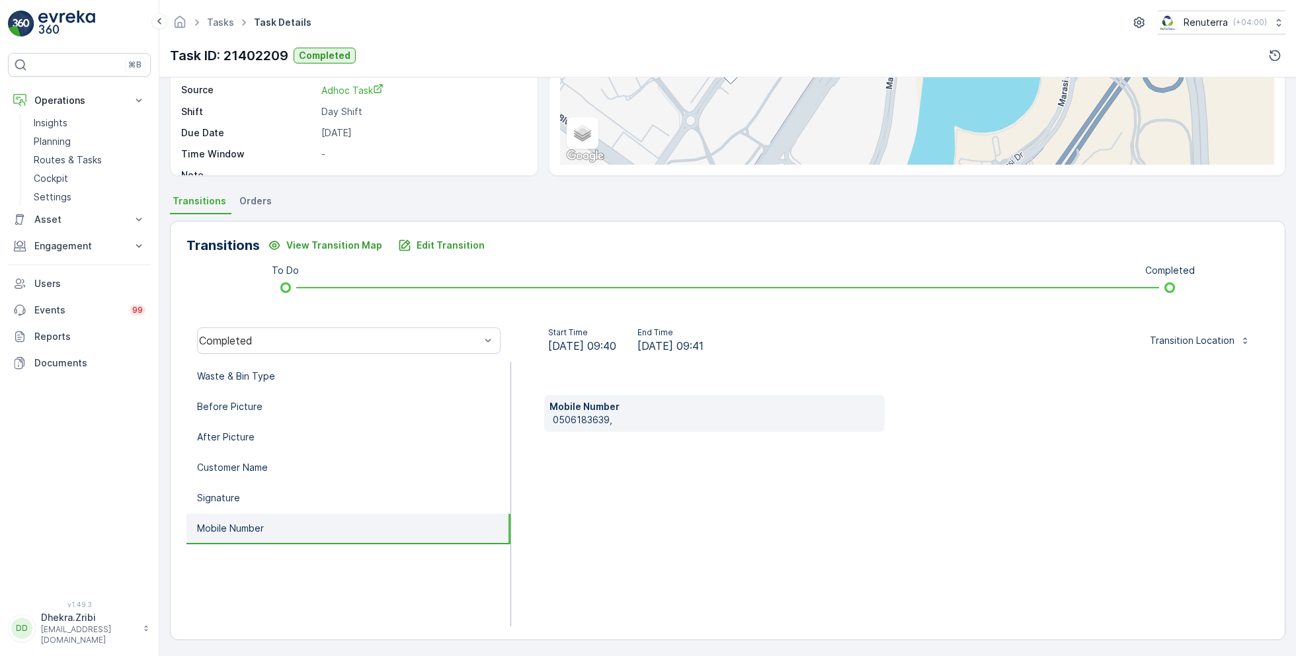
click at [585, 418] on p "0506183639," at bounding box center [716, 419] width 327 height 13
copy p "0506183639"
click at [251, 464] on p "Customer Name" at bounding box center [232, 467] width 71 height 13
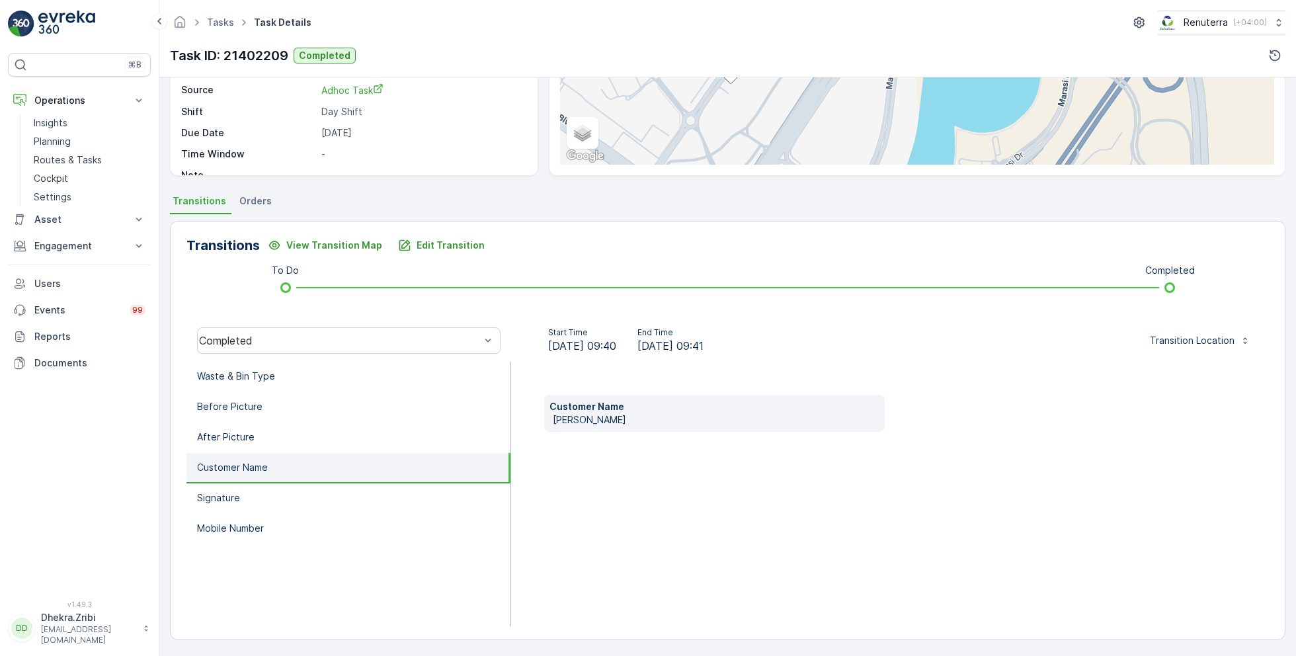
click at [579, 418] on p "[PERSON_NAME]" at bounding box center [716, 419] width 327 height 13
copy p "[PERSON_NAME]"
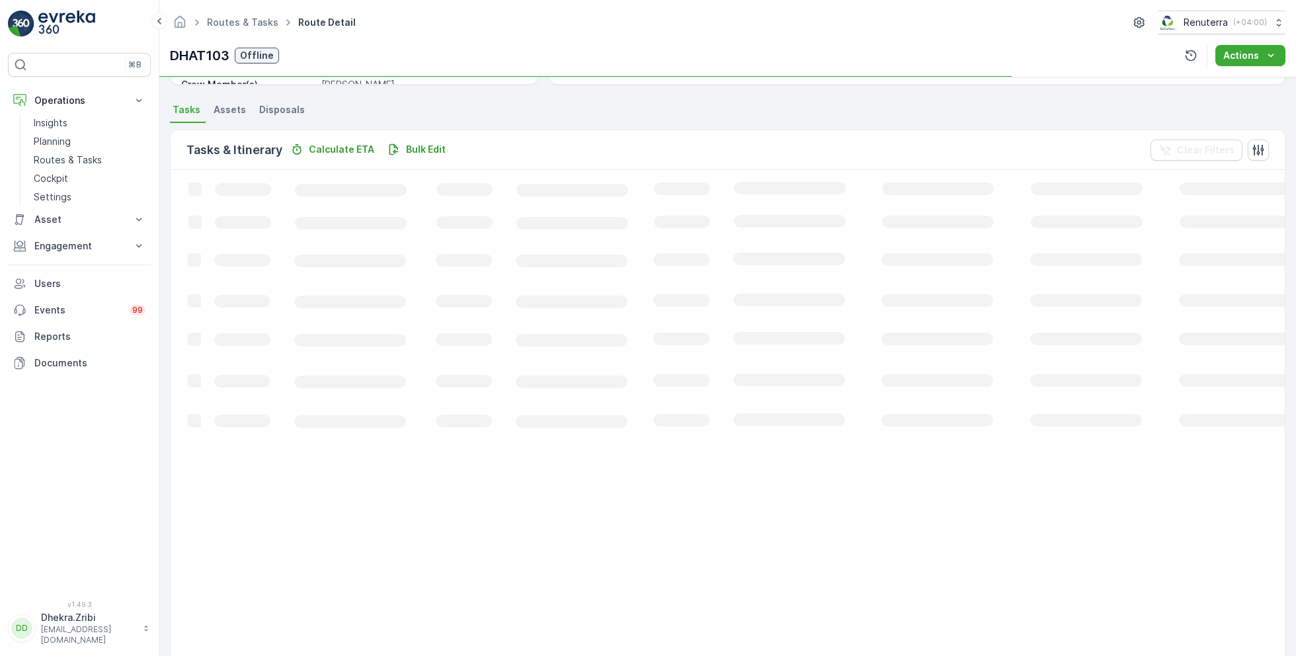
scroll to position [67, 0]
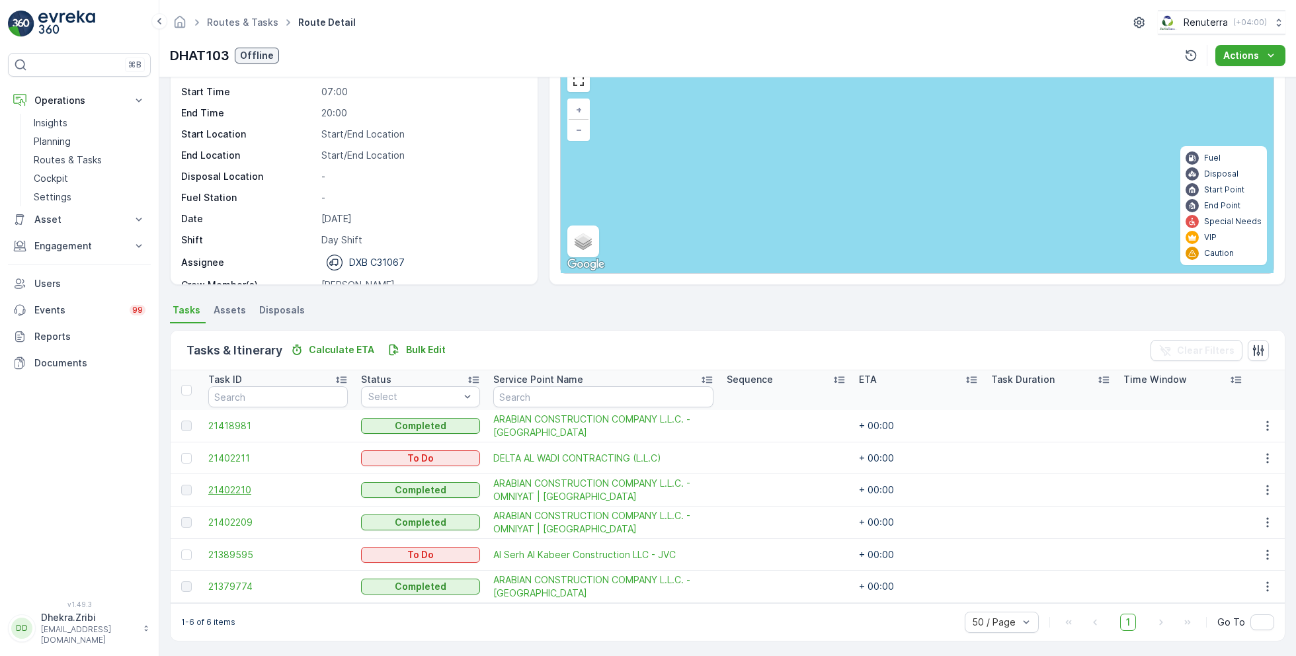
click at [249, 493] on span "21402210" at bounding box center [278, 489] width 140 height 13
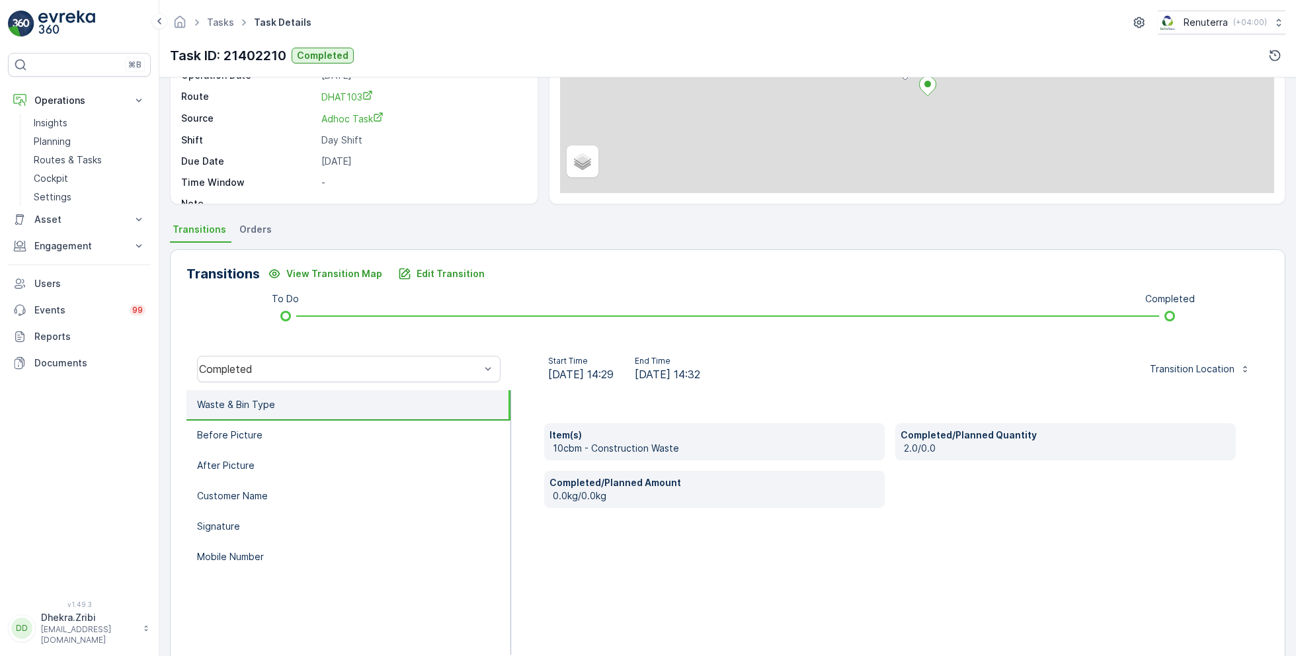
scroll to position [177, 0]
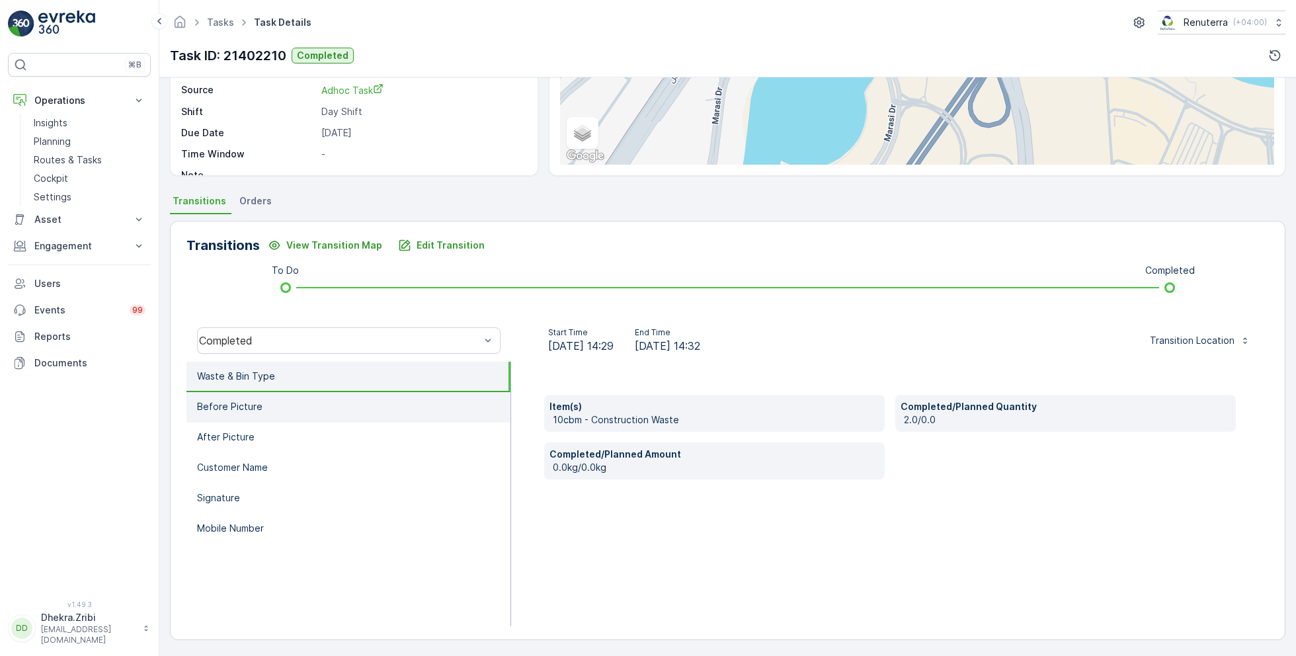
click at [270, 408] on li "Before Picture" at bounding box center [348, 407] width 324 height 30
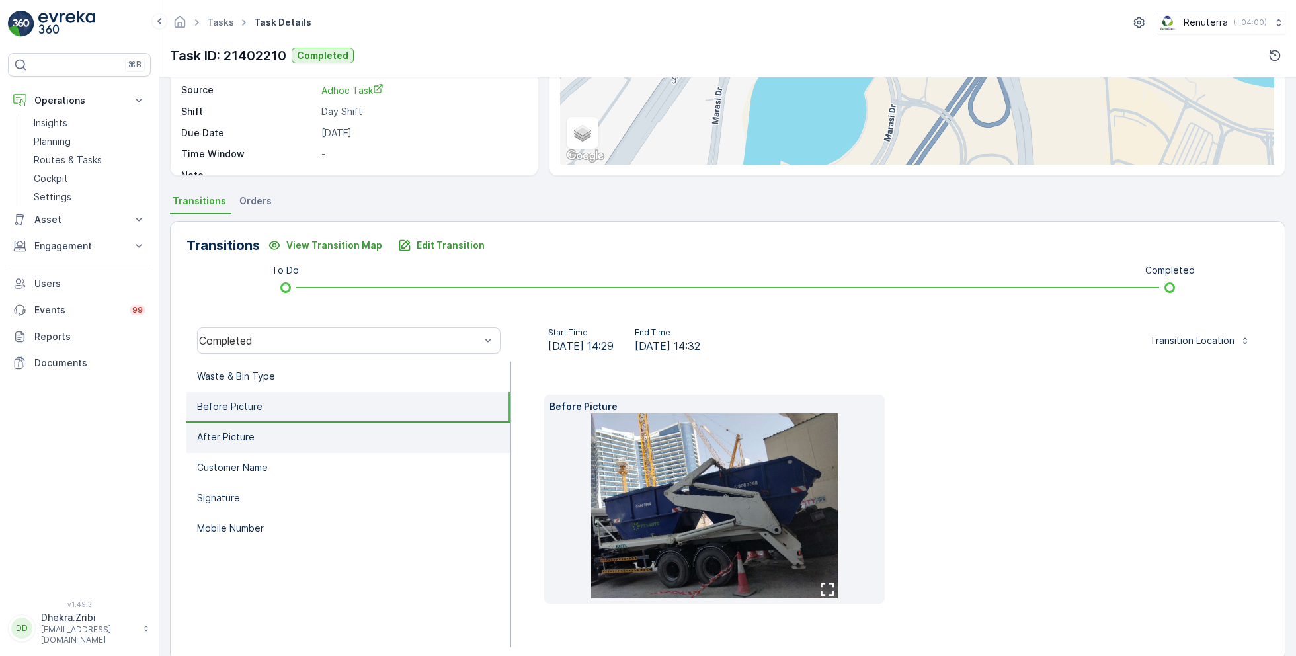
click at [268, 427] on li "After Picture" at bounding box center [348, 438] width 324 height 30
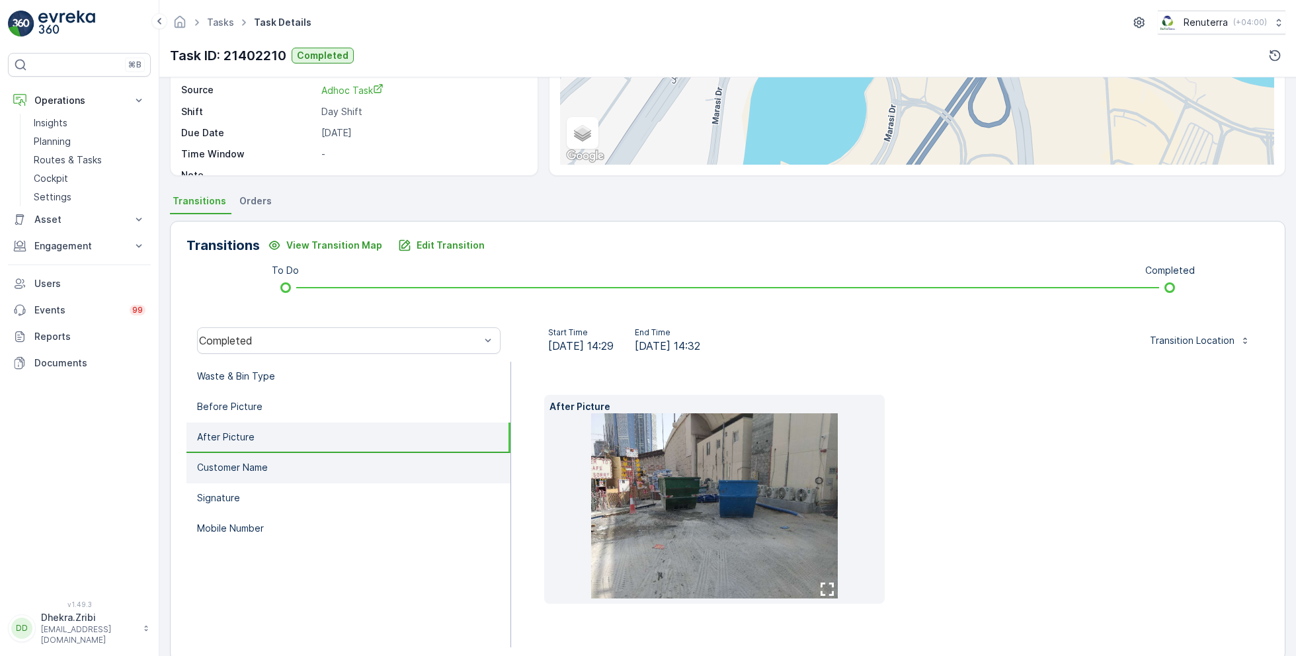
click at [271, 461] on li "Customer Name" at bounding box center [348, 468] width 324 height 30
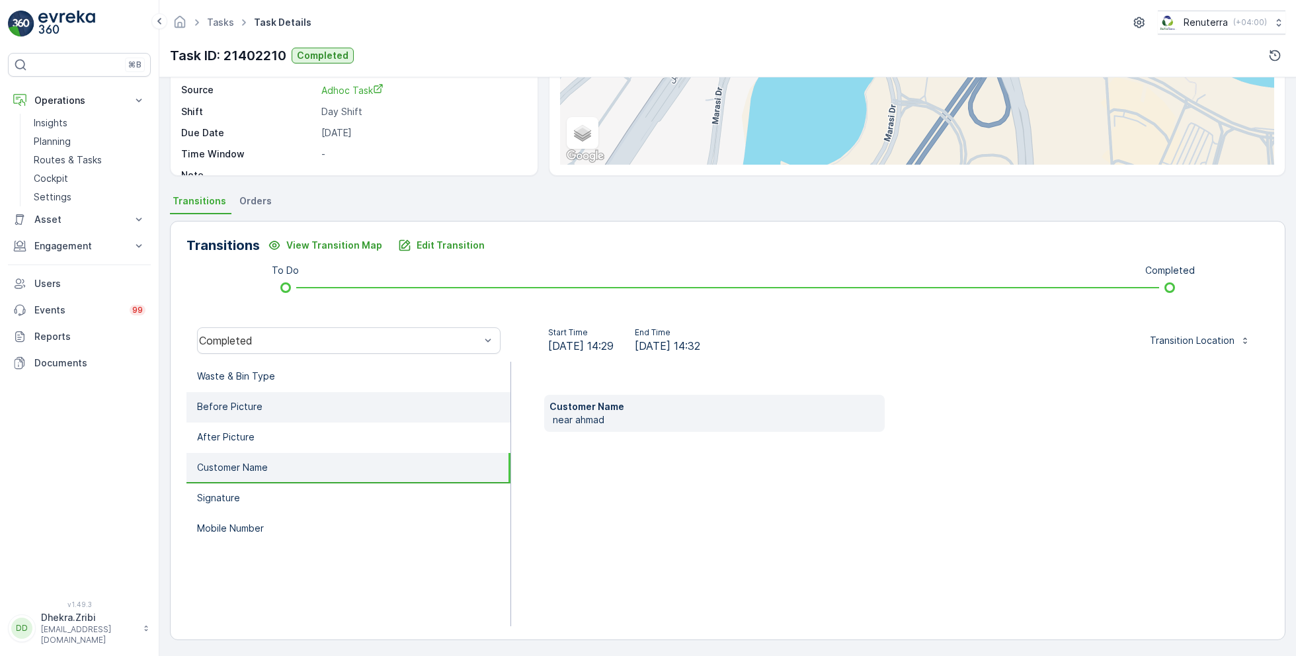
click at [288, 408] on li "Before Picture" at bounding box center [348, 407] width 324 height 30
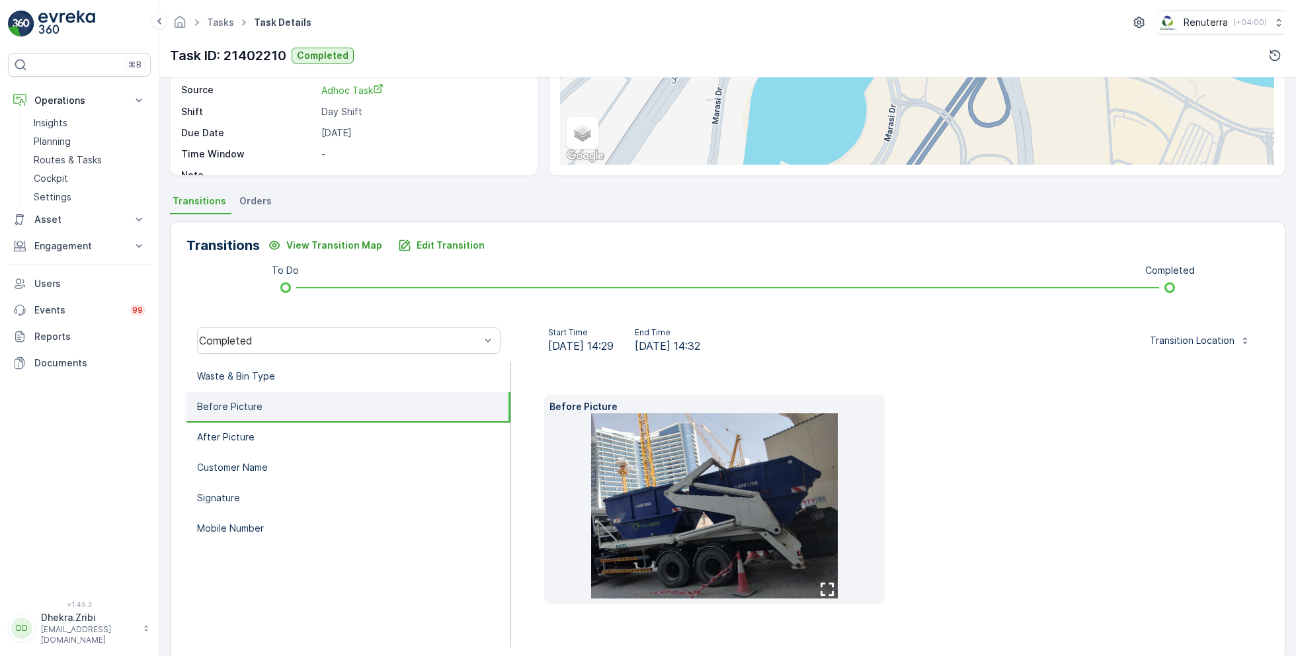
click at [702, 475] on img at bounding box center [714, 505] width 247 height 185
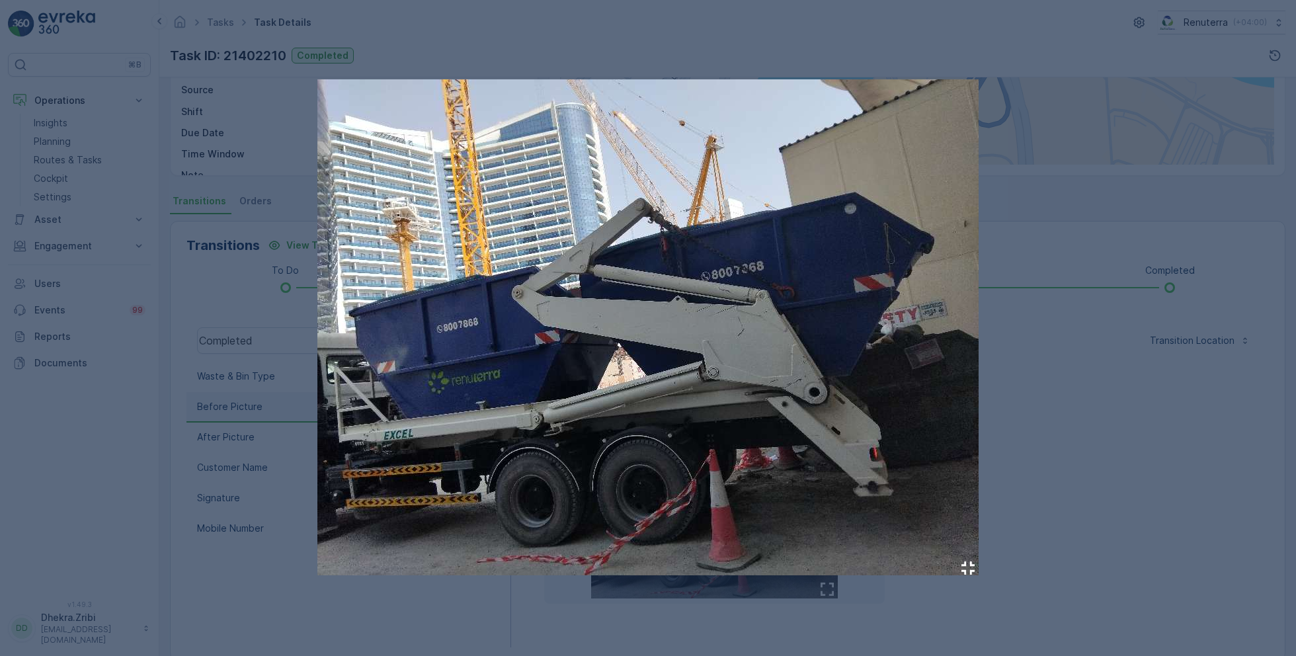
click at [1117, 431] on div at bounding box center [648, 328] width 1296 height 656
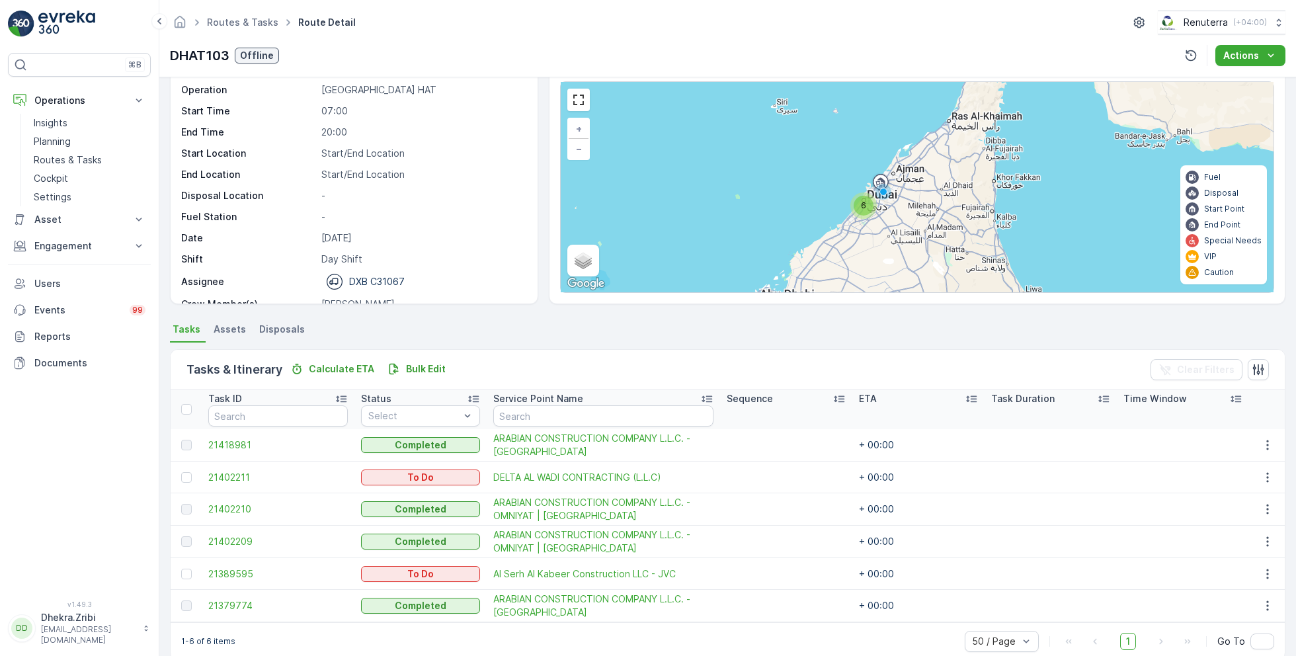
scroll to position [54, 0]
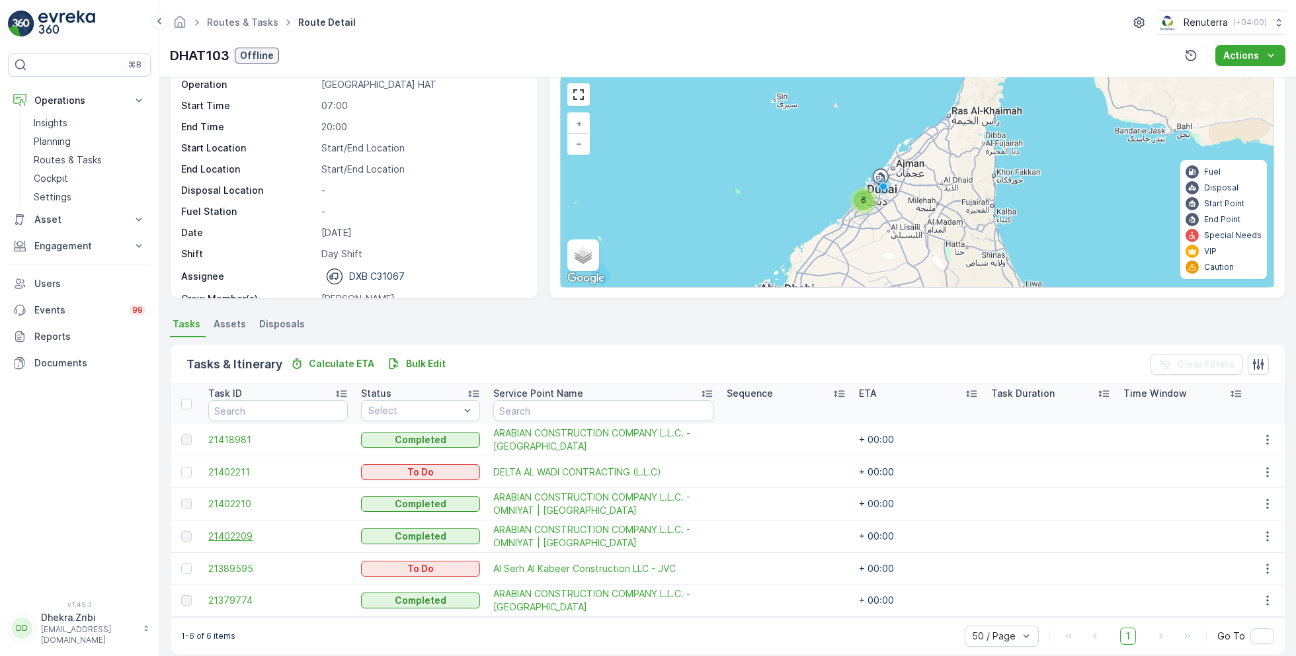
click at [244, 533] on span "21402209" at bounding box center [278, 536] width 140 height 13
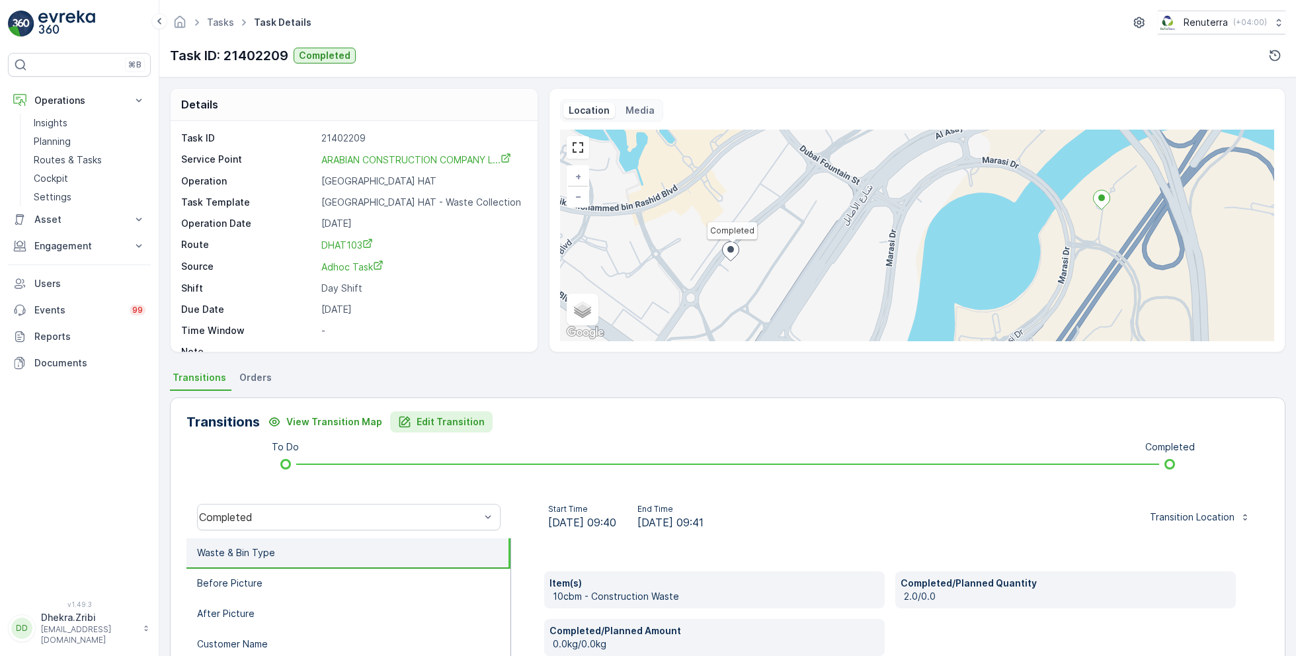
click at [446, 421] on p "Edit Transition" at bounding box center [451, 421] width 68 height 13
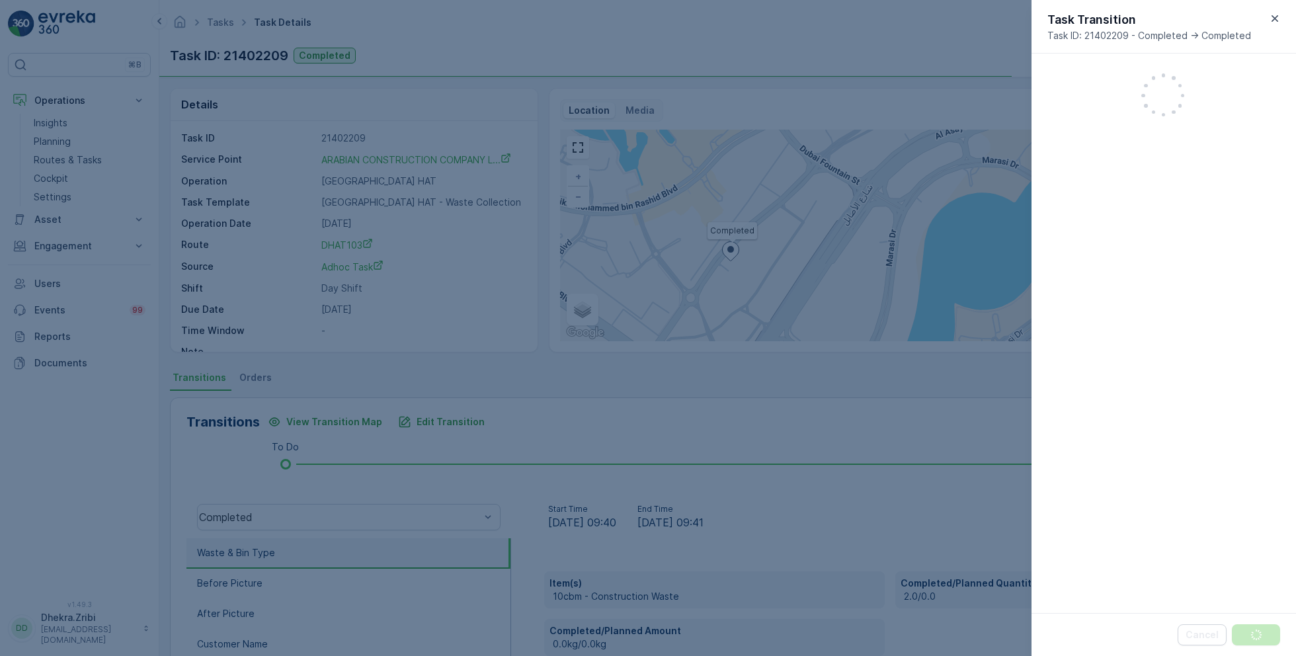
scroll to position [270, 0]
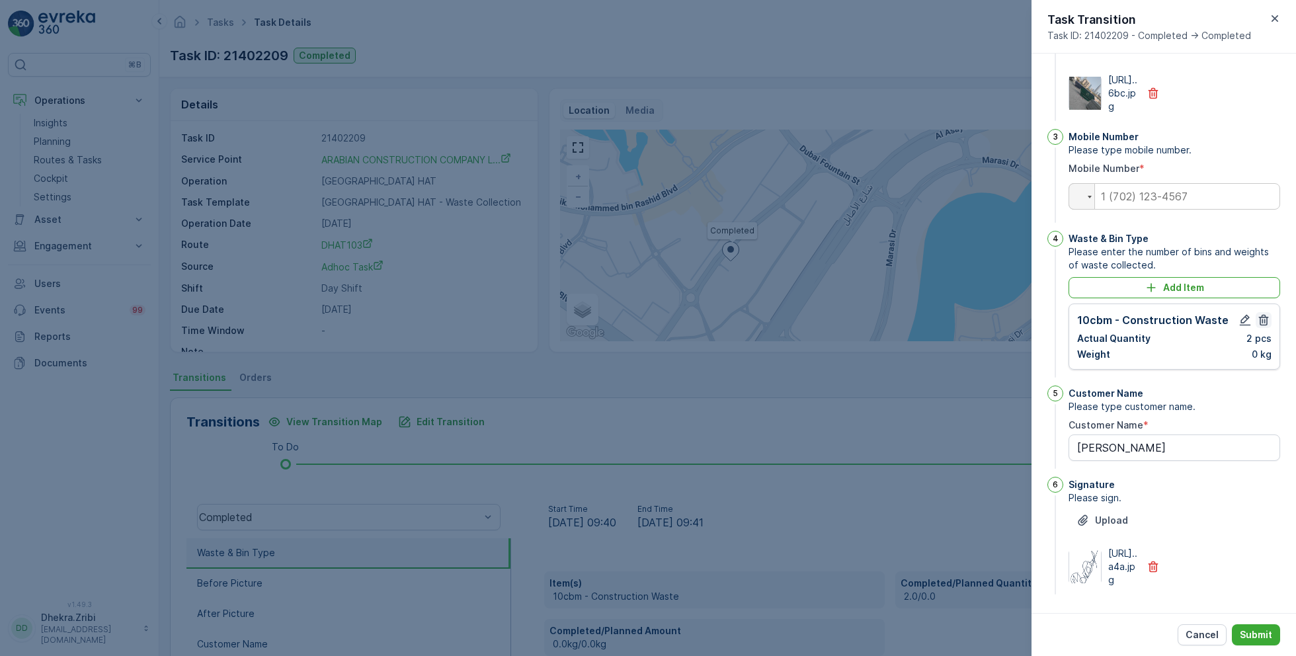
click at [1259, 315] on icon "button" at bounding box center [1264, 320] width 10 height 11
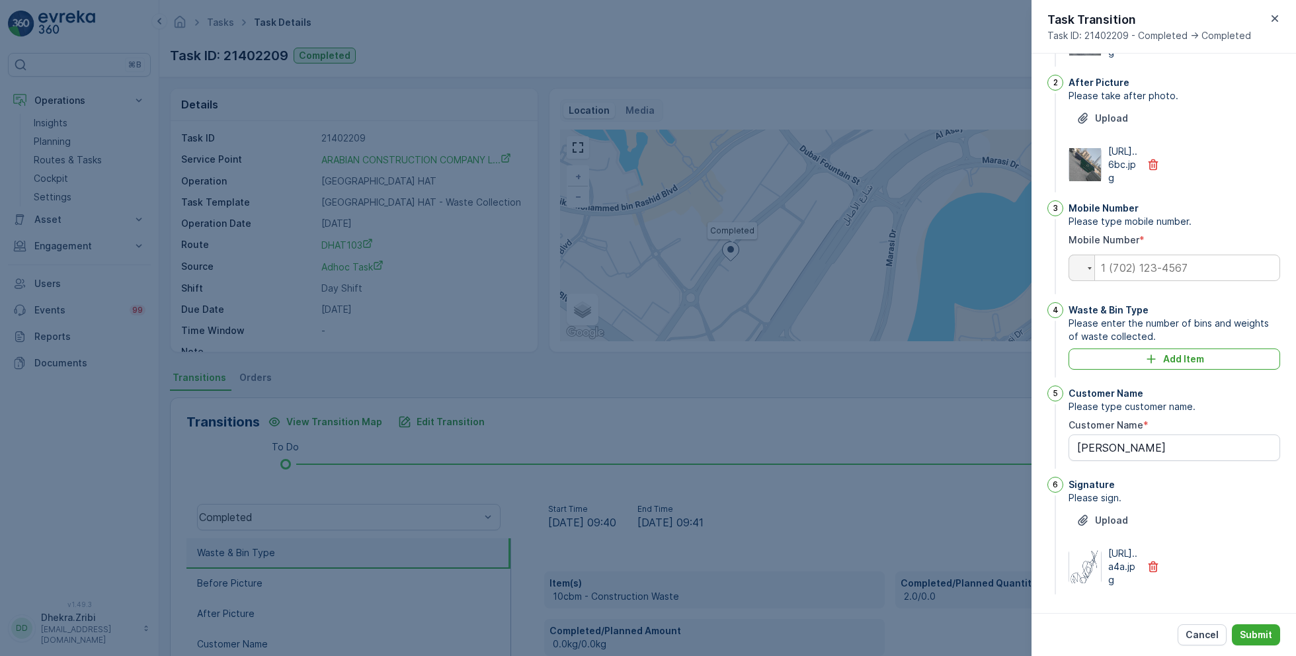
scroll to position [198, 0]
click at [1156, 158] on icon "button" at bounding box center [1153, 164] width 13 height 13
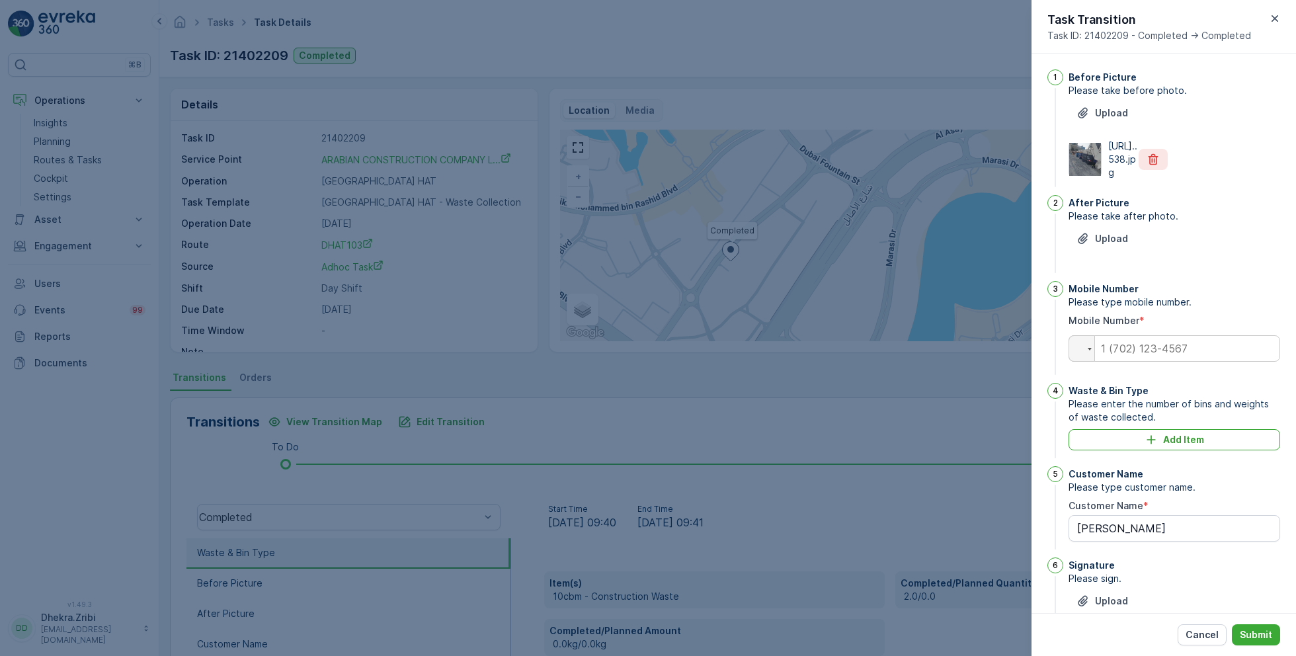
click at [1151, 166] on icon "button" at bounding box center [1153, 159] width 13 height 13
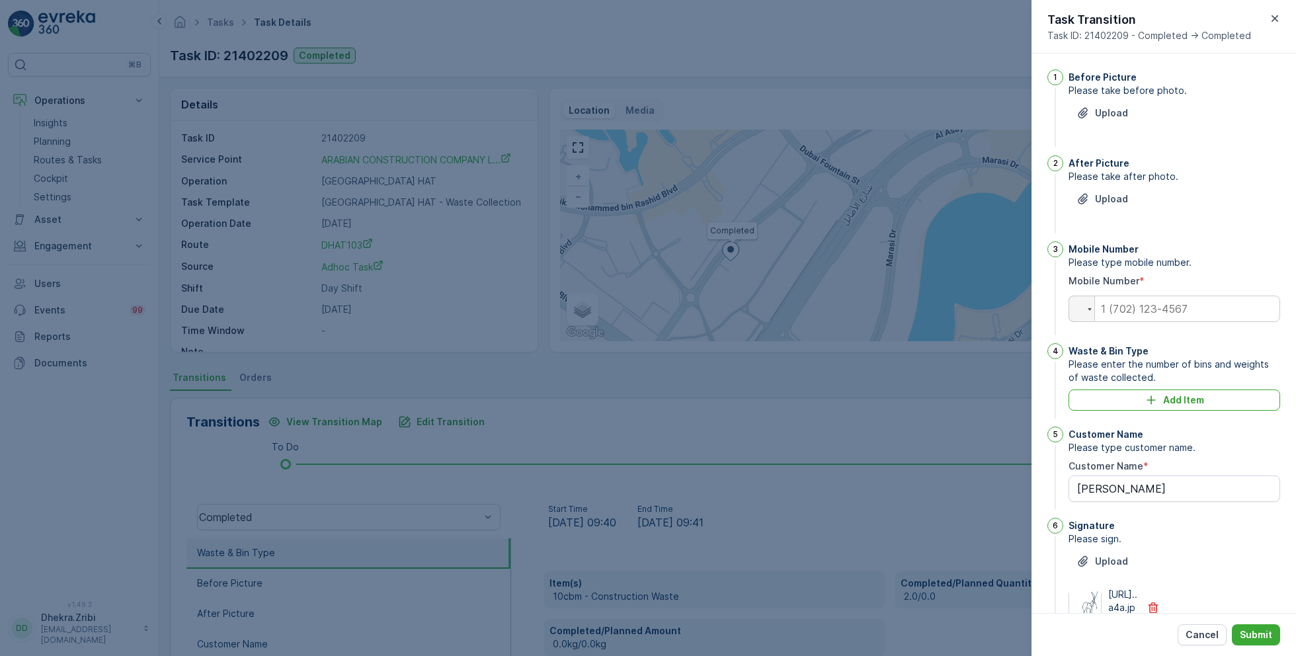
scroll to position [66, 0]
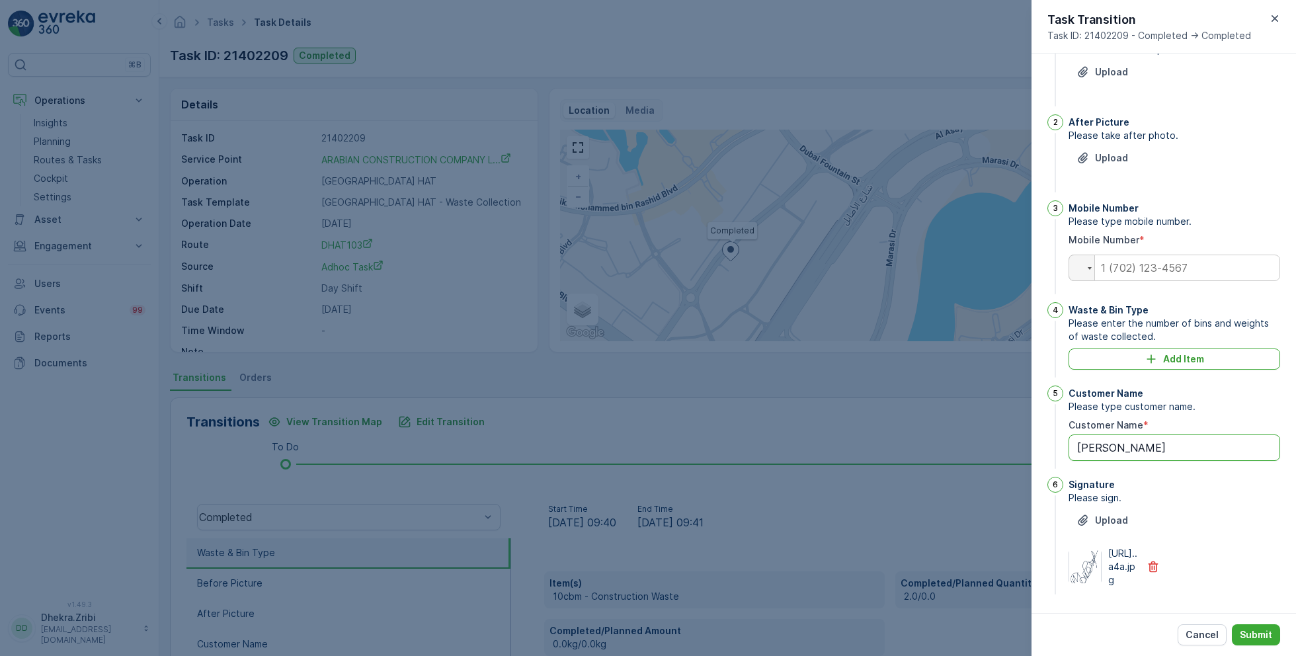
drag, startPoint x: 1171, startPoint y: 424, endPoint x: 955, endPoint y: 420, distance: 216.3
click at [955, 421] on div "Tasks Task Details Renuterra ( +04:00 ) Task ID: 21402209 Completed Details Tas…" at bounding box center [727, 328] width 1137 height 656
type Name "Duplicate task"
click at [1143, 556] on button "button" at bounding box center [1153, 566] width 29 height 21
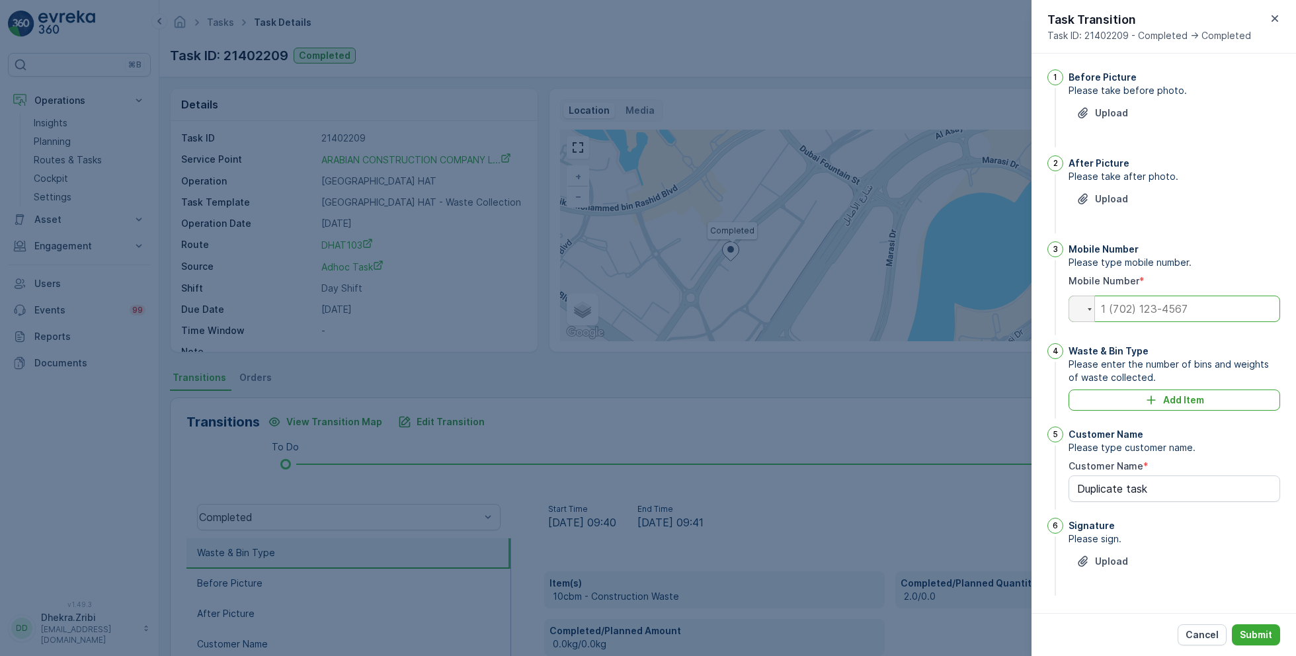
click at [1160, 316] on input "tel" at bounding box center [1175, 309] width 212 height 26
type input "0"
click at [1262, 196] on div "Upload" at bounding box center [1175, 206] width 212 height 37
click at [1241, 633] on p "Submit" at bounding box center [1256, 634] width 32 height 13
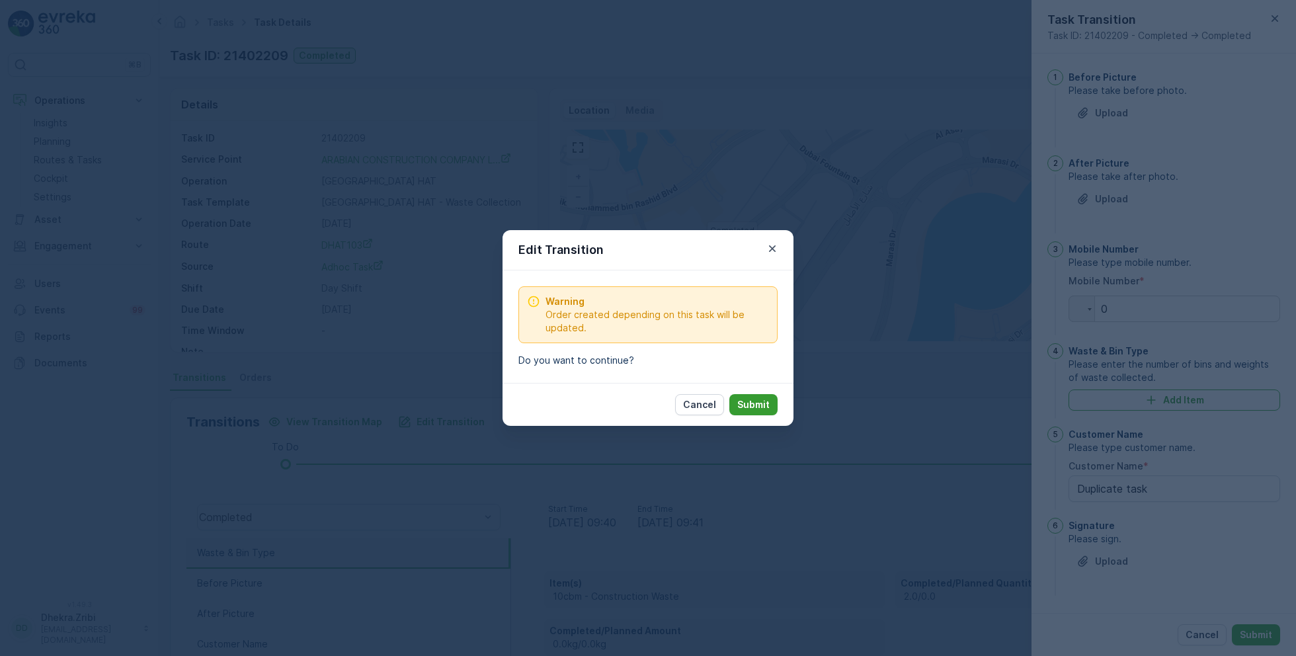
click at [774, 409] on button "Submit" at bounding box center [753, 404] width 48 height 21
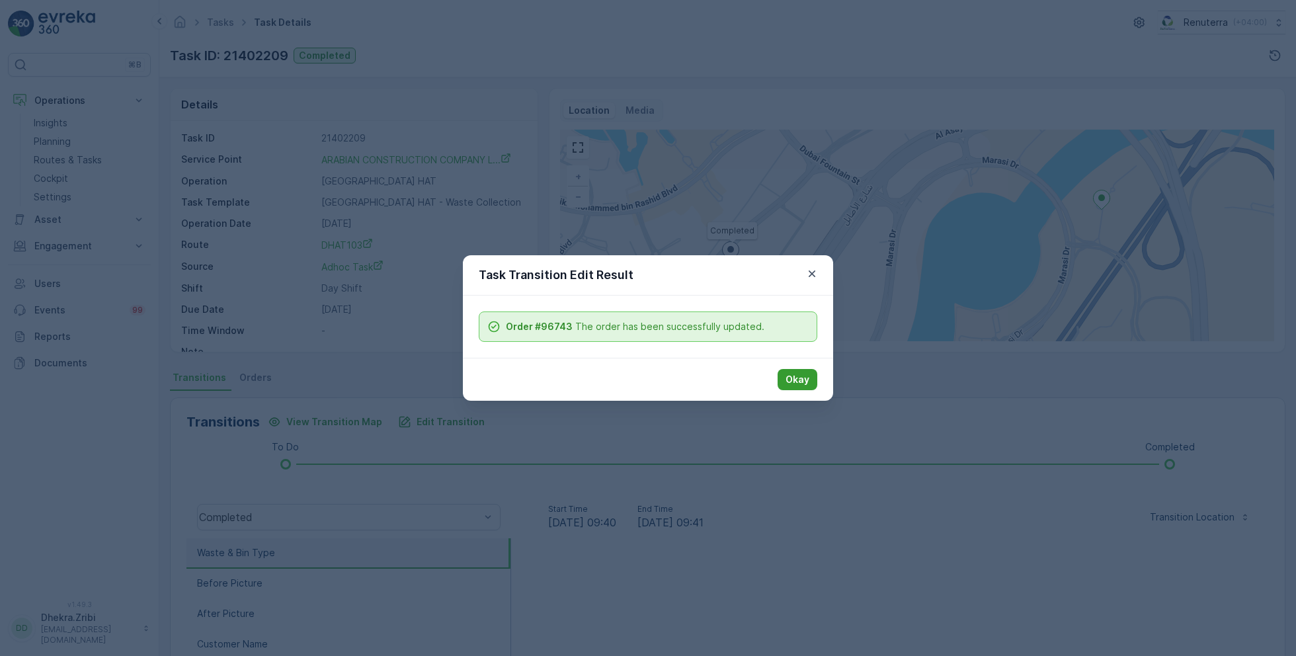
click at [796, 382] on p "Okay" at bounding box center [798, 379] width 24 height 13
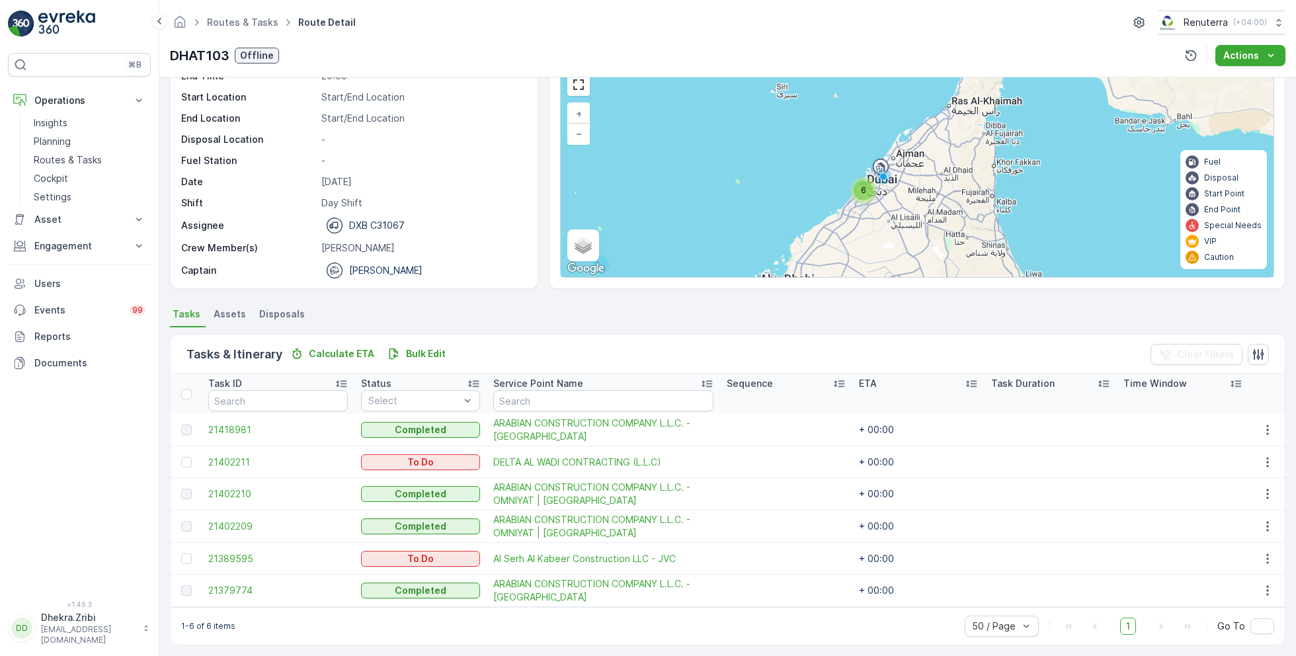
scroll to position [67, 0]
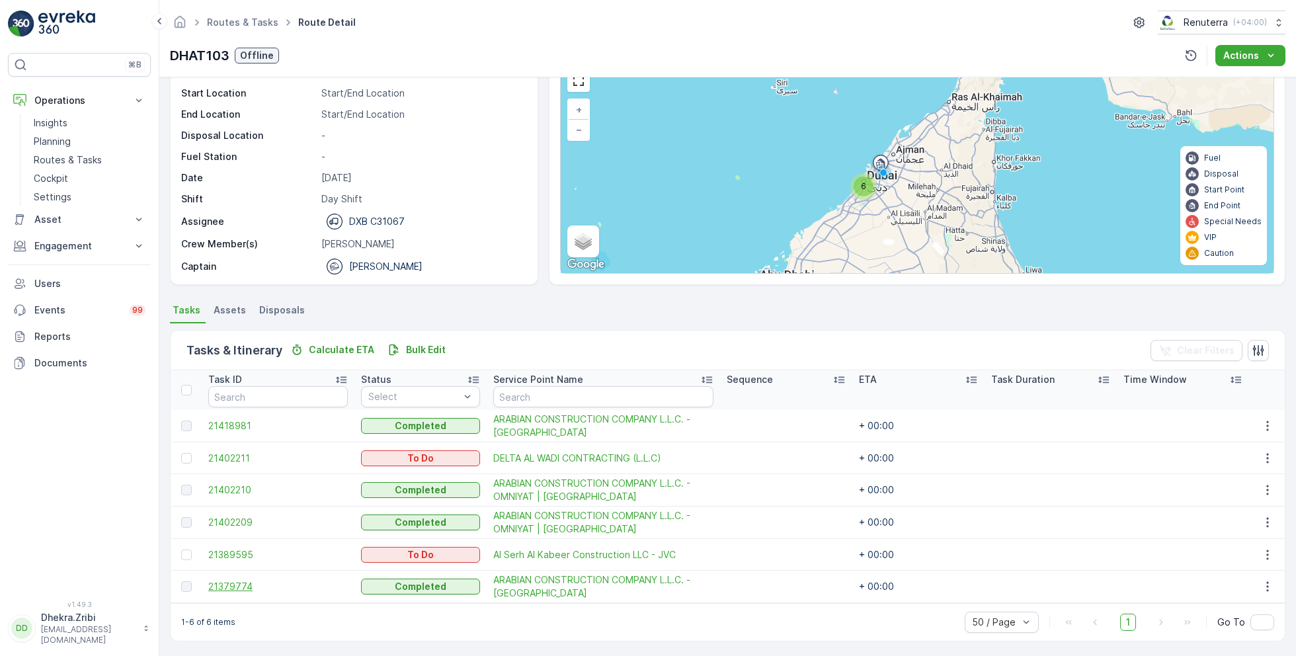
click at [241, 583] on span "21379774" at bounding box center [278, 586] width 140 height 13
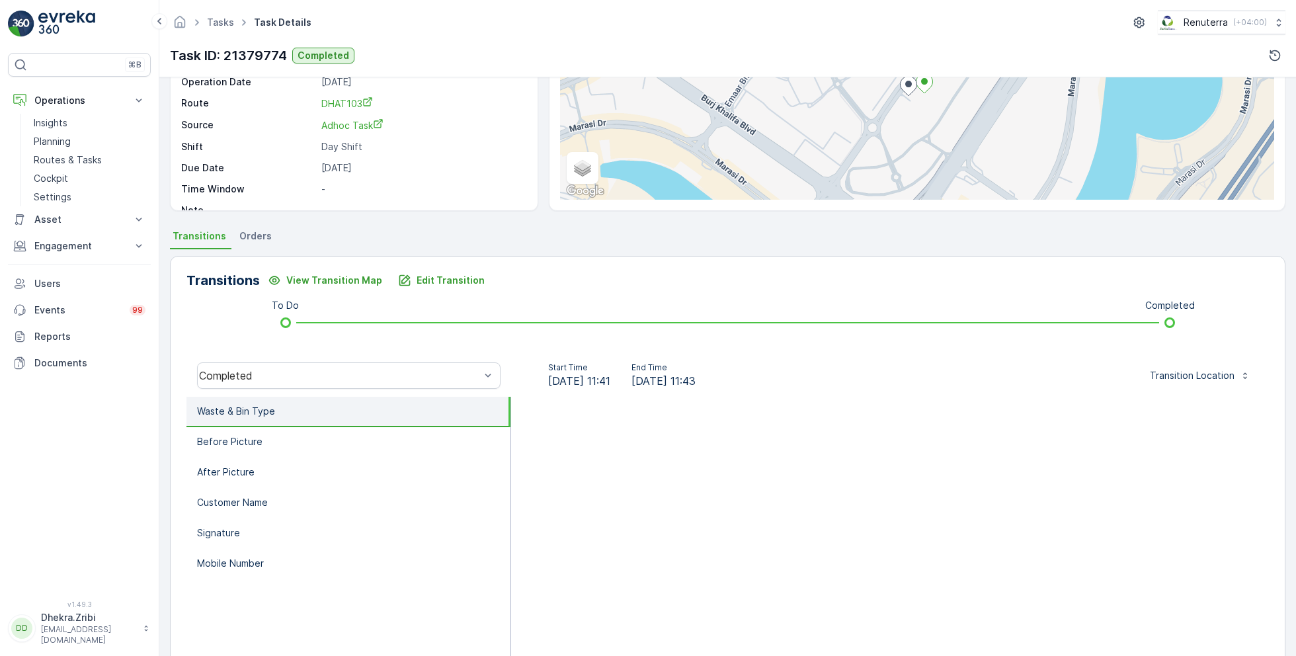
scroll to position [172, 0]
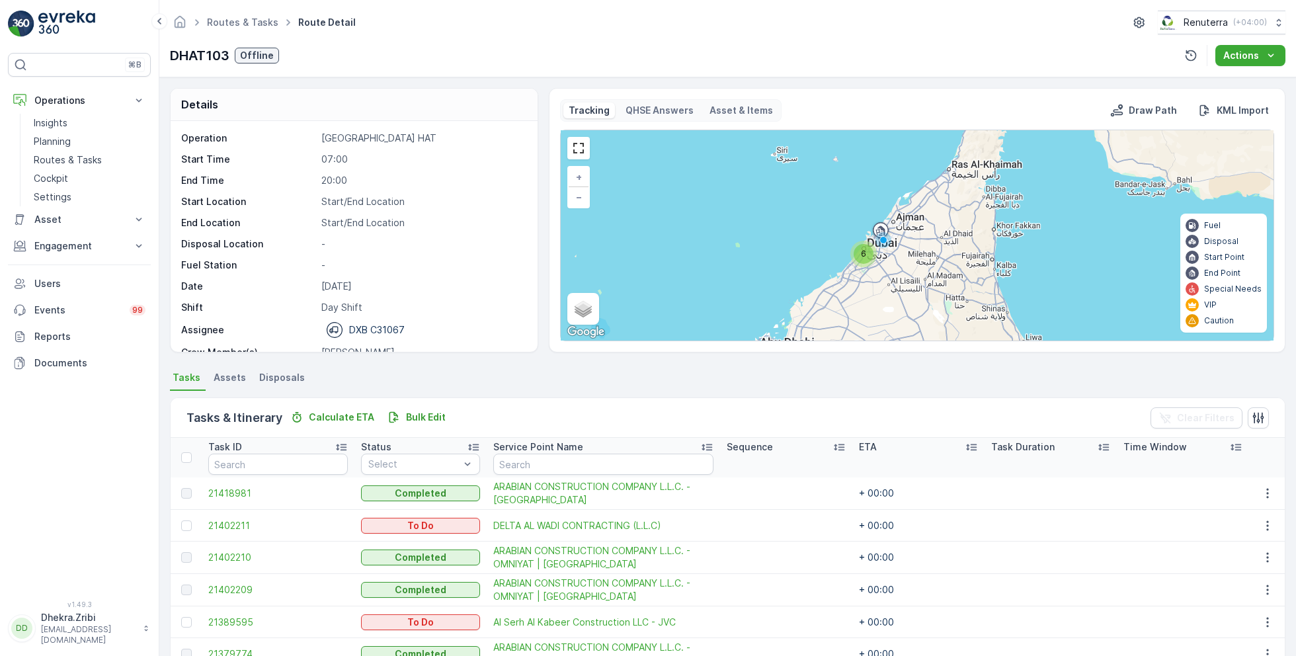
scroll to position [67, 0]
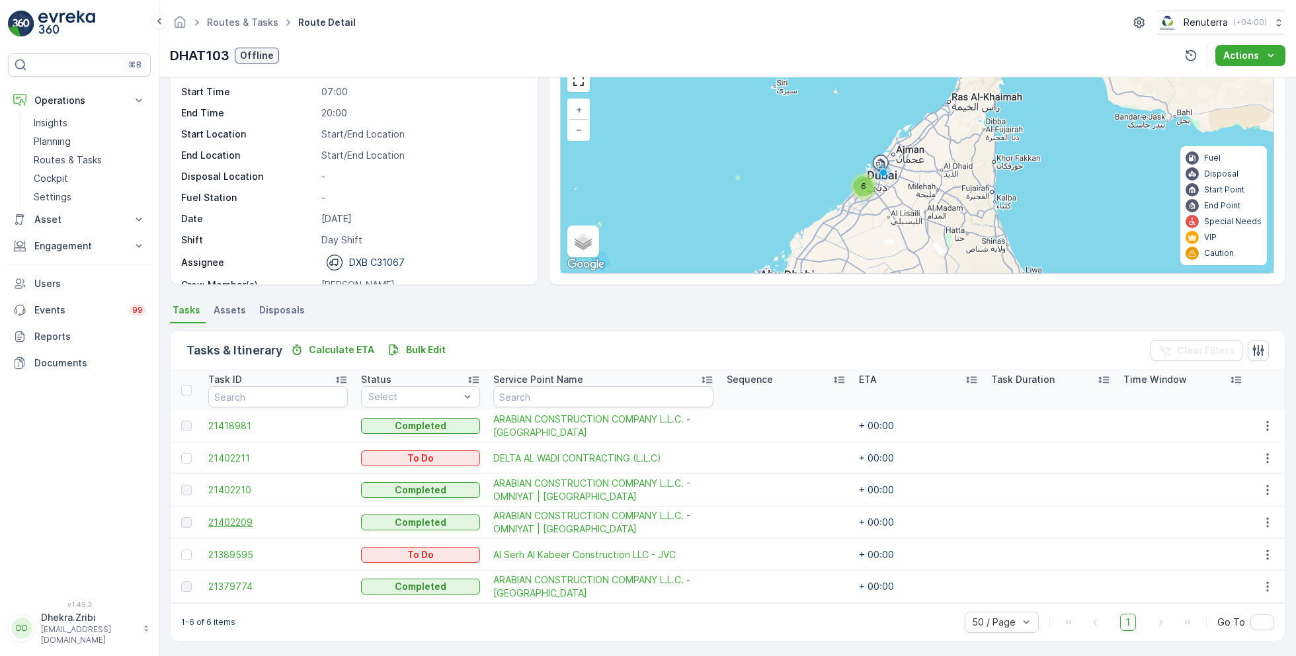
click at [239, 518] on span "21402209" at bounding box center [278, 522] width 140 height 13
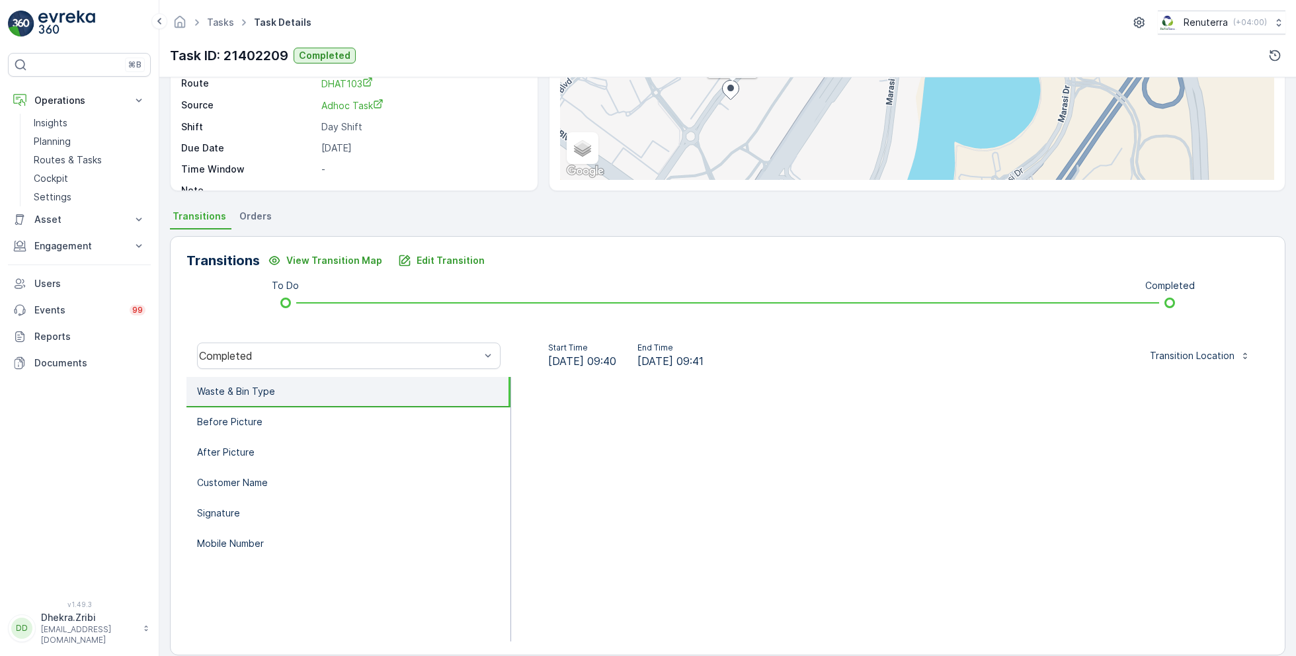
scroll to position [177, 0]
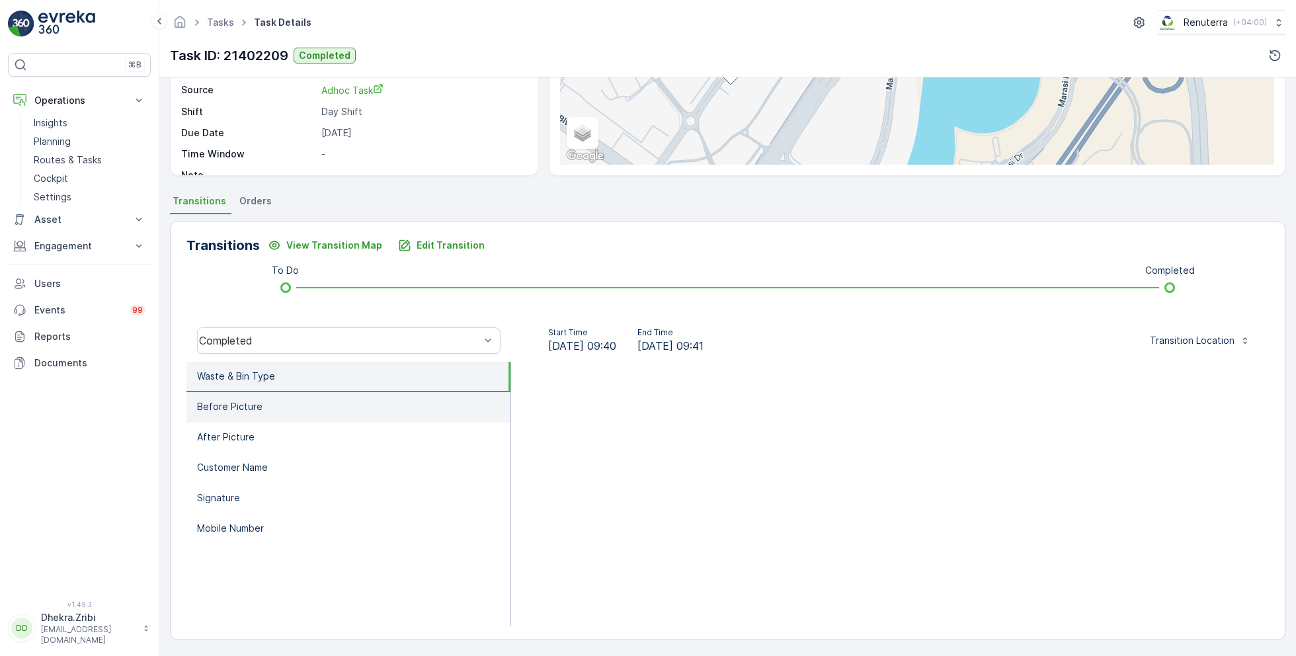
click at [253, 397] on li "Before Picture" at bounding box center [348, 407] width 324 height 30
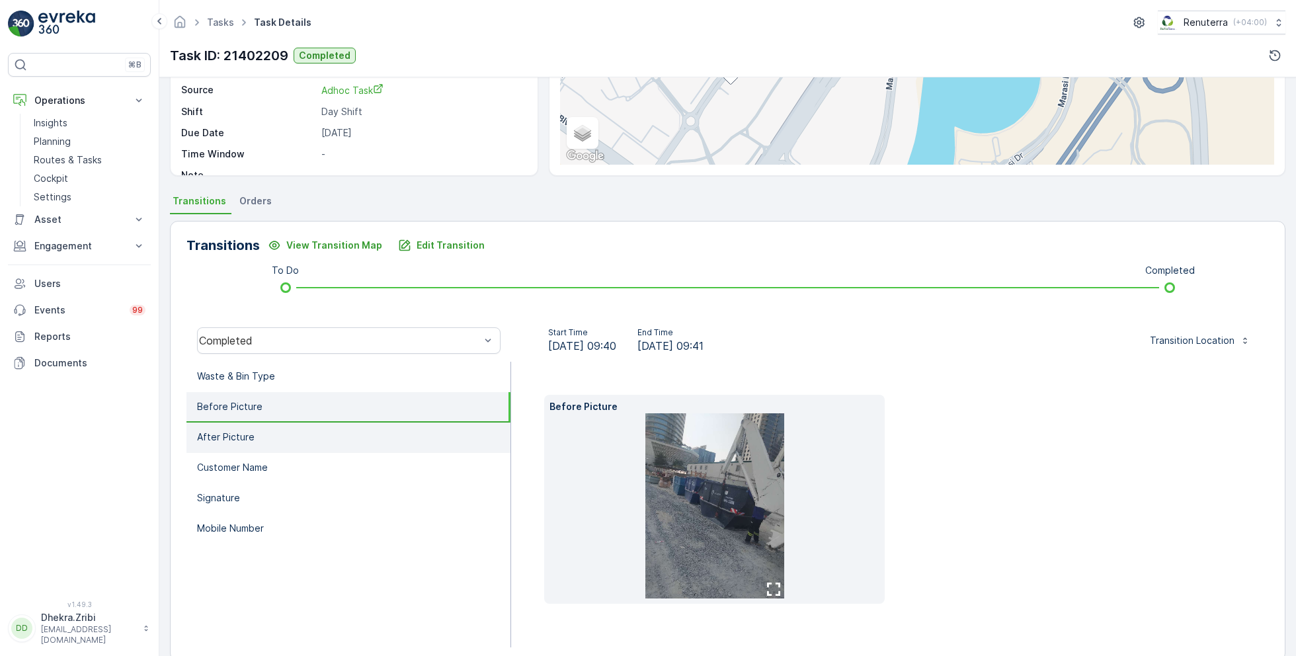
click at [265, 446] on li "After Picture" at bounding box center [348, 438] width 324 height 30
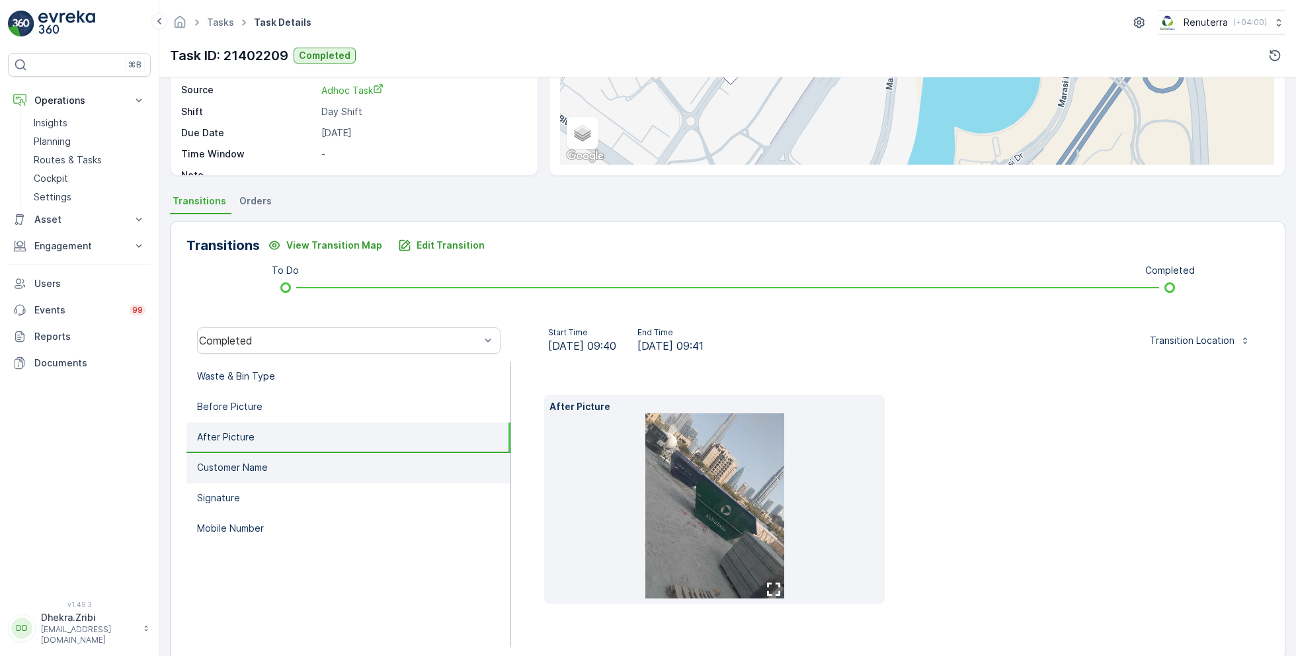
click at [273, 460] on li "Customer Name" at bounding box center [348, 468] width 324 height 30
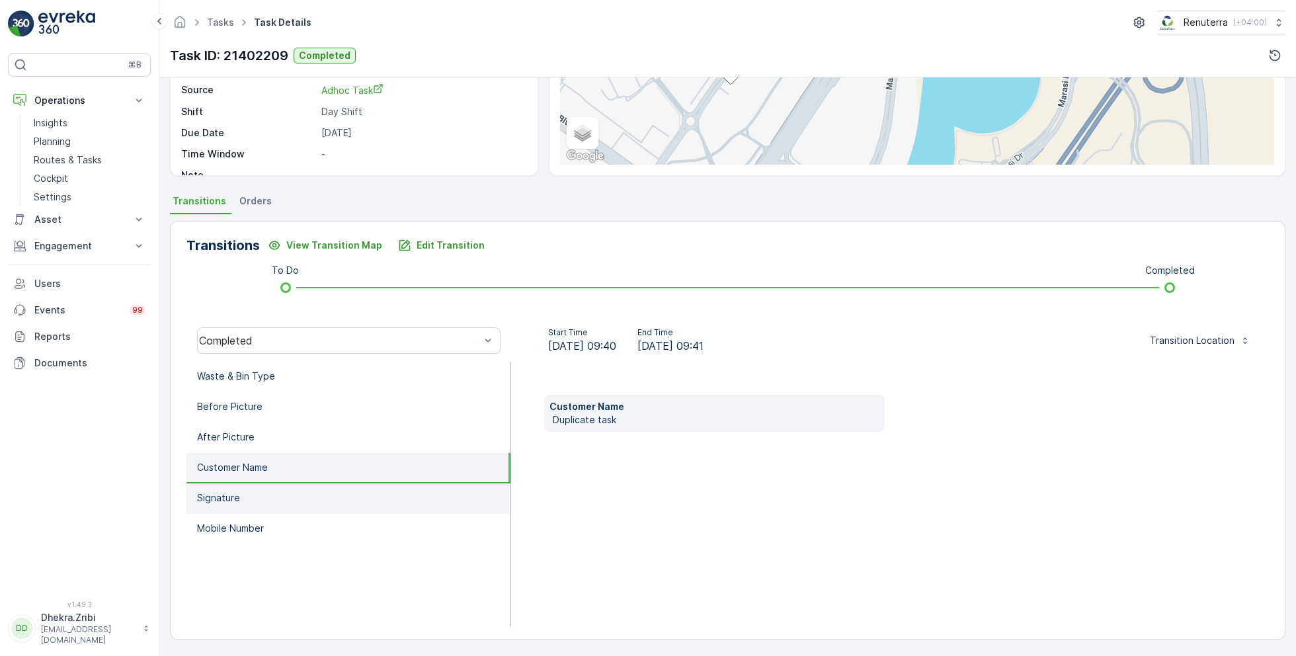
click at [266, 502] on li "Signature" at bounding box center [348, 498] width 324 height 30
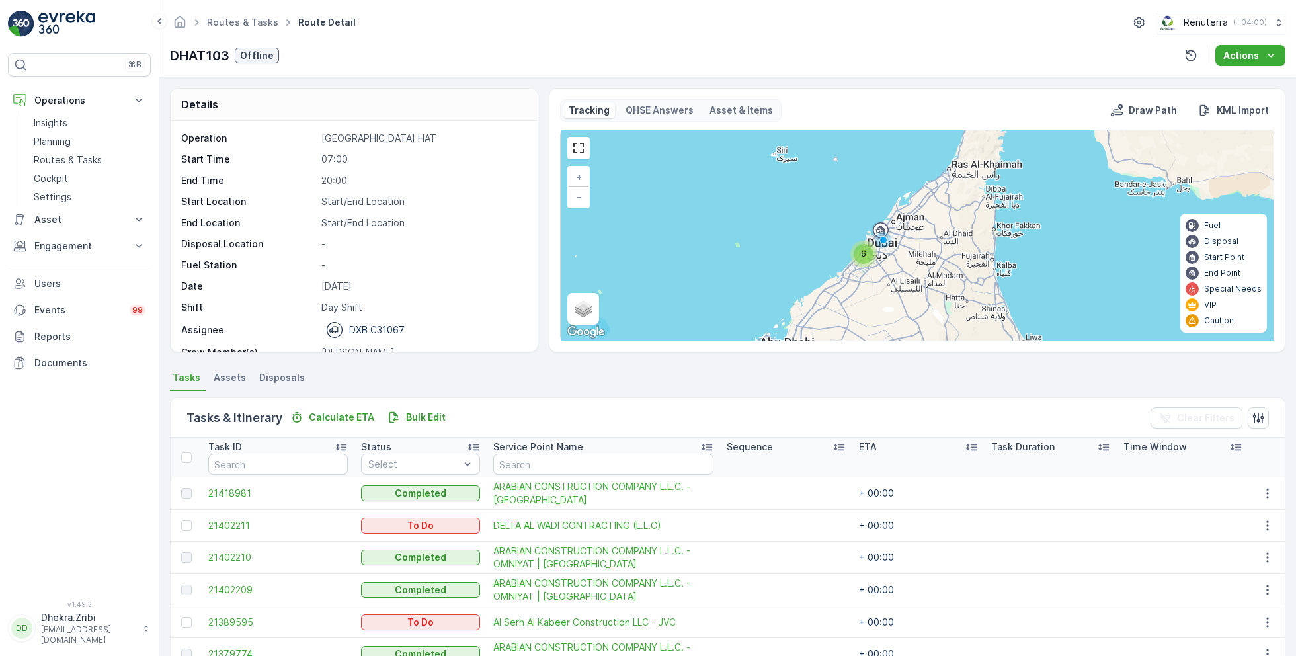
scroll to position [67, 0]
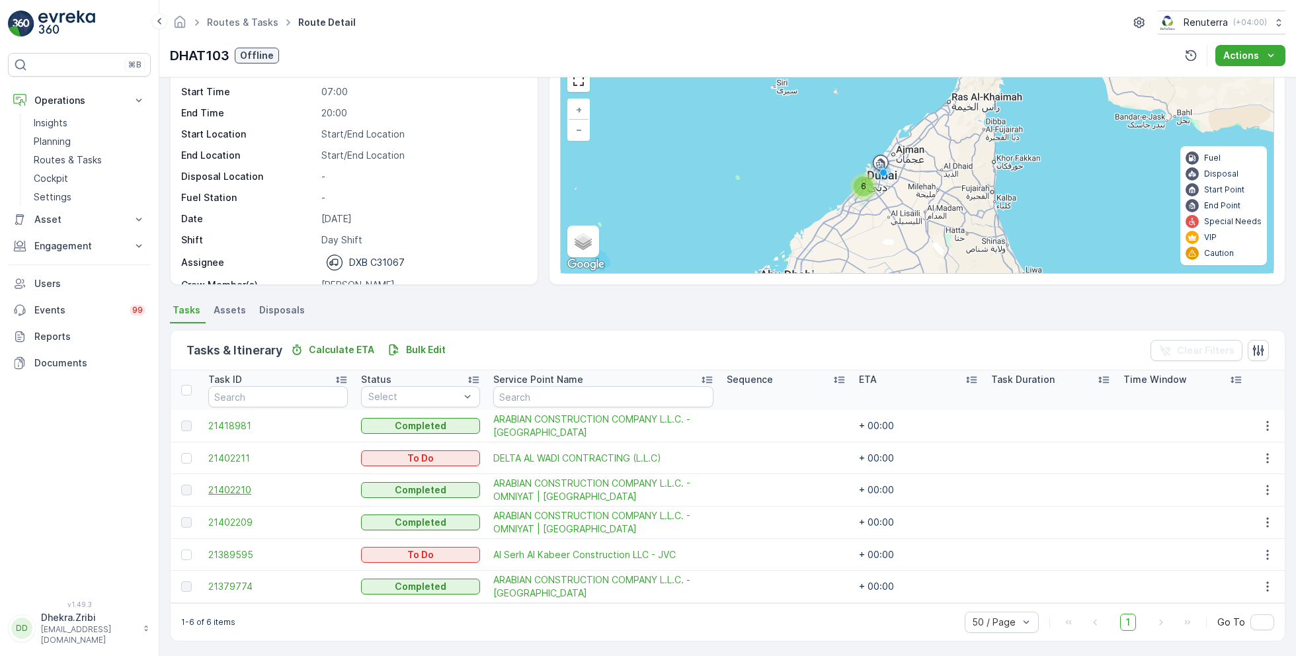
click at [243, 489] on span "21402210" at bounding box center [278, 489] width 140 height 13
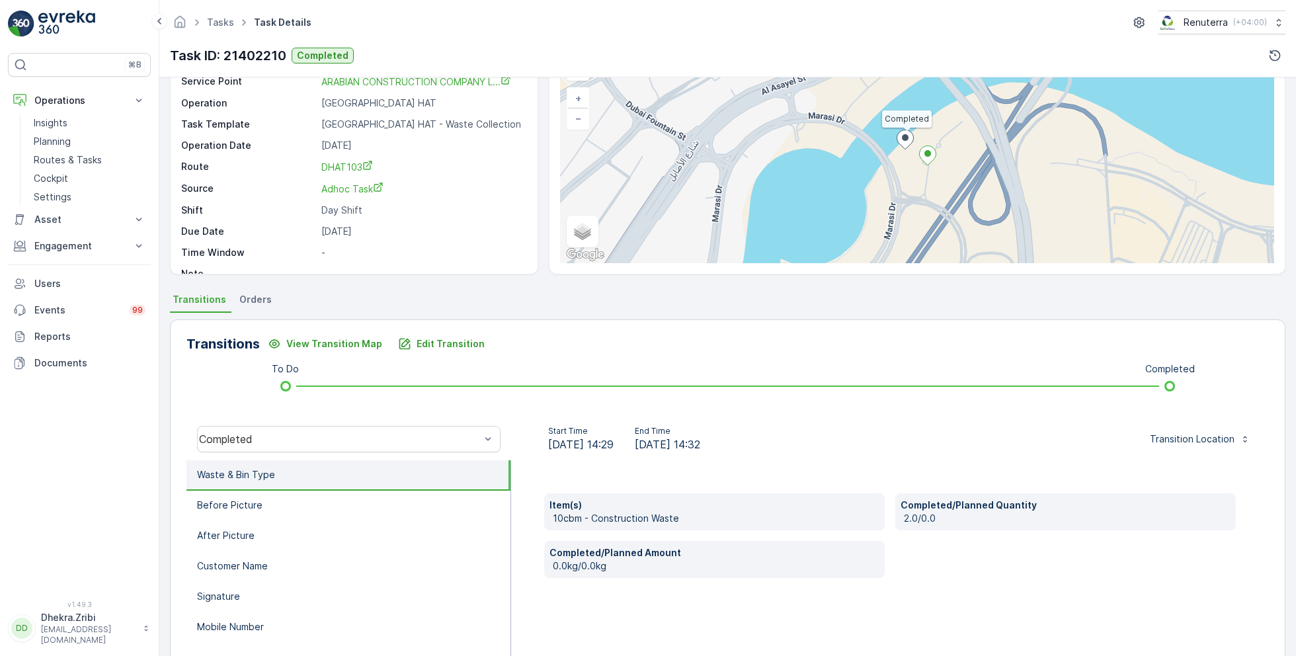
scroll to position [156, 0]
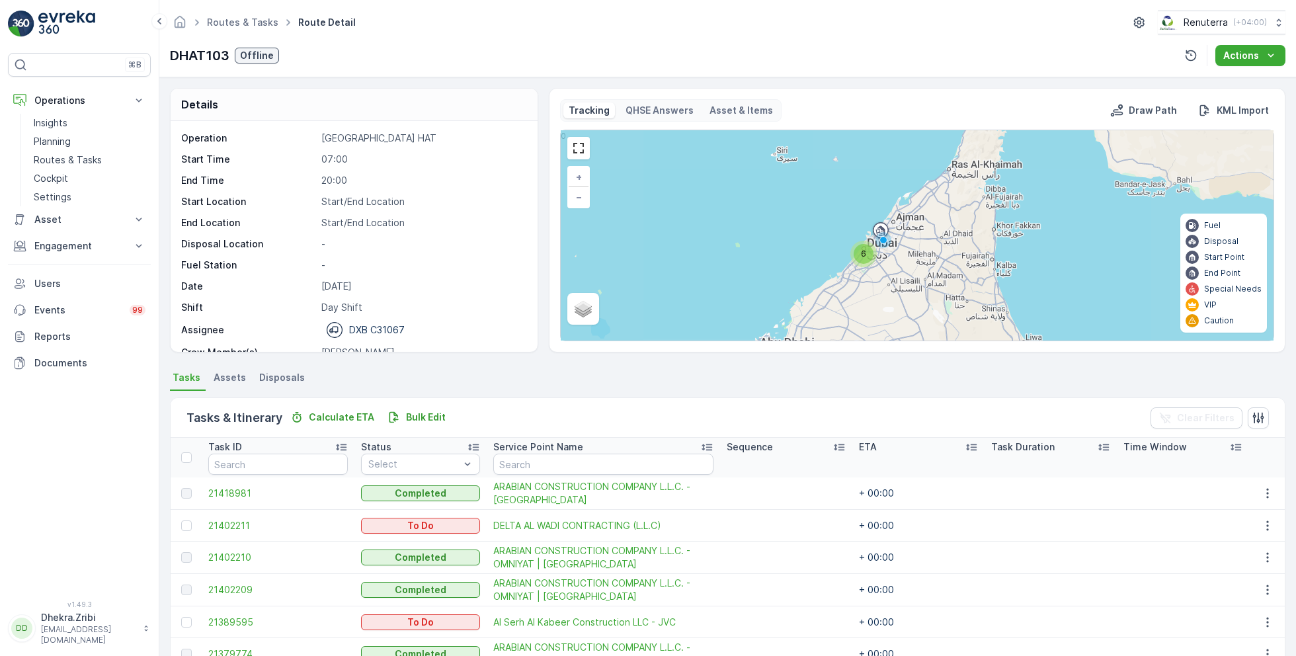
scroll to position [67, 0]
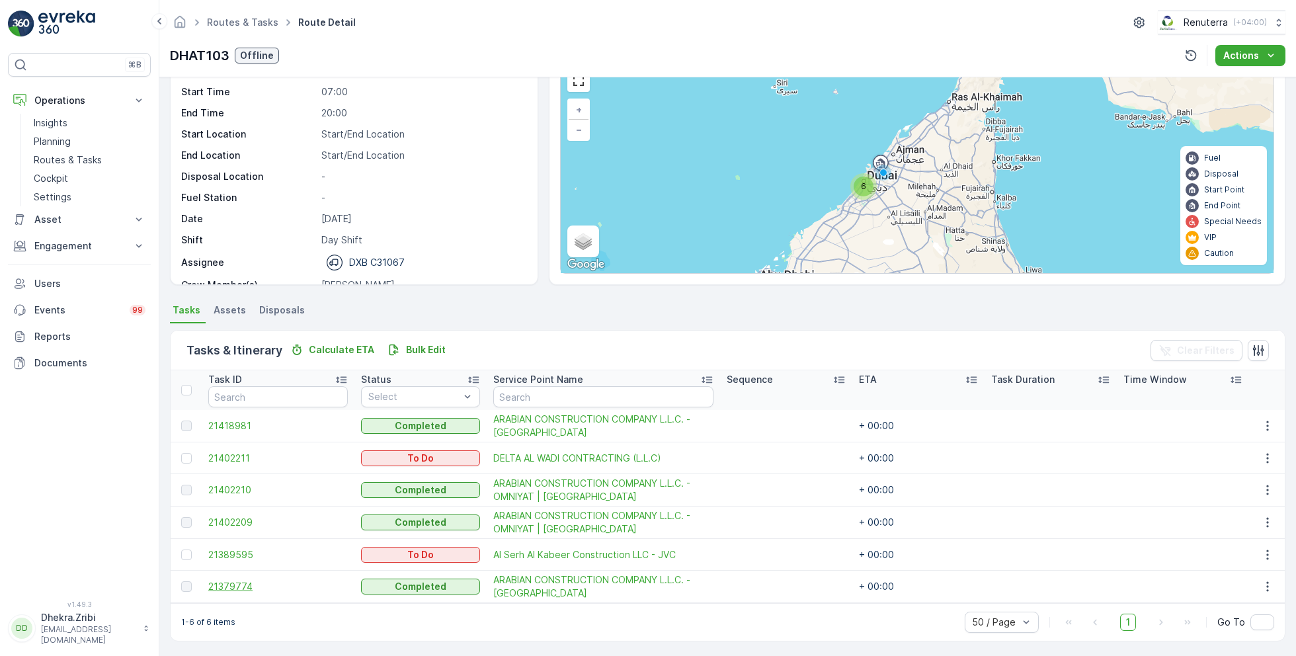
click at [238, 583] on span "21379774" at bounding box center [278, 586] width 140 height 13
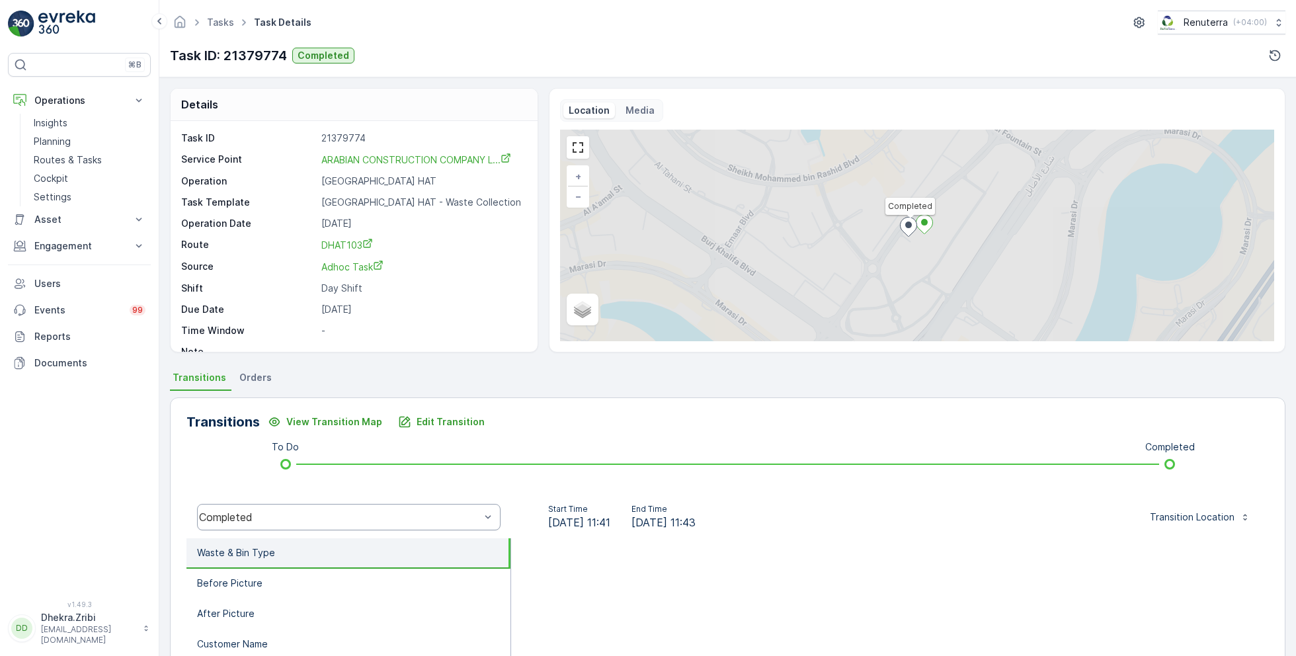
scroll to position [177, 0]
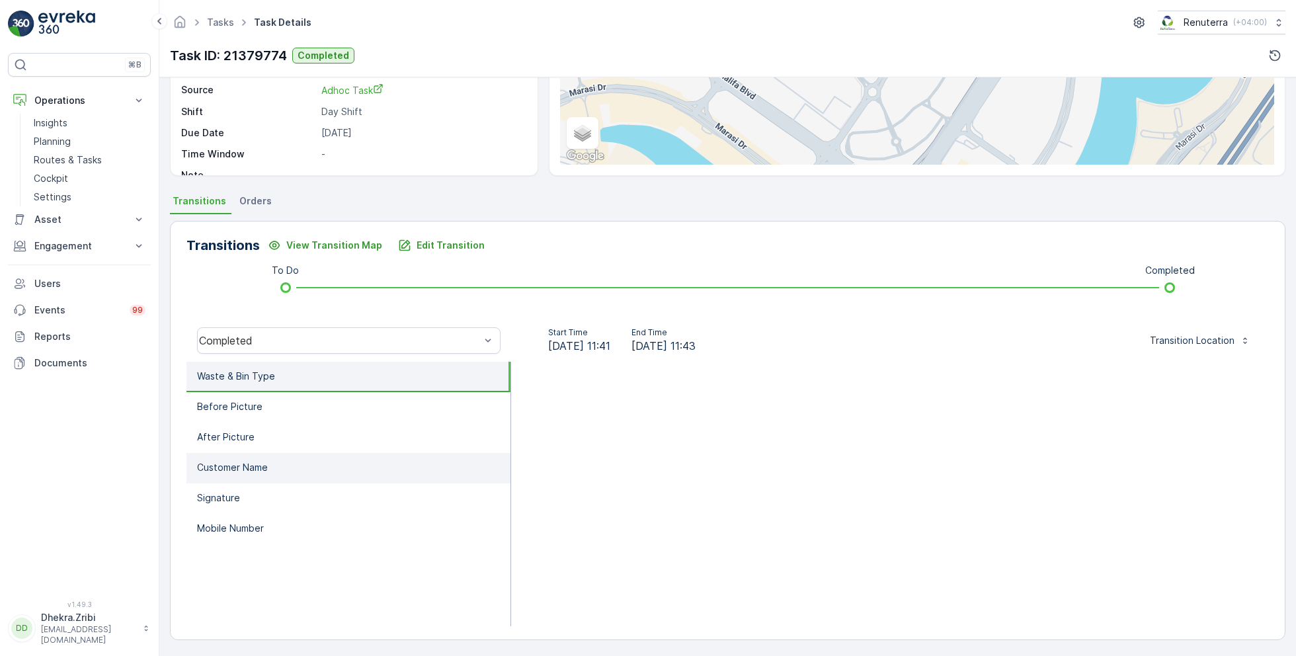
click at [271, 469] on li "Customer Name" at bounding box center [348, 468] width 324 height 30
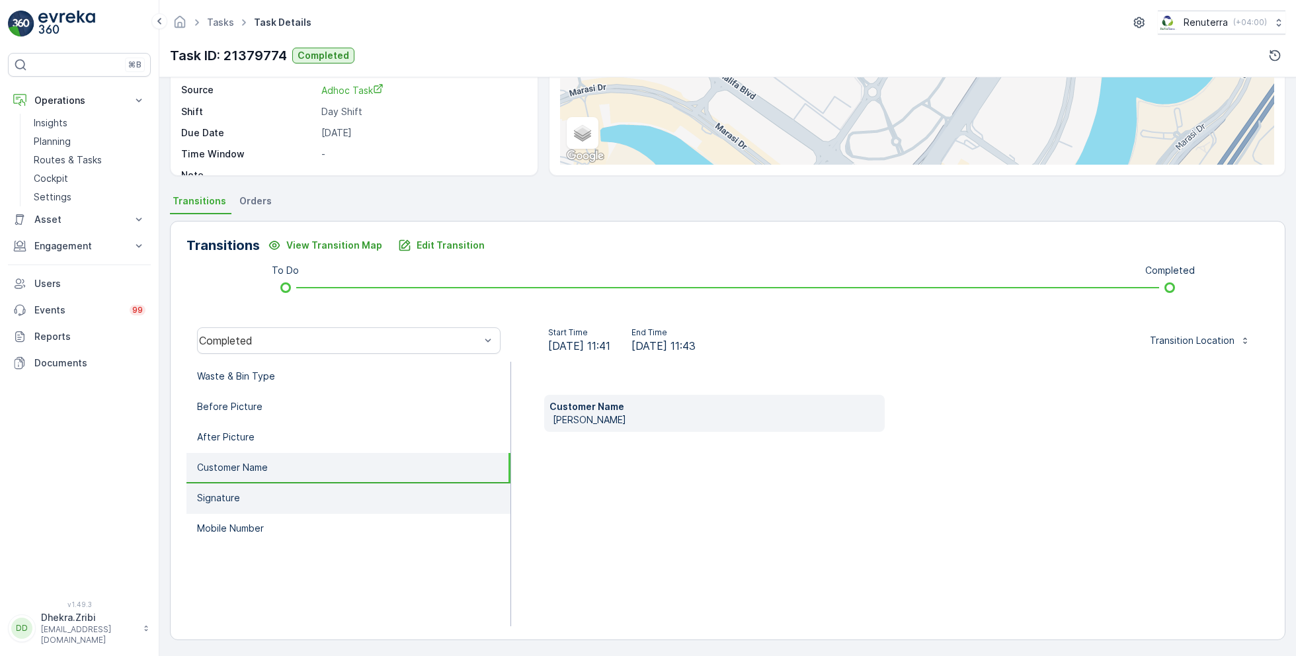
click at [262, 485] on li "Signature" at bounding box center [348, 498] width 324 height 30
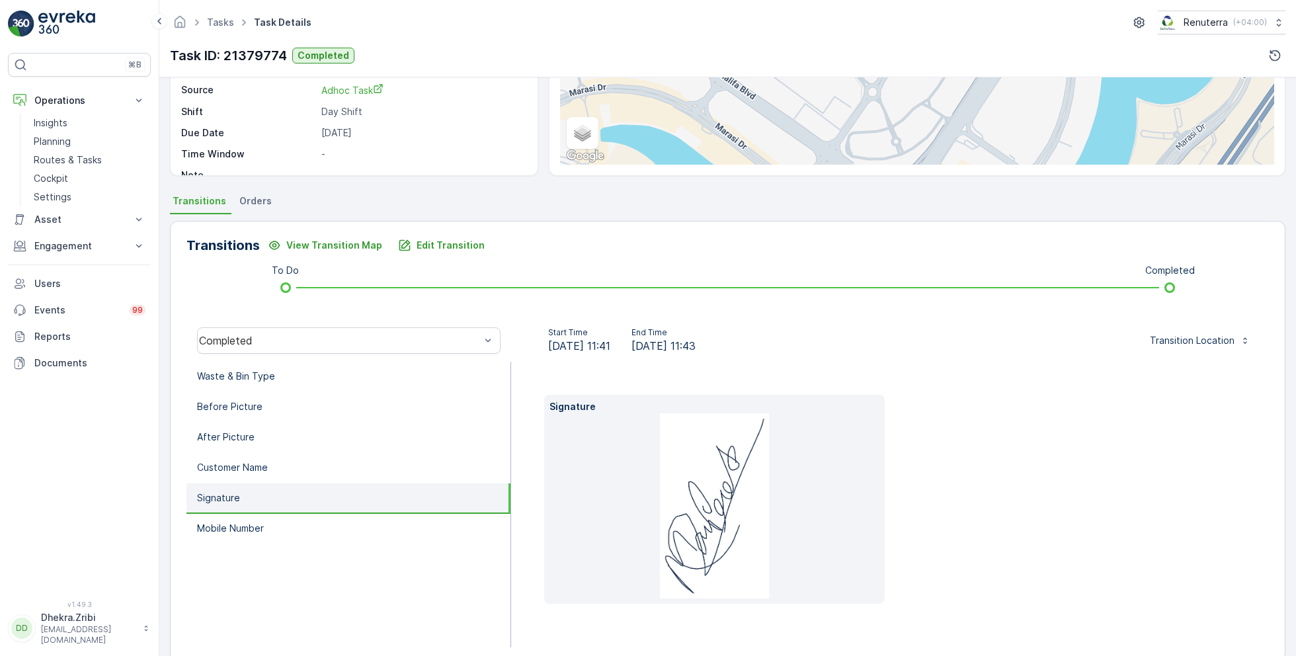
click at [273, 510] on li "Signature" at bounding box center [348, 498] width 324 height 30
click at [257, 419] on li "Before Picture" at bounding box center [348, 407] width 324 height 30
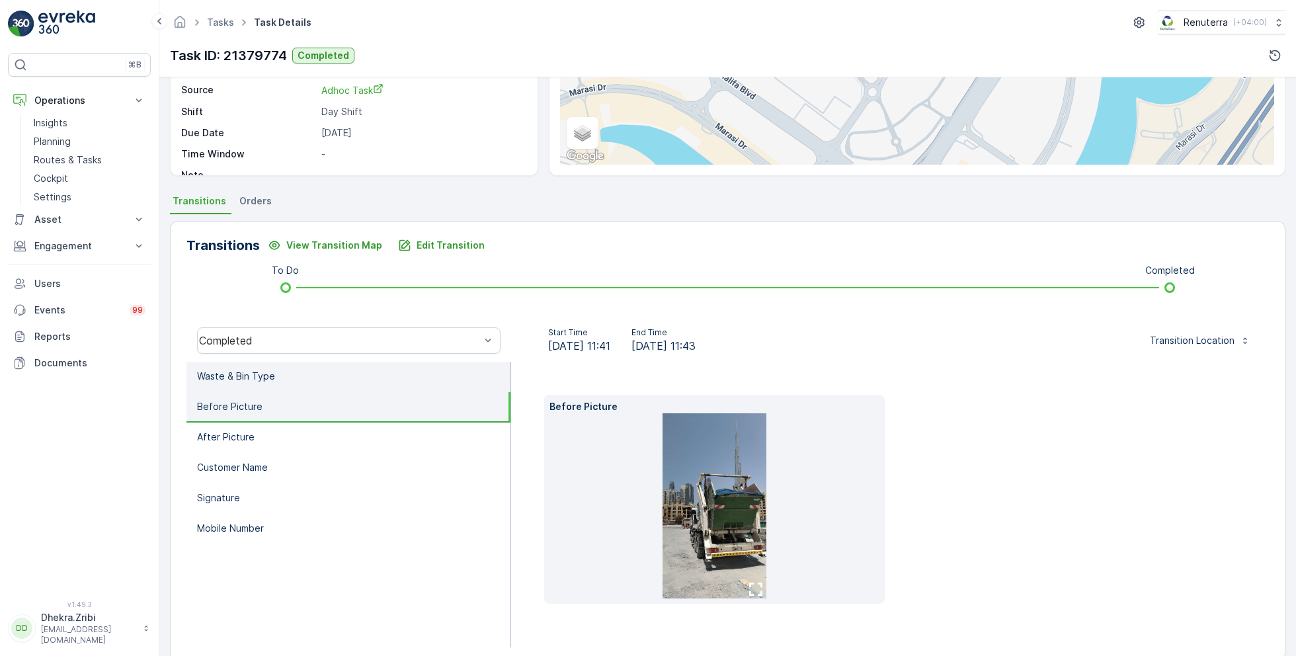
click at [261, 380] on p "Waste & Bin Type" at bounding box center [236, 376] width 78 height 13
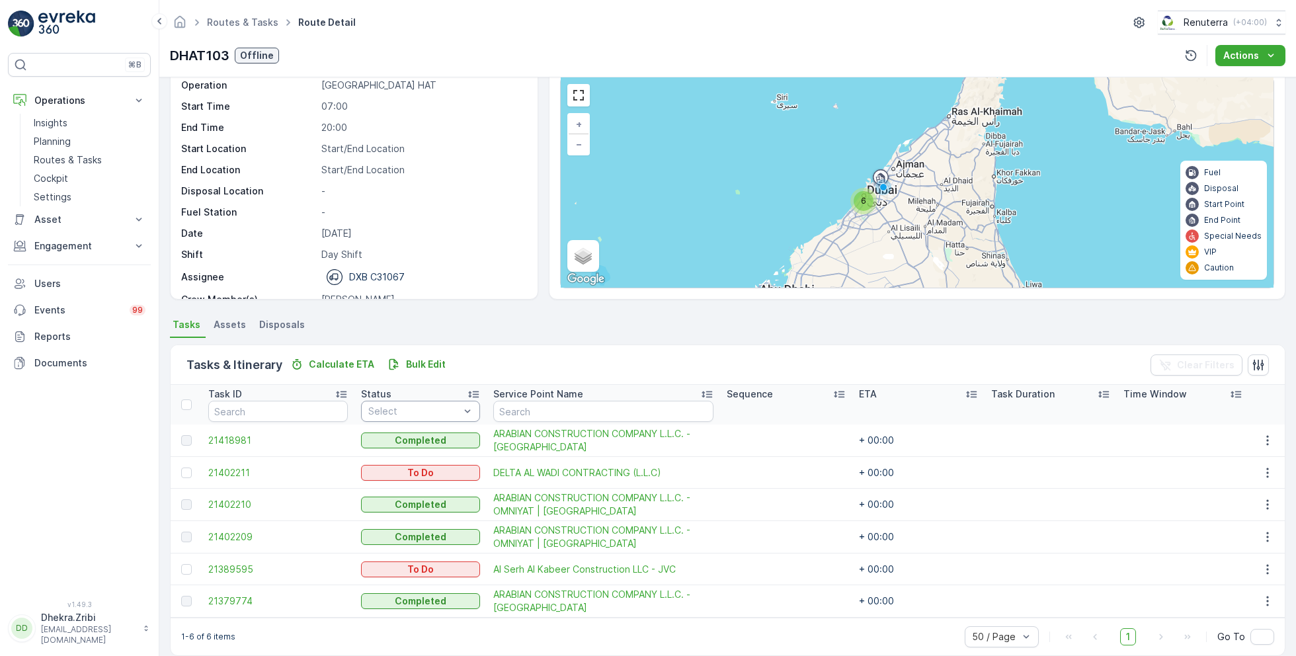
scroll to position [67, 0]
